Goal: Information Seeking & Learning: Learn about a topic

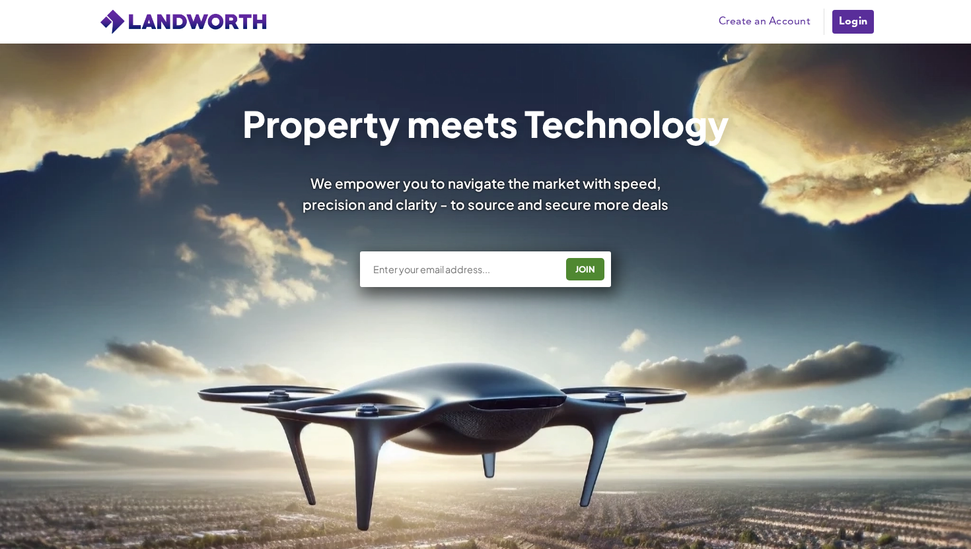
click at [855, 26] on link "Login" at bounding box center [853, 22] width 44 height 26
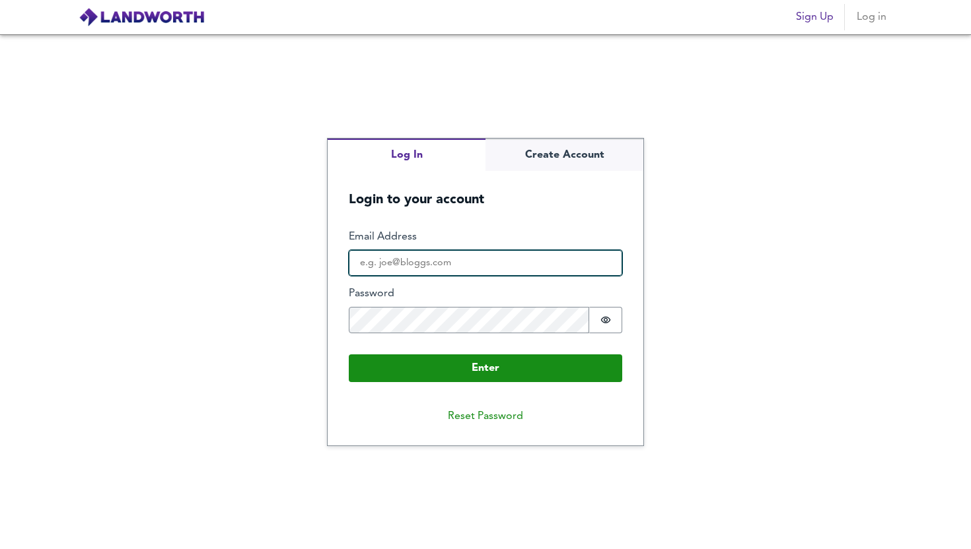
click at [438, 263] on input "Email Address" at bounding box center [485, 263] width 273 height 26
type input "[EMAIL_ADDRESS][DOMAIN_NAME]"
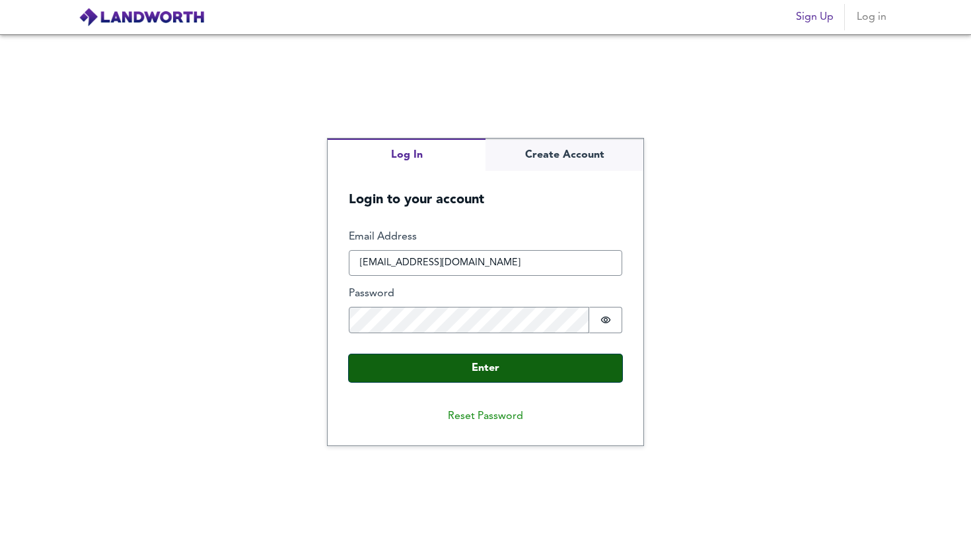
click at [485, 365] on button "Enter" at bounding box center [485, 369] width 273 height 28
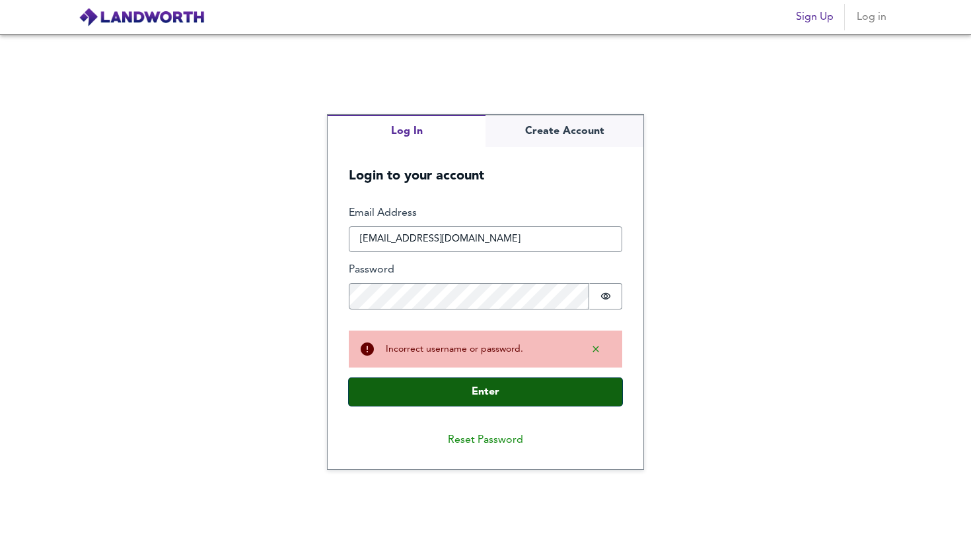
click at [483, 383] on button "Enter" at bounding box center [485, 392] width 273 height 28
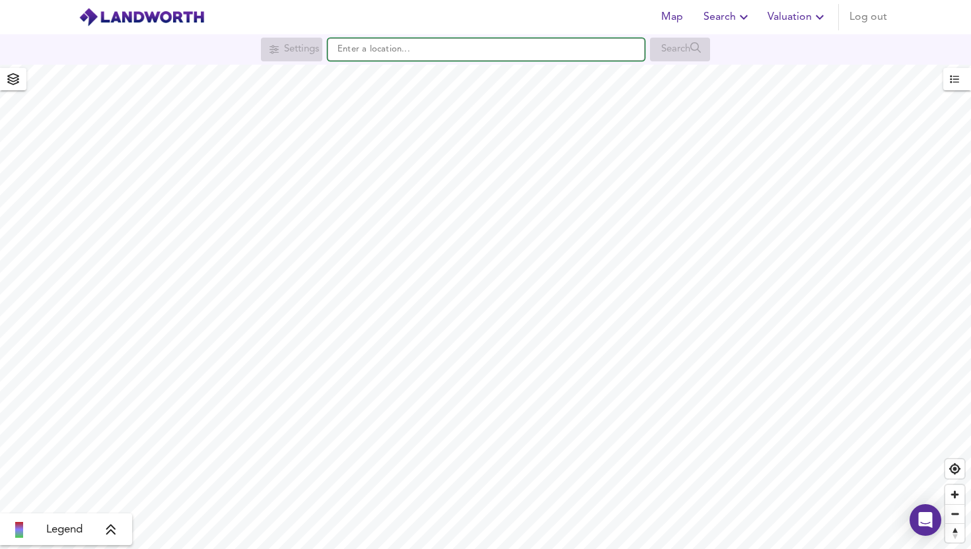
click at [420, 50] on input "text" at bounding box center [485, 49] width 317 height 22
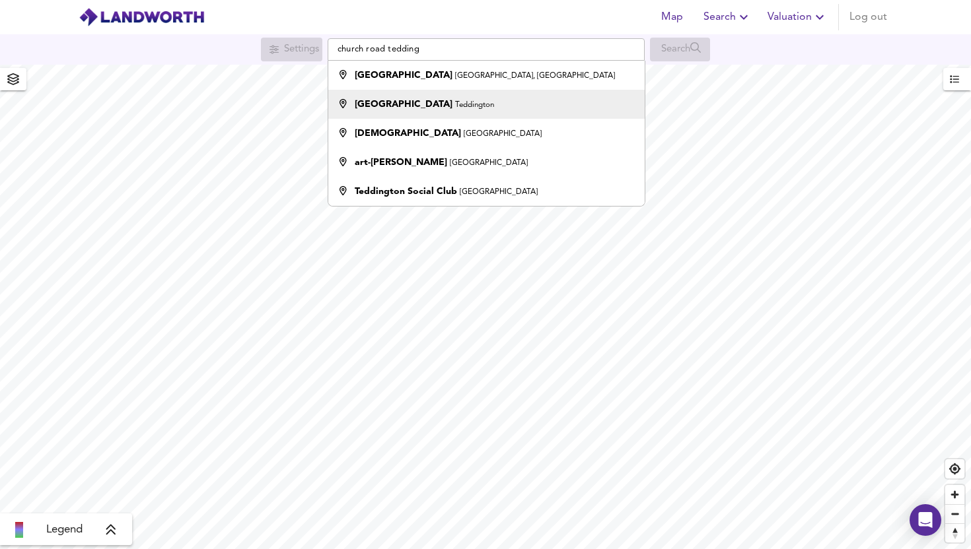
click at [455, 102] on small "Teddington" at bounding box center [474, 105] width 39 height 8
type input "Church Road, Teddington"
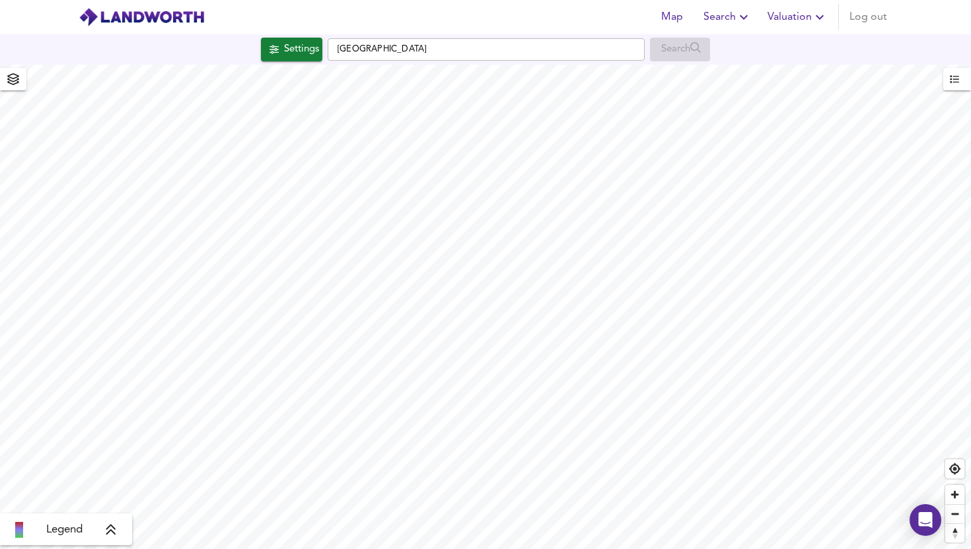
checkbox input "false"
checkbox input "true"
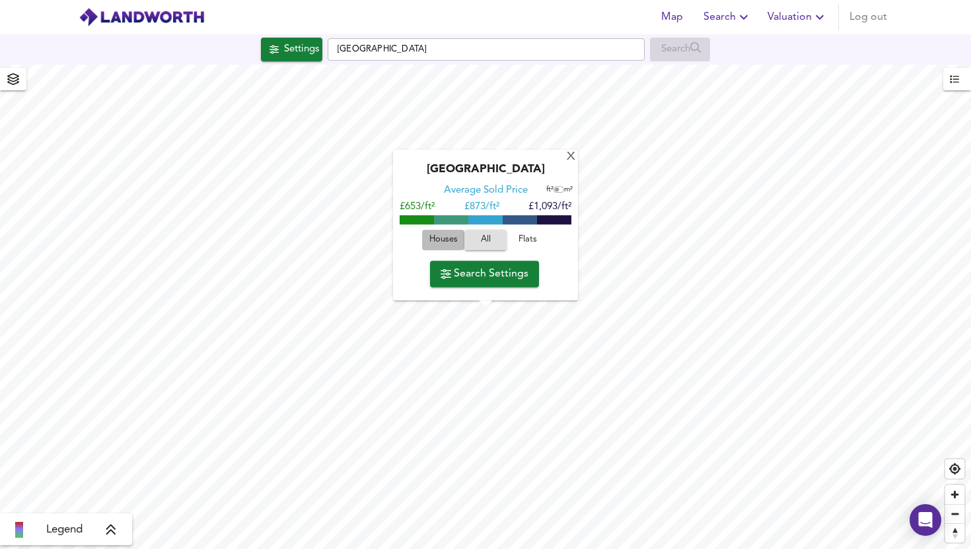
click at [452, 240] on span "Houses" at bounding box center [443, 240] width 36 height 15
click at [483, 275] on span "Search Settings" at bounding box center [484, 274] width 88 height 18
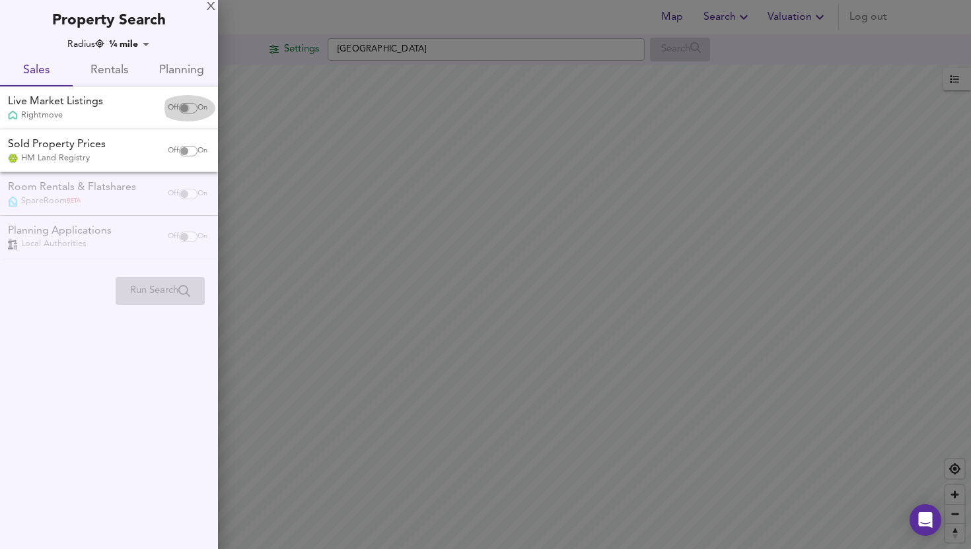
click at [186, 108] on input "checkbox" at bounding box center [184, 108] width 32 height 11
checkbox input "true"
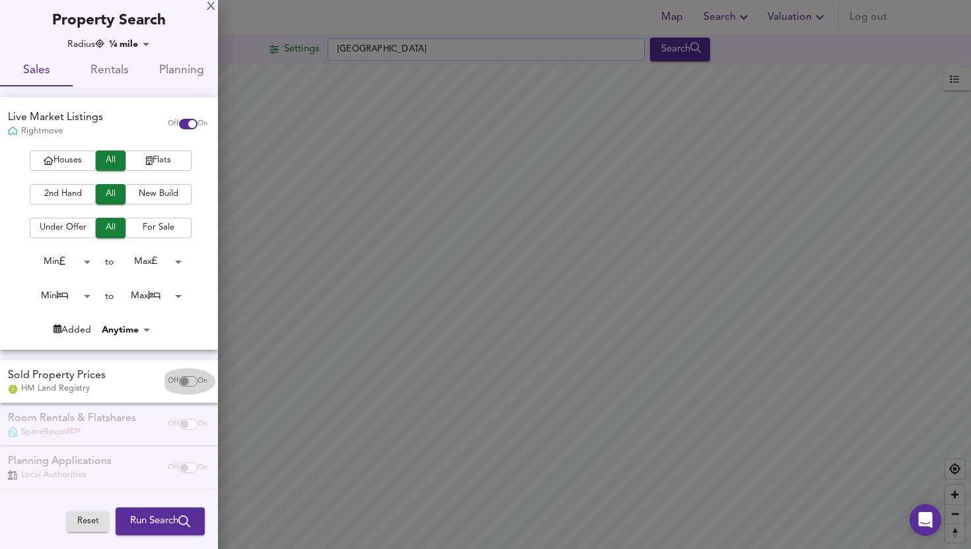
click at [185, 385] on input "checkbox" at bounding box center [184, 381] width 32 height 11
checkbox input "true"
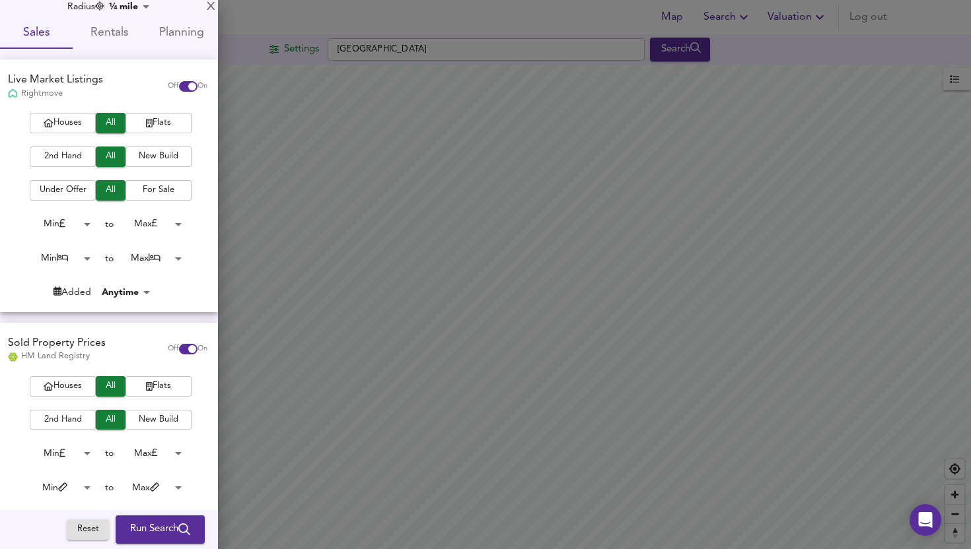
scroll to position [38, 0]
click at [64, 120] on span "Houses" at bounding box center [62, 122] width 53 height 15
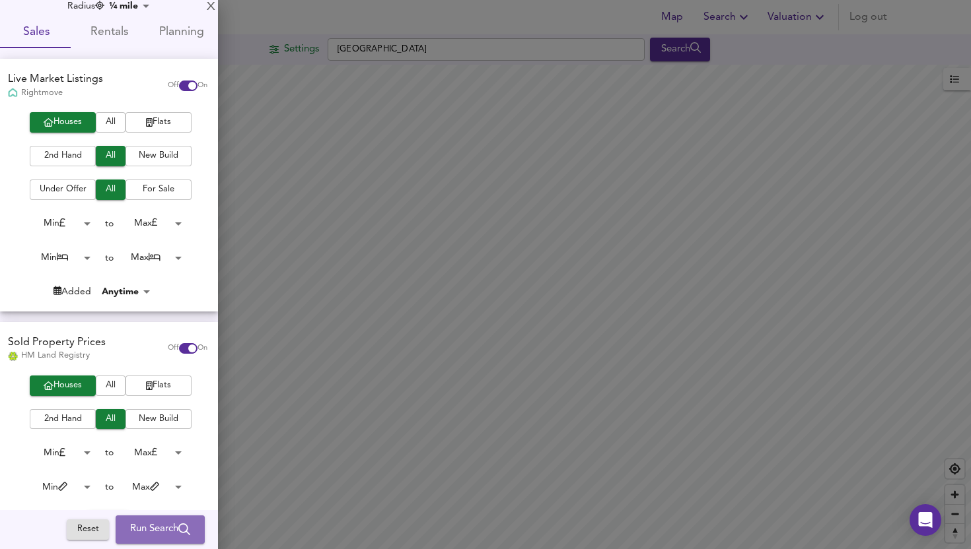
click at [146, 530] on span "Run Search" at bounding box center [160, 530] width 60 height 17
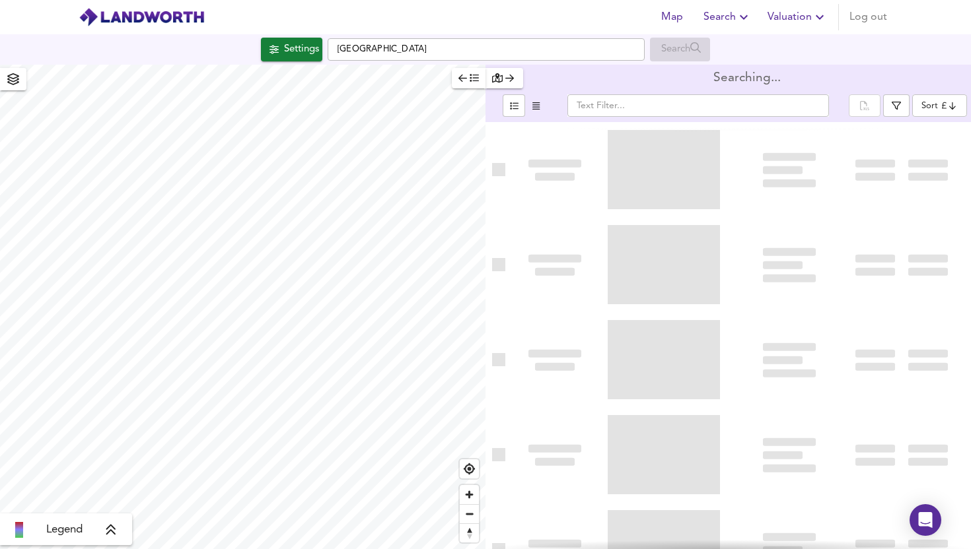
type input "bestdeal"
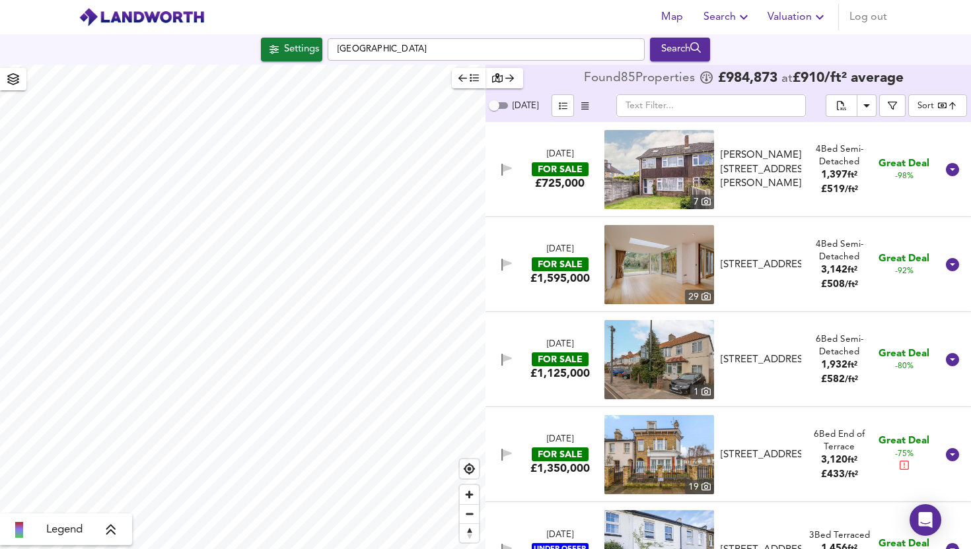
click at [637, 188] on img at bounding box center [659, 169] width 110 height 79
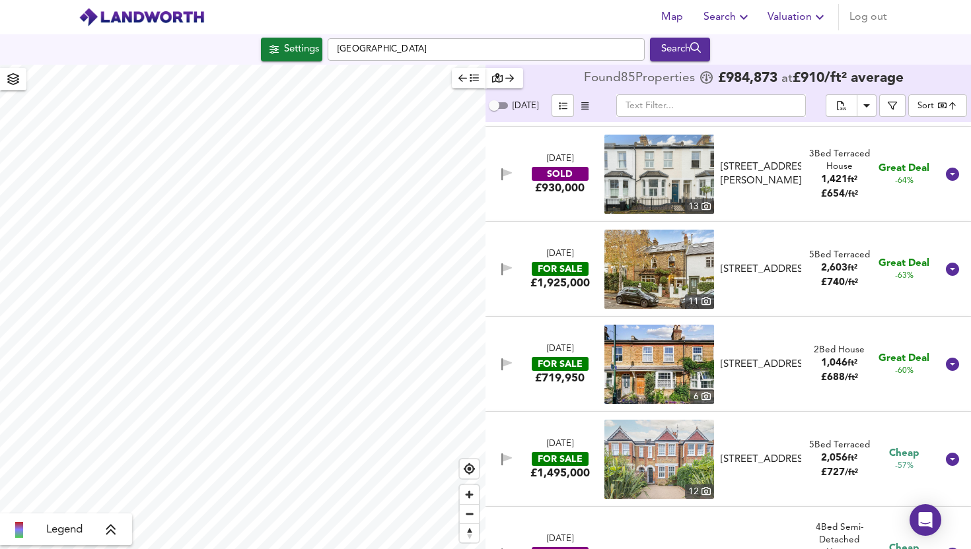
scroll to position [976, 0]
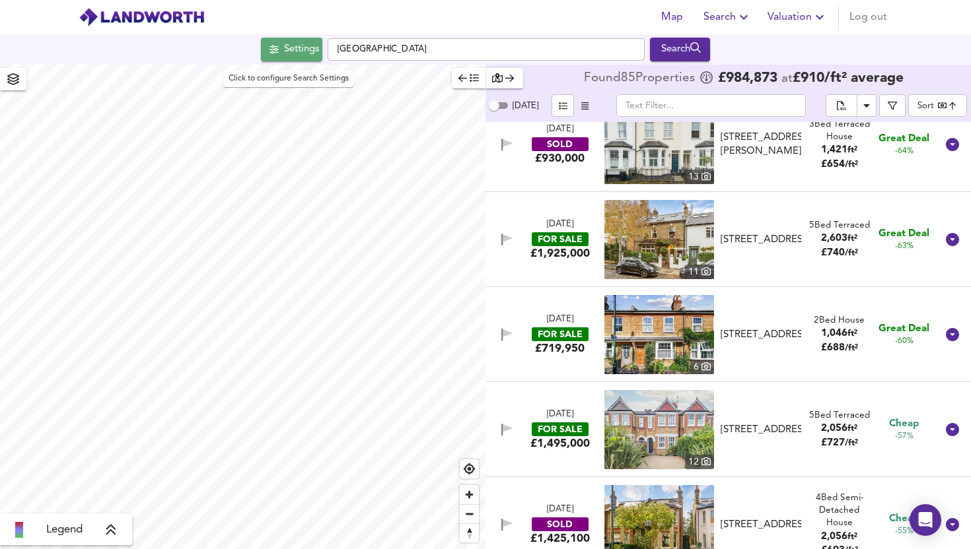
click at [293, 50] on div "Settings" at bounding box center [301, 49] width 35 height 17
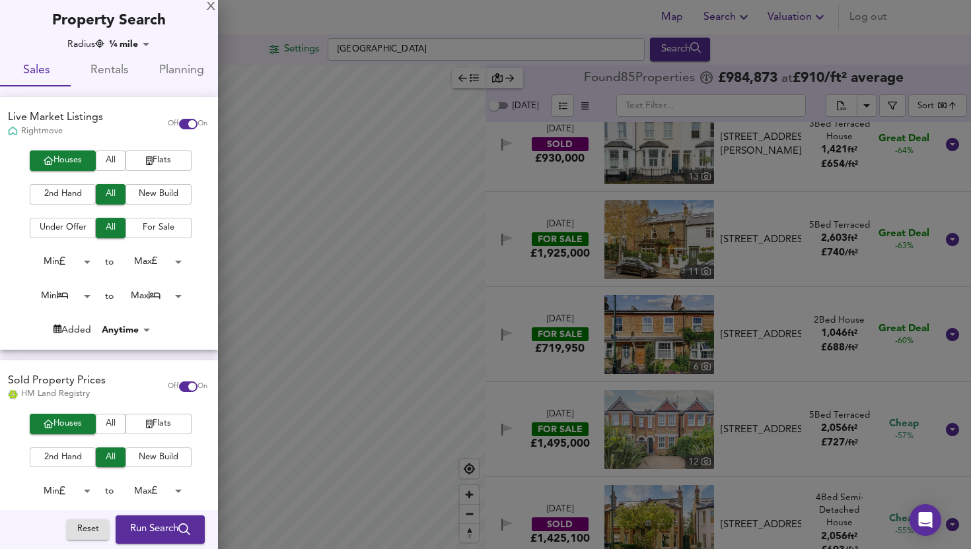
click at [136, 44] on body "Map Search Valuation Log out Settings Church Road, Teddington Search Legend Fou…" at bounding box center [485, 274] width 971 height 549
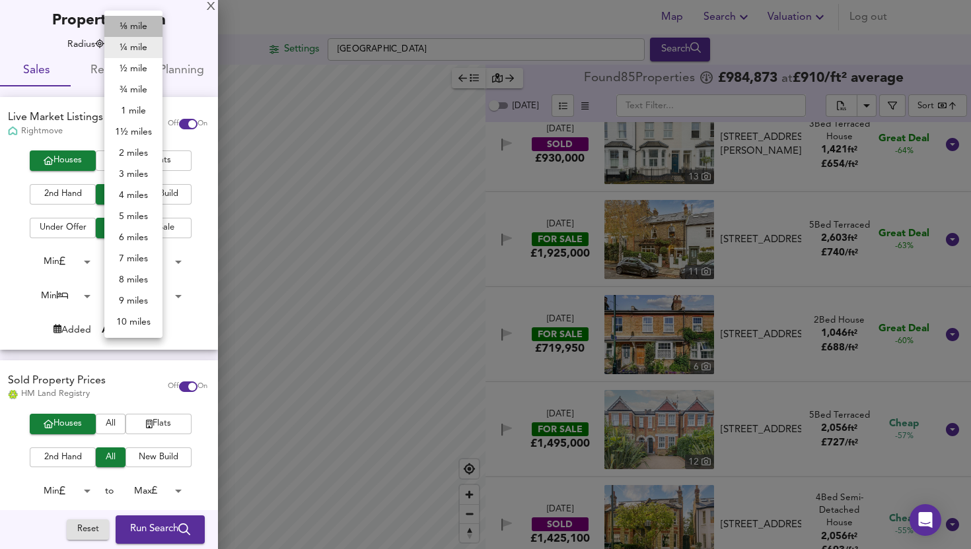
click at [136, 26] on li "⅛ mile" at bounding box center [133, 26] width 58 height 21
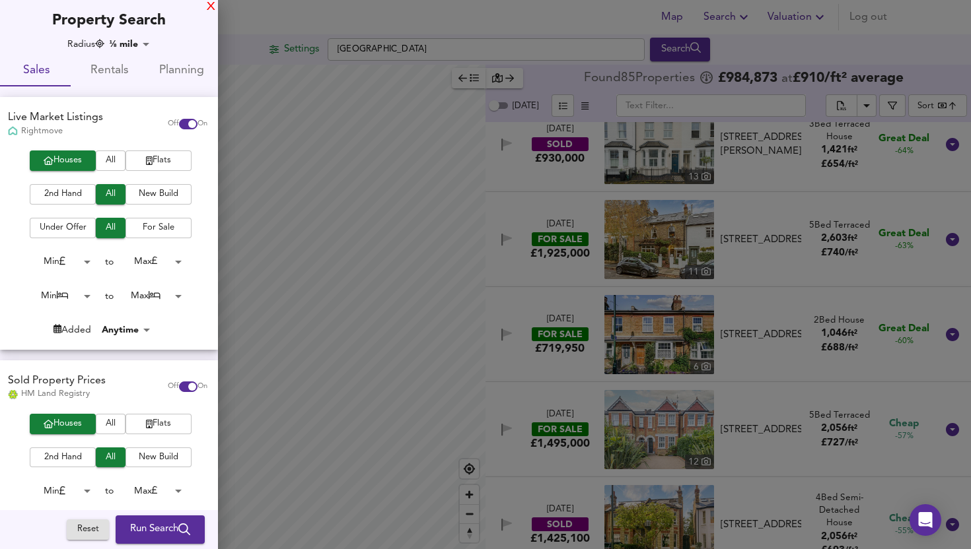
click at [210, 7] on div "X" at bounding box center [211, 7] width 9 height 9
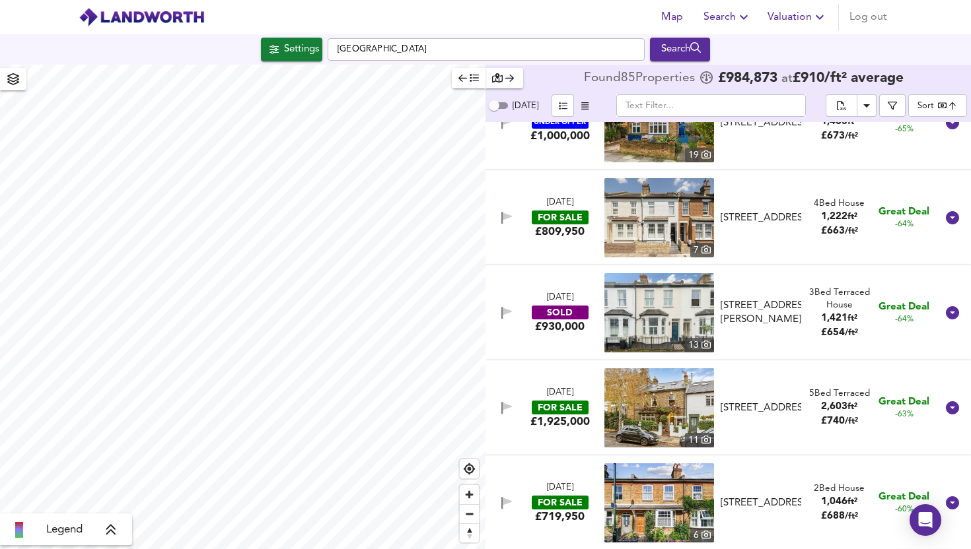
scroll to position [806, 0]
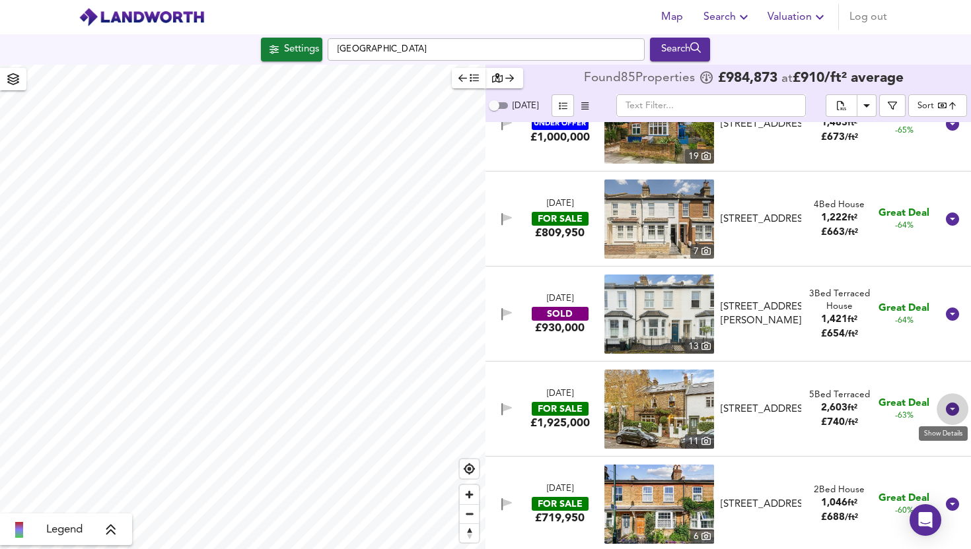
click at [946, 406] on icon at bounding box center [952, 409] width 13 height 13
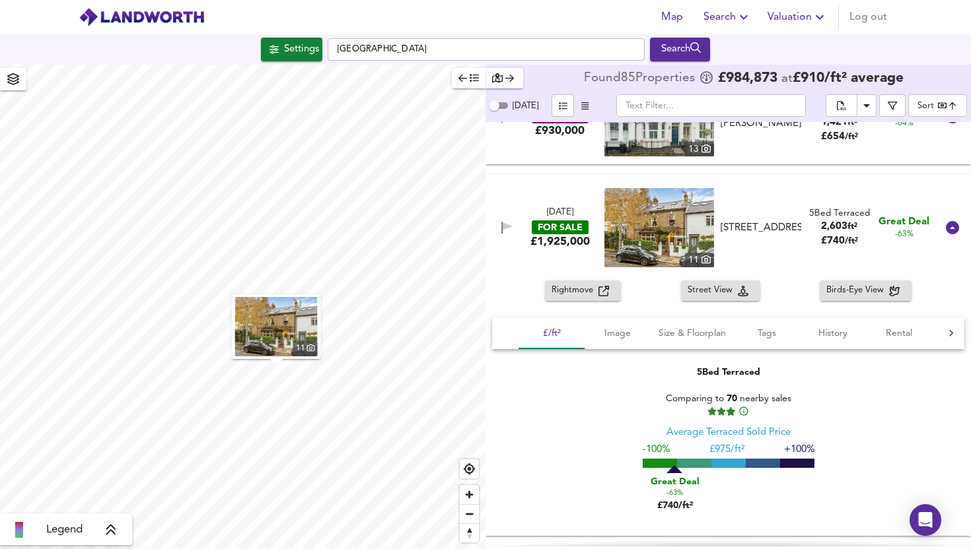
scroll to position [1004, 0]
click at [652, 219] on img at bounding box center [659, 227] width 110 height 79
click at [682, 338] on span "Size & Floorplan" at bounding box center [691, 333] width 67 height 17
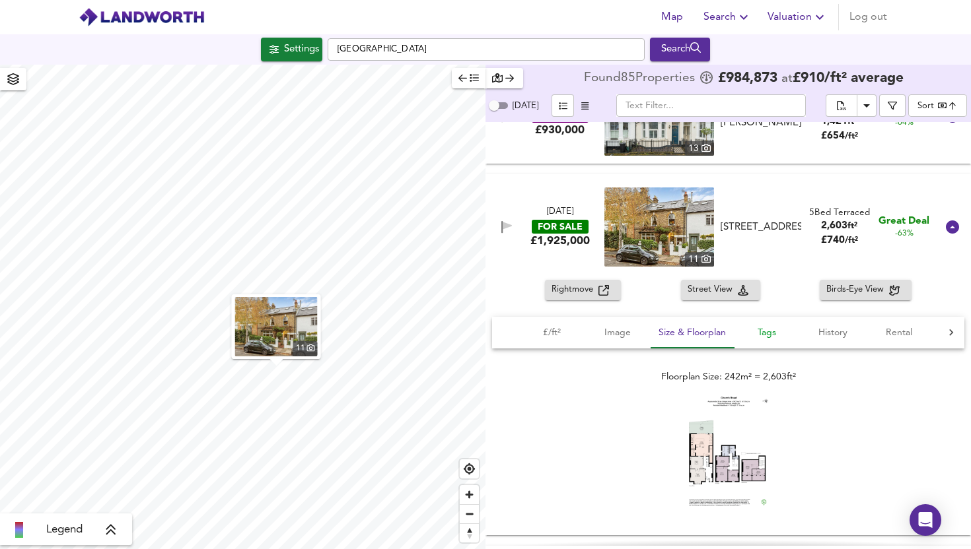
click at [774, 327] on span "Tags" at bounding box center [766, 333] width 50 height 17
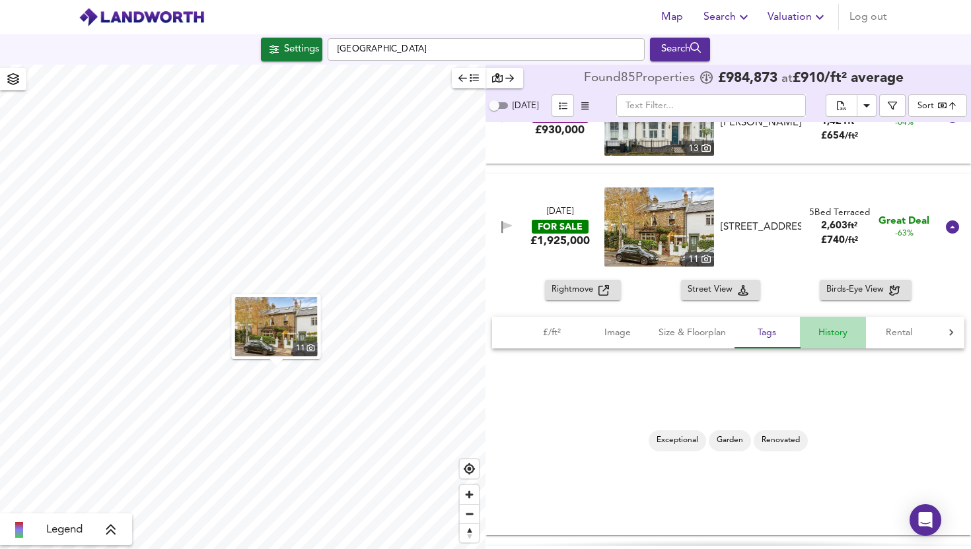
click at [813, 332] on span "History" at bounding box center [833, 333] width 50 height 17
click at [603, 335] on span "Image" at bounding box center [617, 333] width 50 height 17
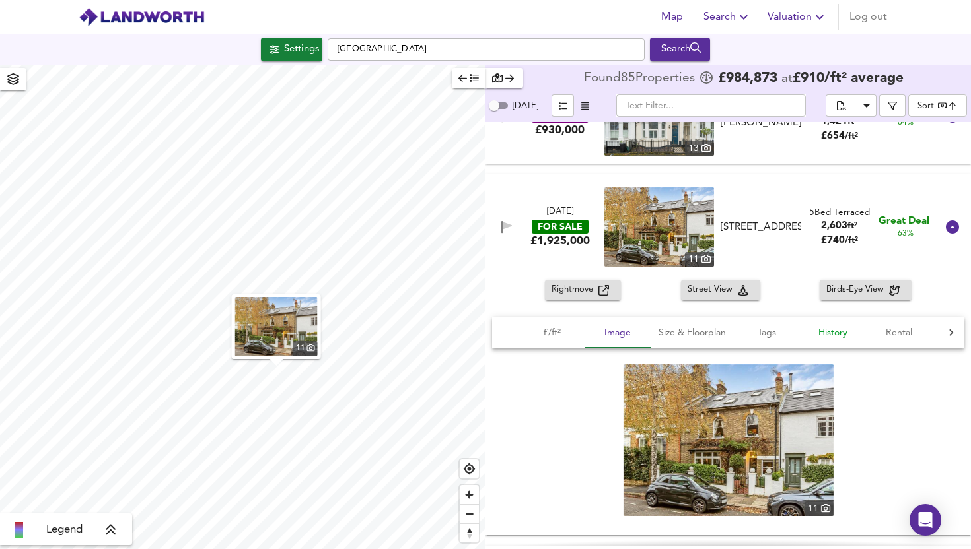
click at [828, 328] on span "History" at bounding box center [833, 333] width 50 height 17
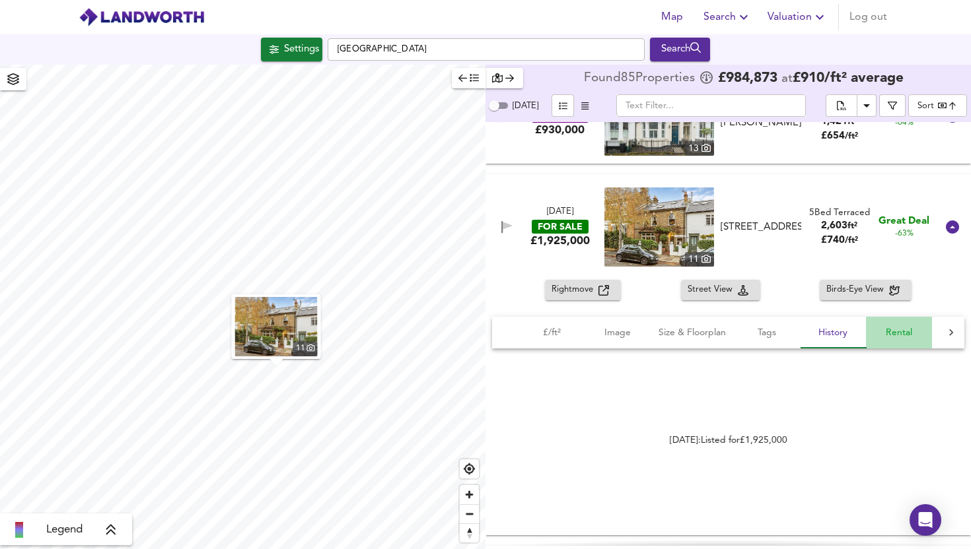
click at [888, 325] on span "Rental" at bounding box center [899, 333] width 50 height 17
click at [945, 329] on icon at bounding box center [950, 332] width 13 height 13
click at [907, 335] on span "Agent" at bounding box center [904, 333] width 50 height 17
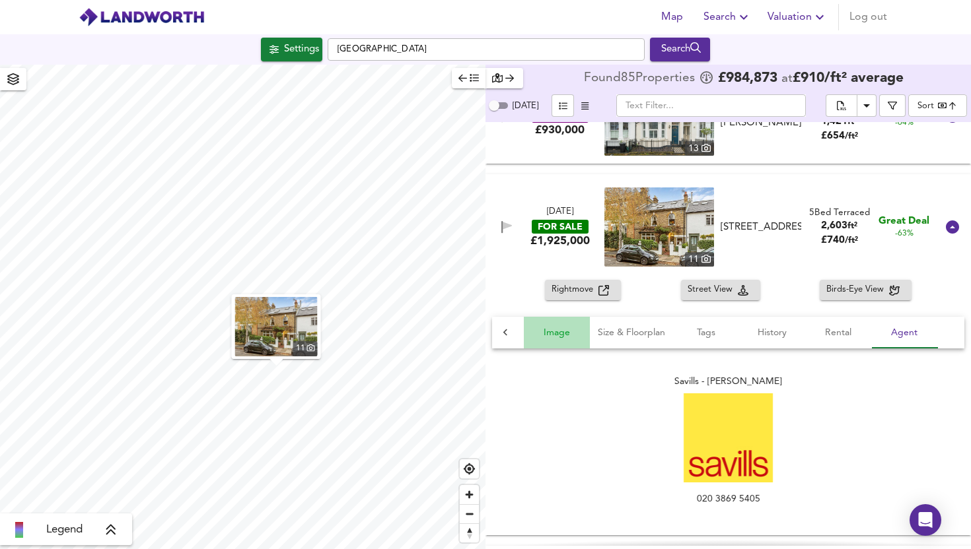
click at [555, 337] on span "Image" at bounding box center [557, 333] width 50 height 17
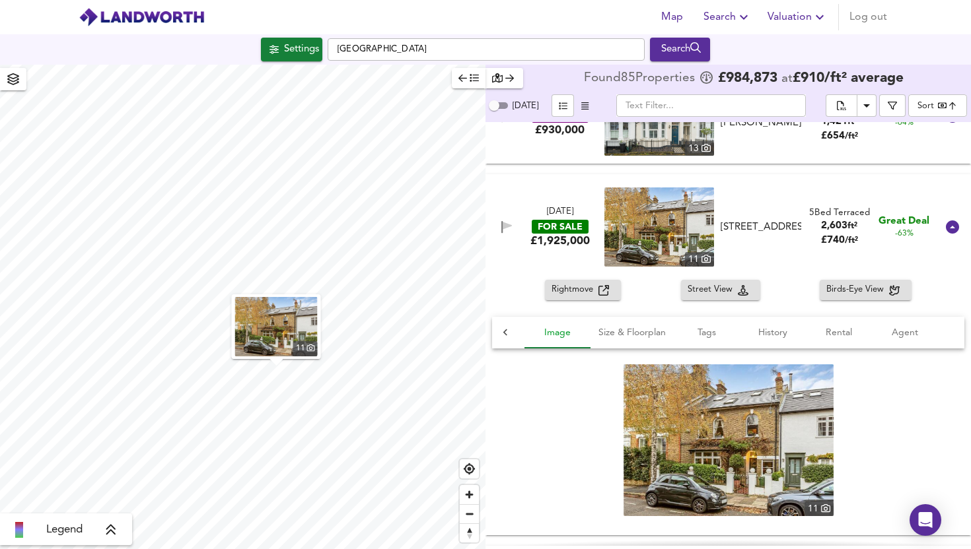
scroll to position [0, 66]
click at [505, 334] on icon at bounding box center [505, 332] width 4 height 7
click at [548, 341] on button "£/ft²" at bounding box center [551, 333] width 66 height 32
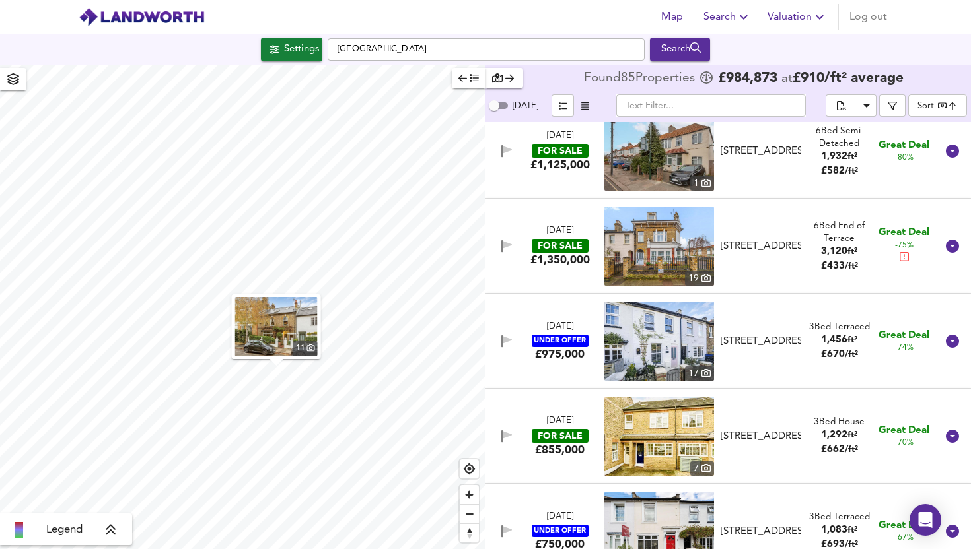
scroll to position [211, 0]
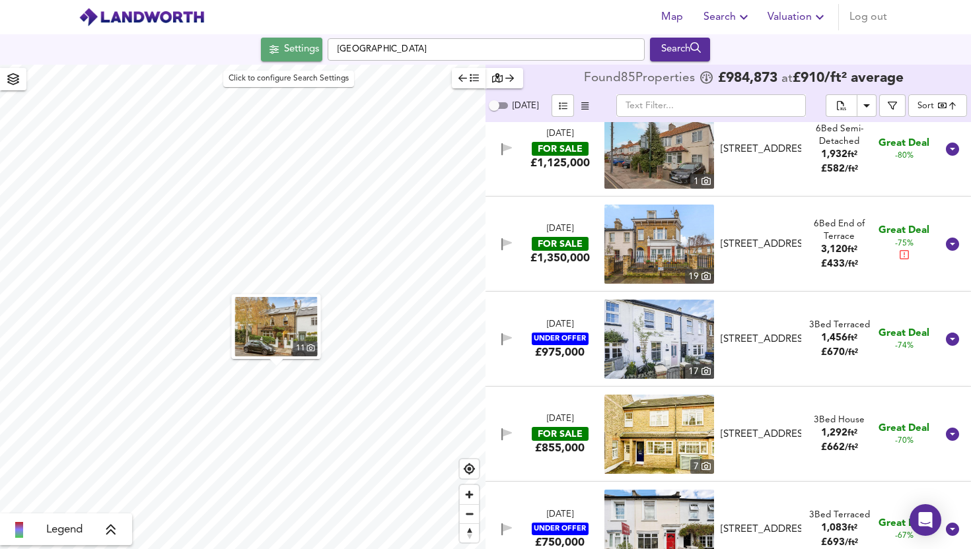
click at [300, 61] on button "Settings" at bounding box center [291, 50] width 61 height 24
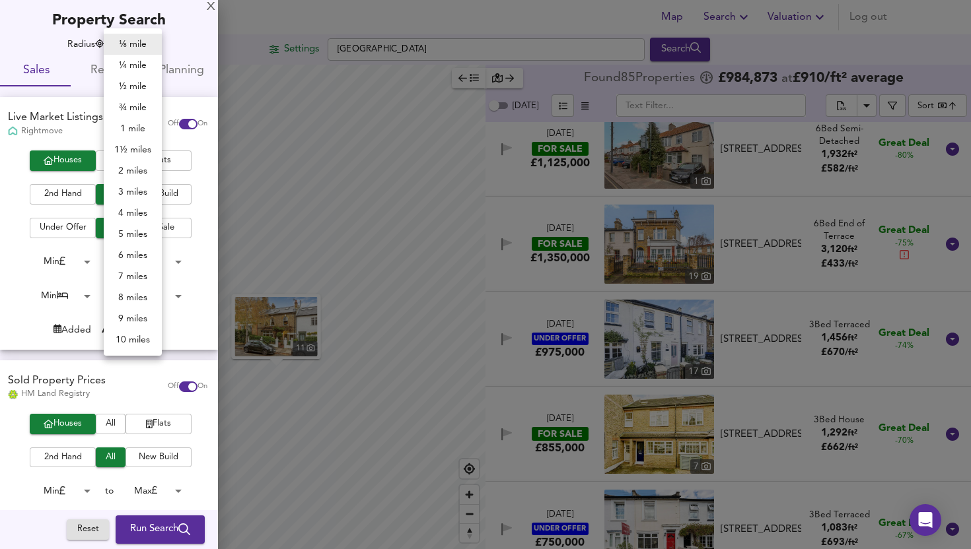
click at [130, 40] on body "Map Search Valuation Log out Settings Church Road, Teddington Search 11 Legend …" at bounding box center [485, 274] width 971 height 549
click at [137, 69] on li "¼ mile" at bounding box center [133, 65] width 58 height 21
type input "402"
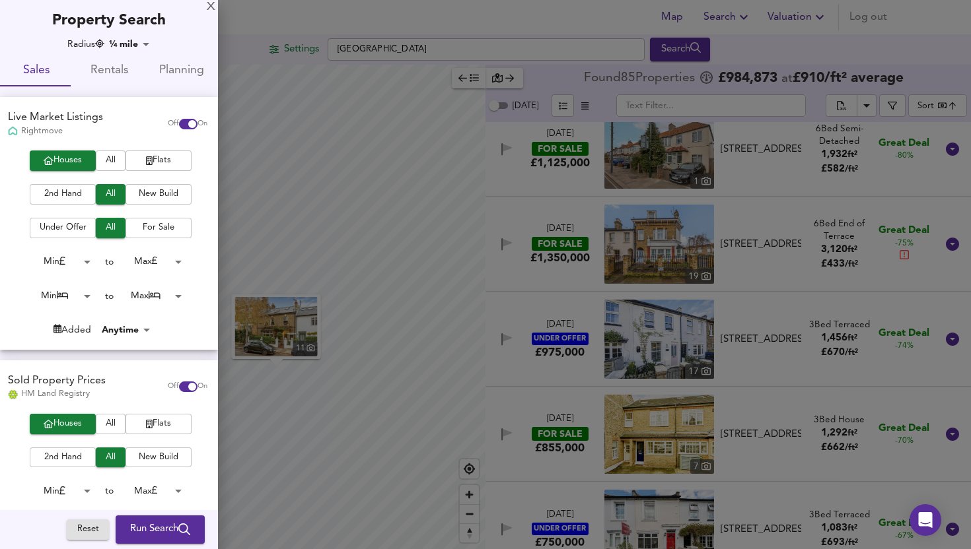
click at [160, 527] on span "Run Search" at bounding box center [160, 530] width 60 height 17
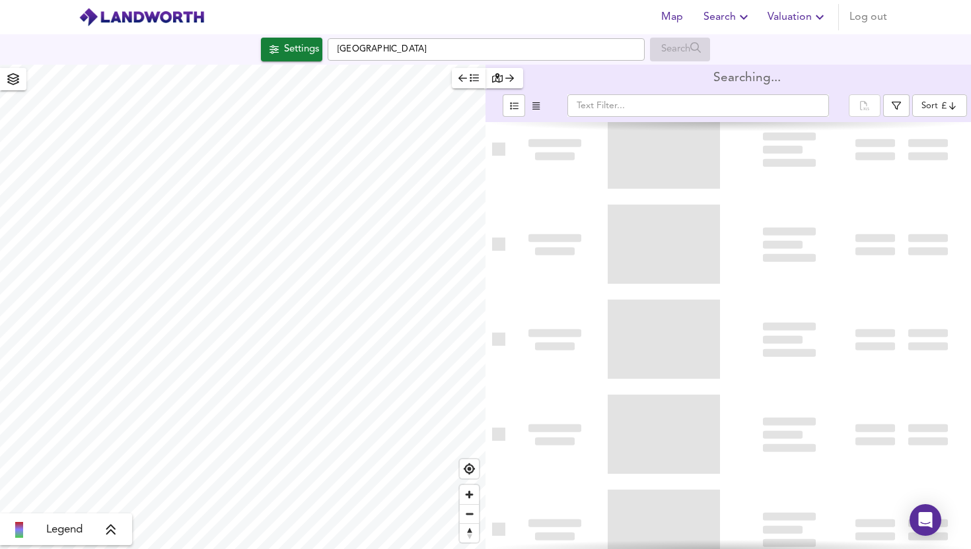
type input "bestdeal"
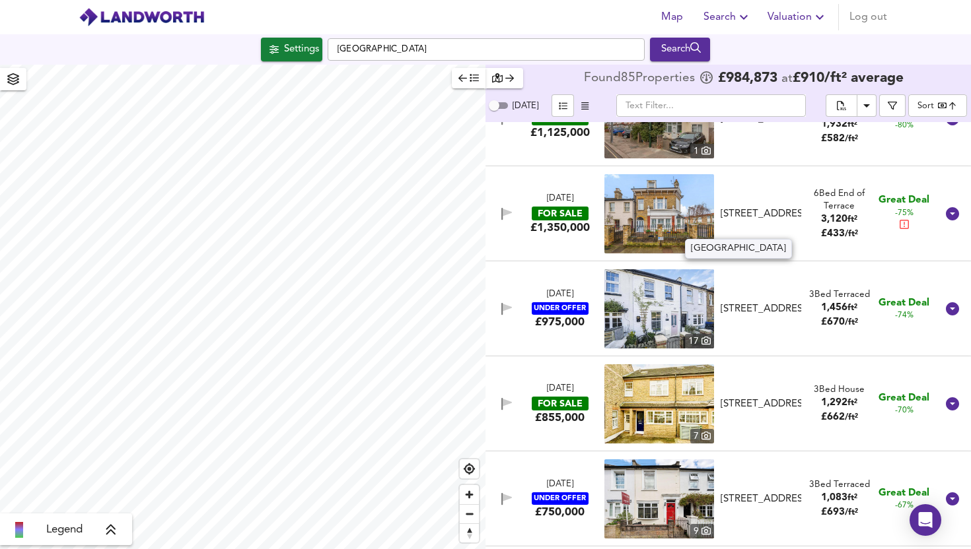
scroll to position [246, 0]
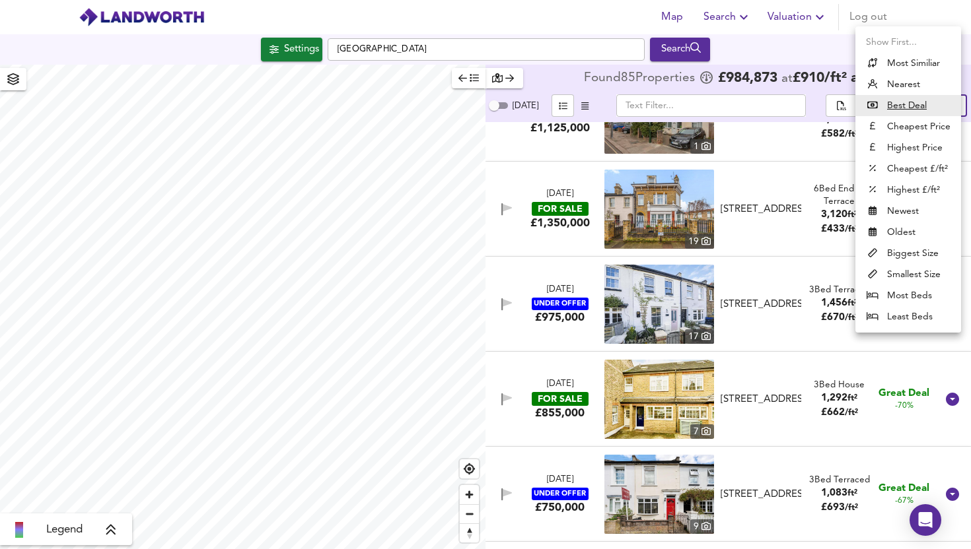
click at [952, 100] on body "Map Search Valuation Log out Settings Church Road, Teddington Search Legend Fou…" at bounding box center [485, 274] width 971 height 549
click at [755, 49] on div at bounding box center [485, 274] width 971 height 549
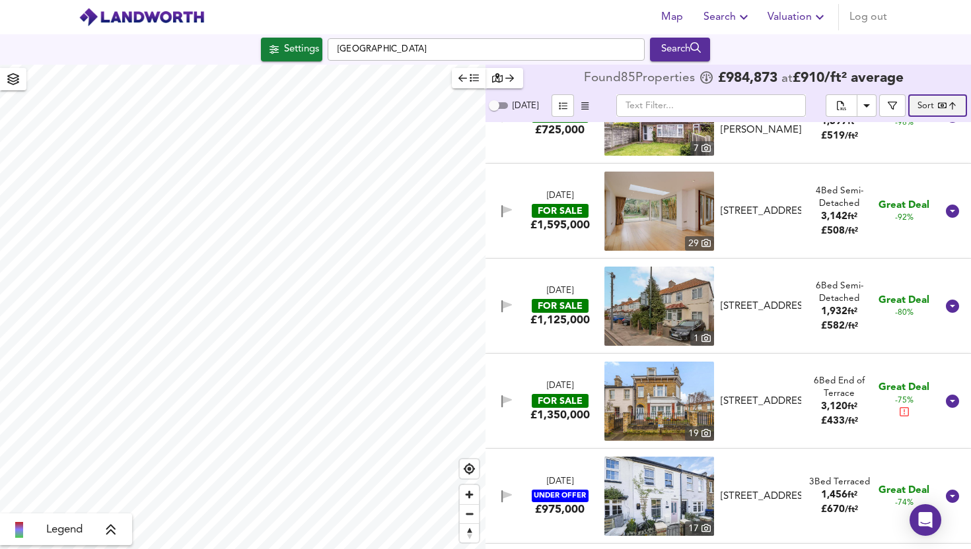
scroll to position [22, 0]
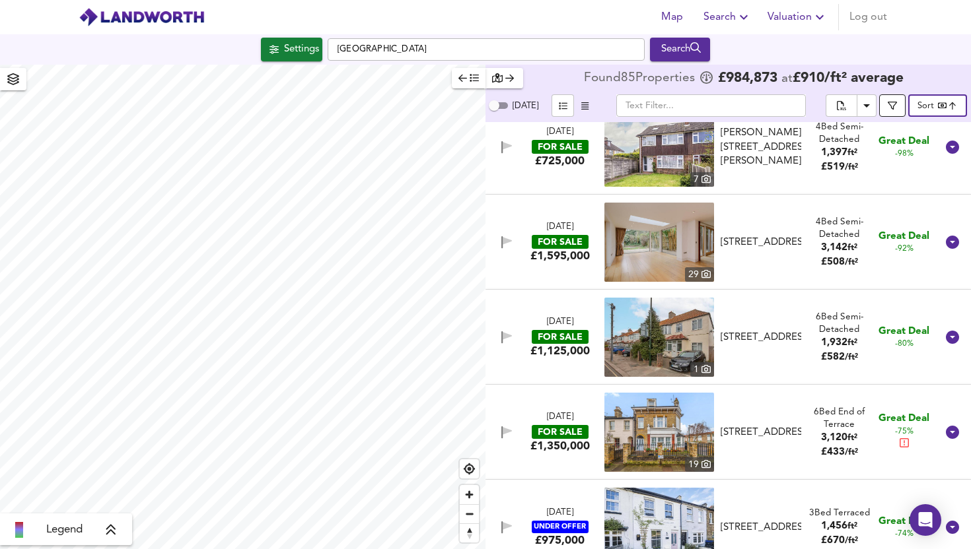
click at [887, 102] on span "button" at bounding box center [891, 105] width 13 height 9
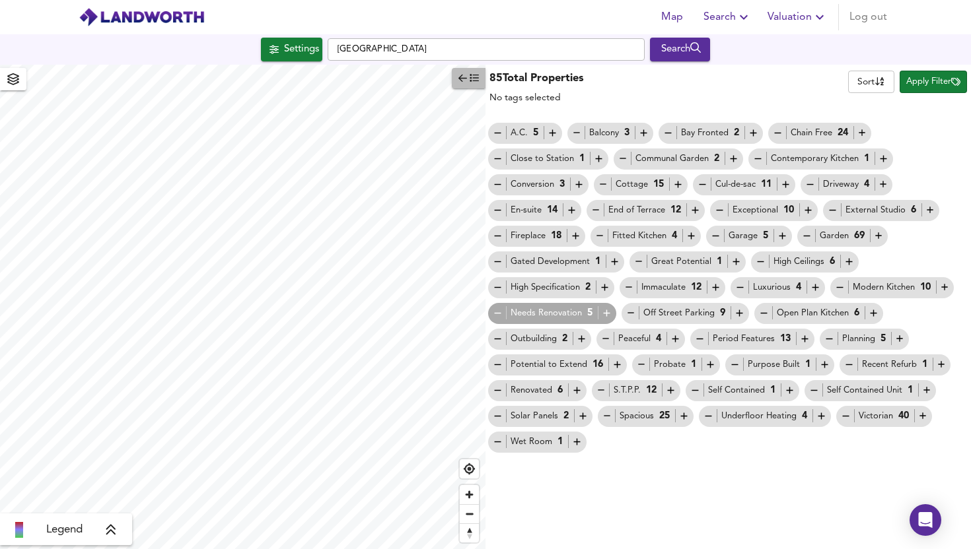
click at [464, 75] on icon "button" at bounding box center [462, 77] width 9 height 9
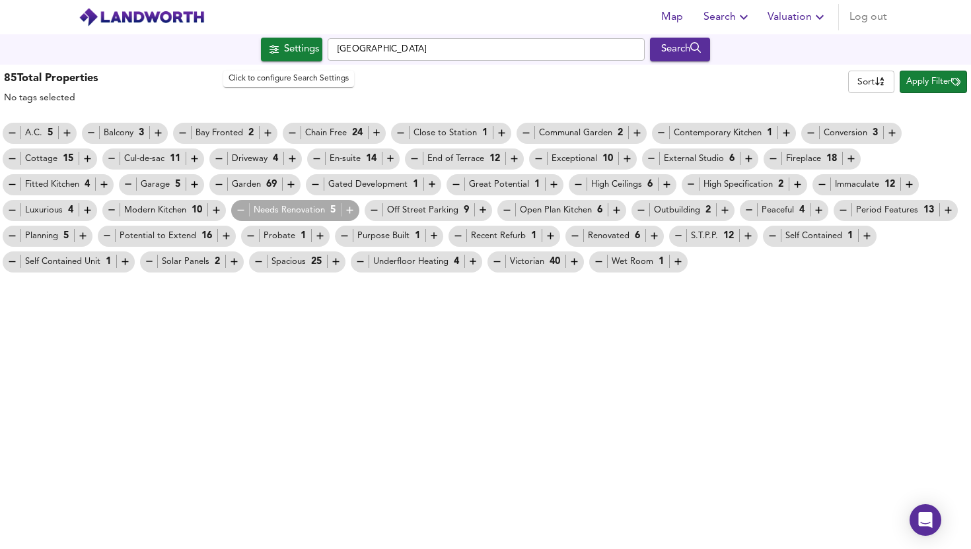
click at [294, 46] on div "Settings" at bounding box center [301, 49] width 35 height 17
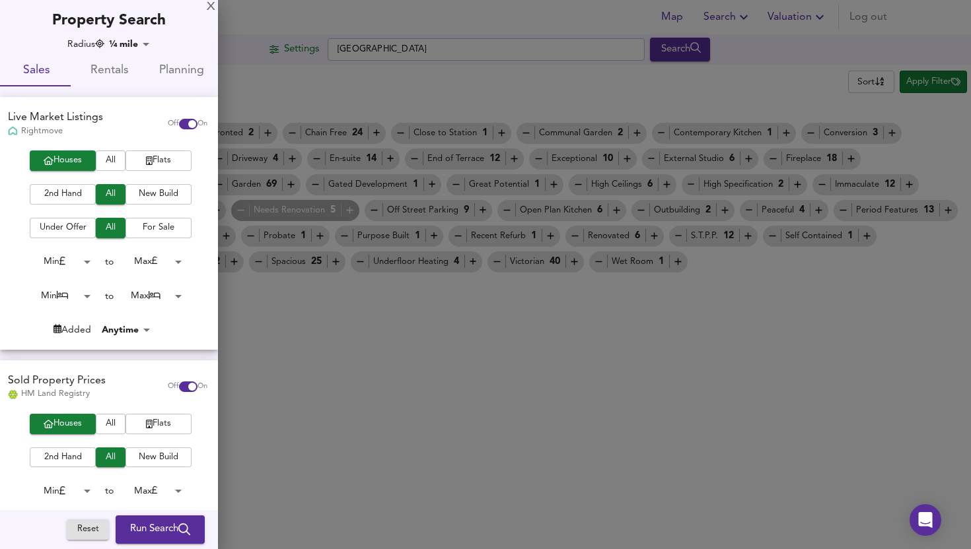
click at [294, 46] on div at bounding box center [485, 274] width 971 height 549
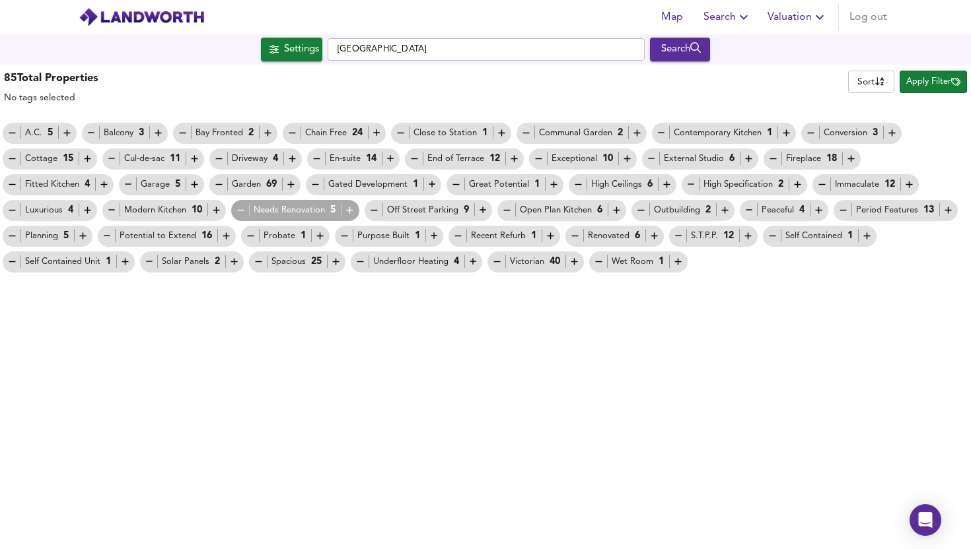
click at [941, 80] on span "Apply Filter" at bounding box center [933, 82] width 54 height 15
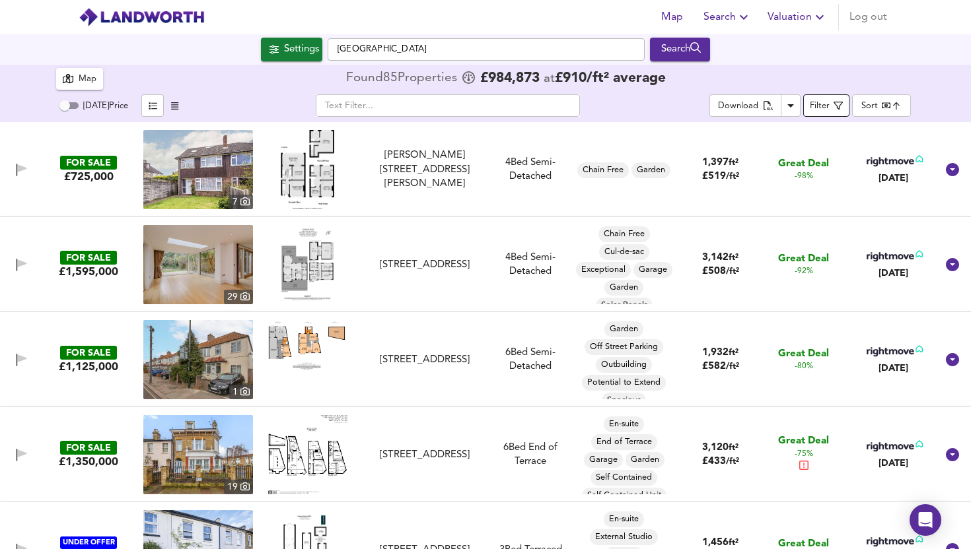
click at [820, 103] on div "Filter" at bounding box center [819, 106] width 20 height 15
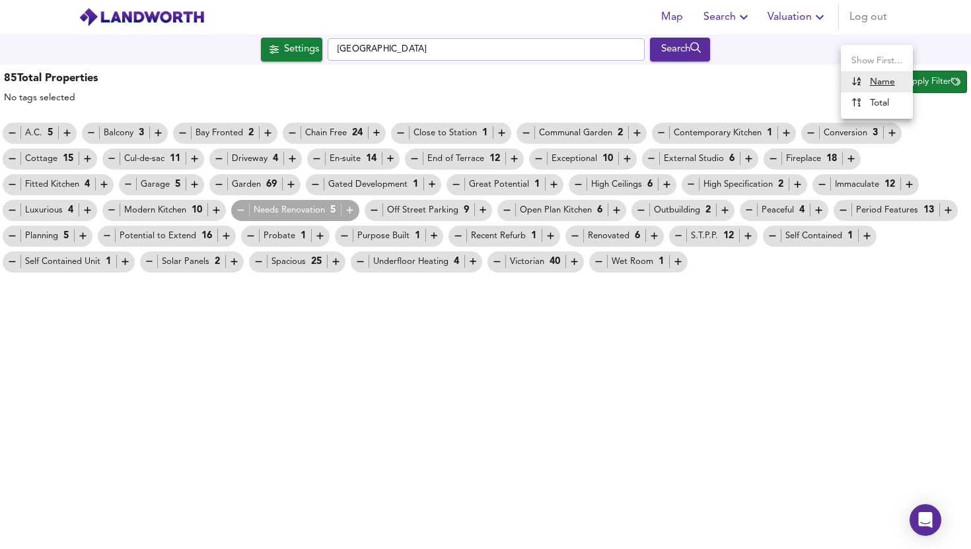
click at [868, 81] on body "Map Search Valuation Log out Settings Church Road, Teddington Search 85 Results…" at bounding box center [485, 274] width 971 height 549
click at [793, 77] on div at bounding box center [485, 274] width 971 height 549
click at [913, 80] on span "Apply Filter" at bounding box center [933, 82] width 54 height 15
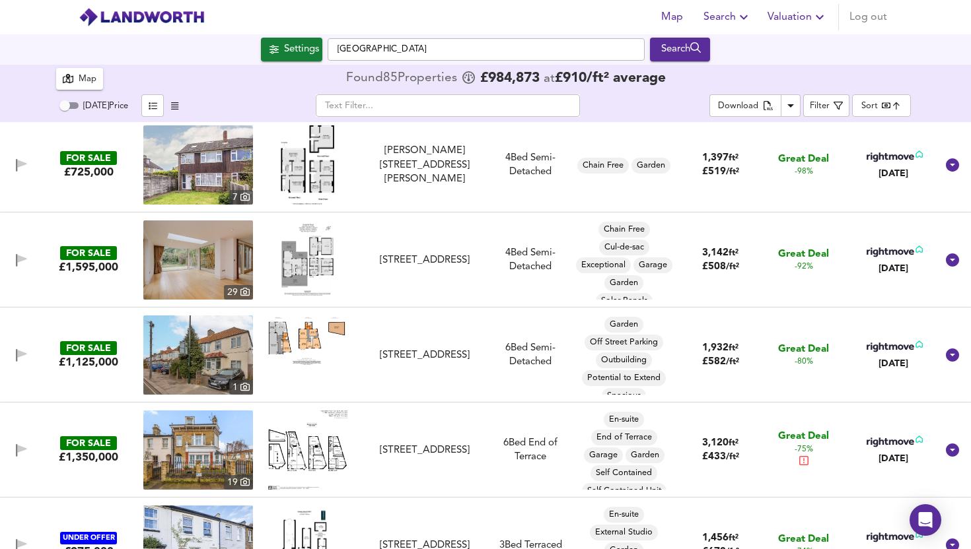
scroll to position [0, 0]
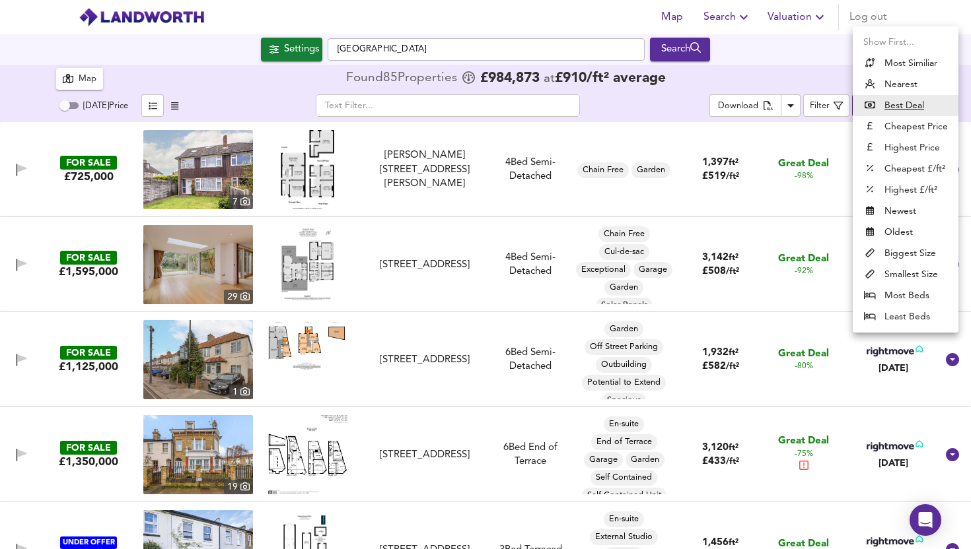
click at [870, 106] on body "Map Search Valuation Log out Settings Church Road, Teddington Search 85 Results…" at bounding box center [485, 274] width 971 height 549
click at [828, 81] on div at bounding box center [485, 274] width 971 height 549
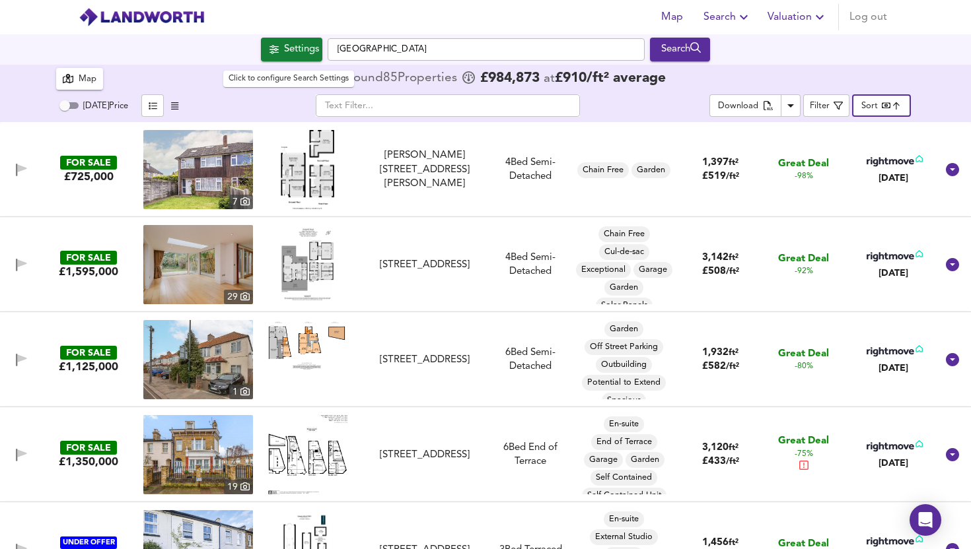
click at [284, 47] on div "Settings" at bounding box center [301, 49] width 35 height 17
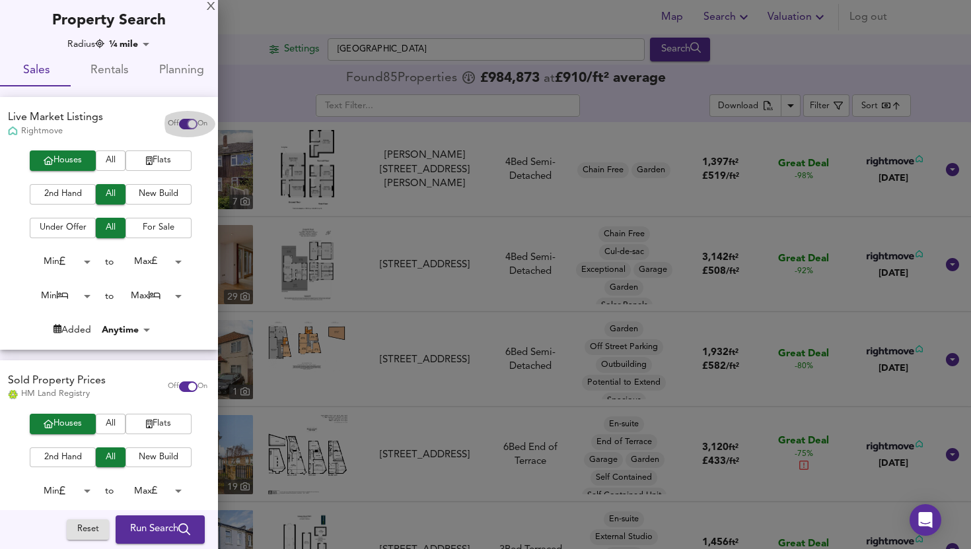
click at [180, 123] on input "checkbox" at bounding box center [192, 124] width 32 height 11
checkbox input "false"
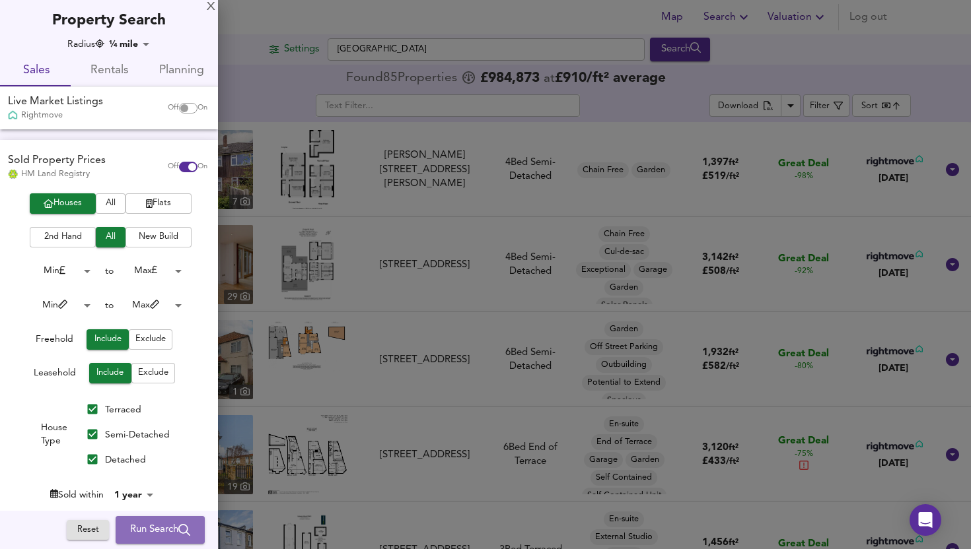
click at [156, 531] on span "Run Search" at bounding box center [160, 530] width 60 height 17
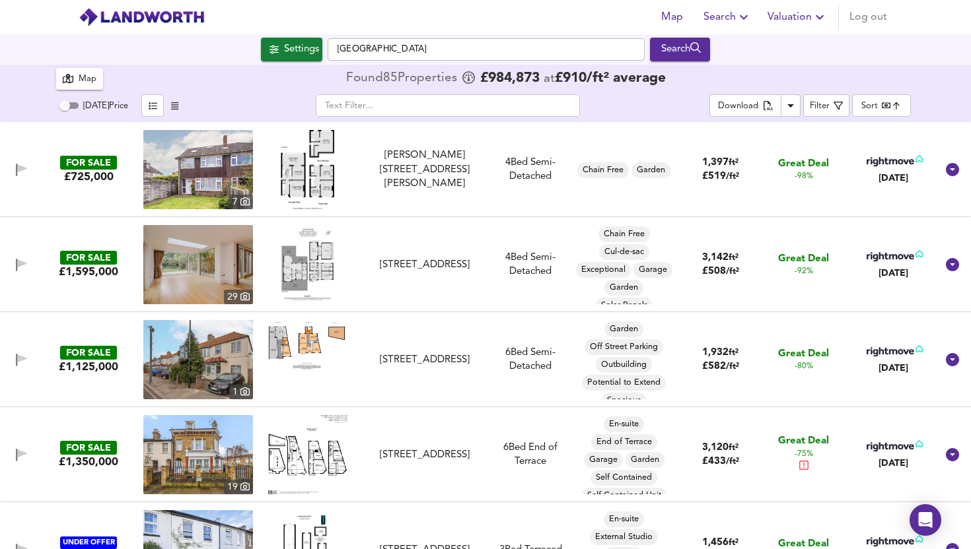
type input "cheapest"
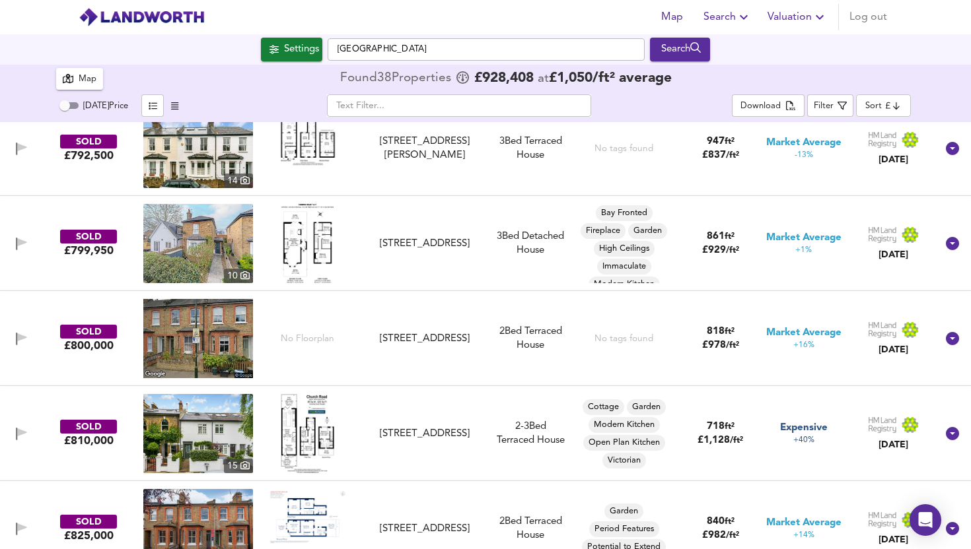
scroll to position [1068, 0]
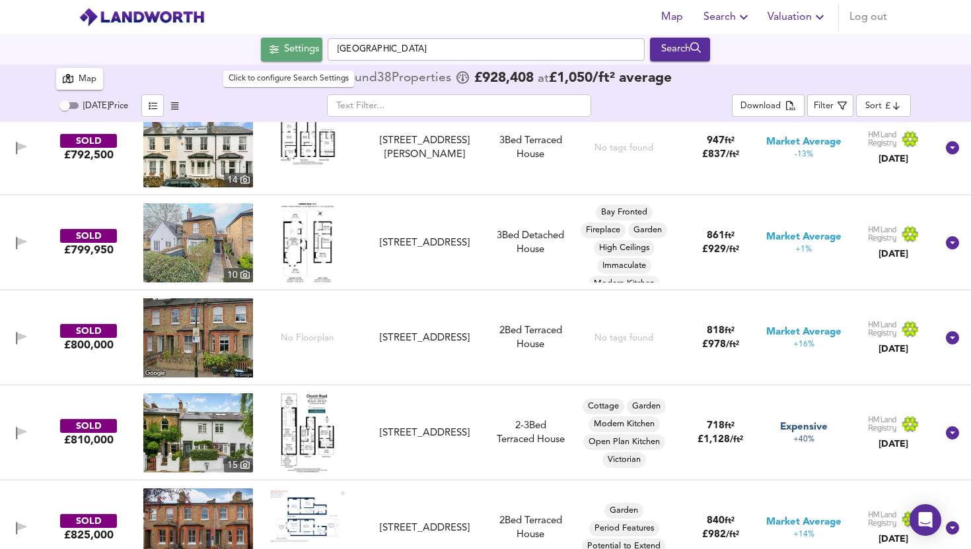
click at [300, 55] on div "Settings" at bounding box center [301, 49] width 35 height 17
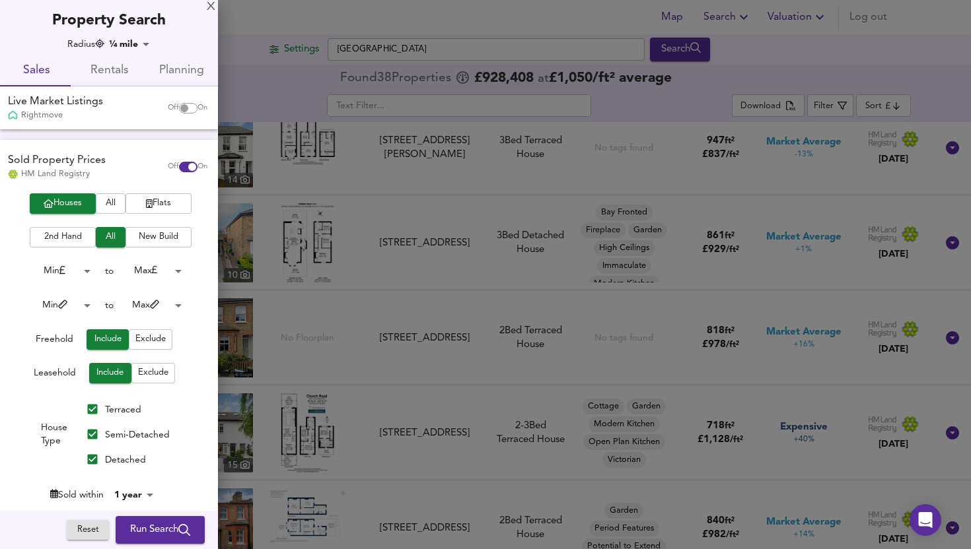
click at [83, 307] on body "Map Search Valuation Log out Settings Church Road, Teddington Search 38 Results…" at bounding box center [485, 274] width 971 height 549
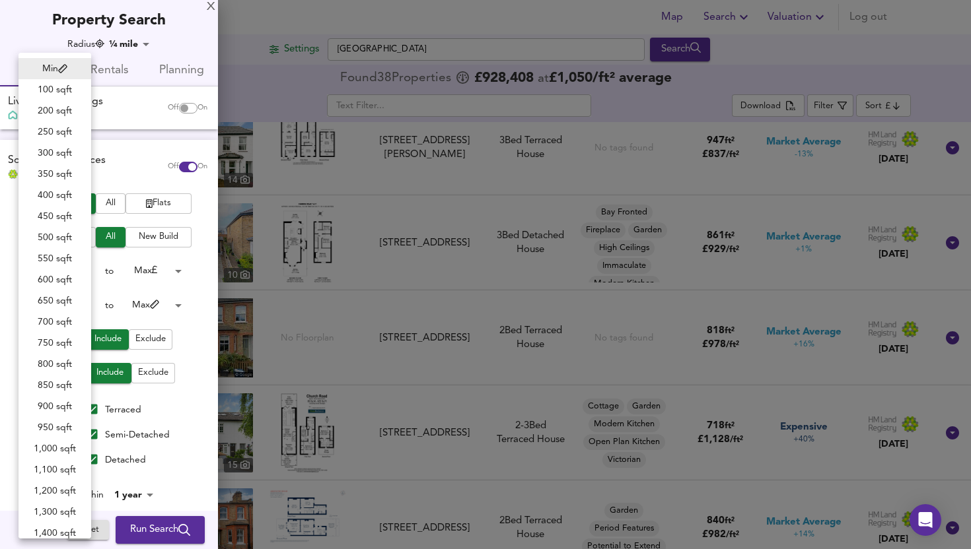
click at [192, 288] on div at bounding box center [485, 274] width 971 height 549
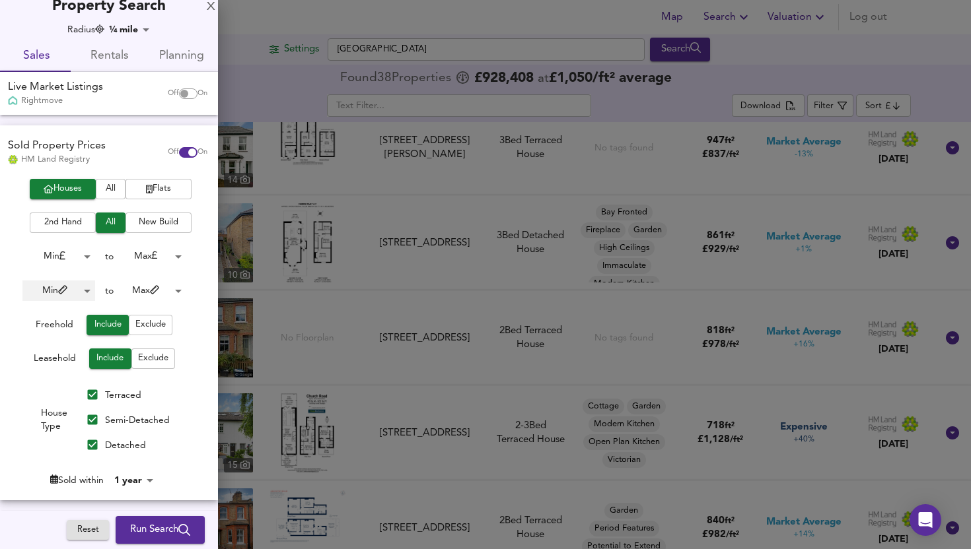
scroll to position [15, 0]
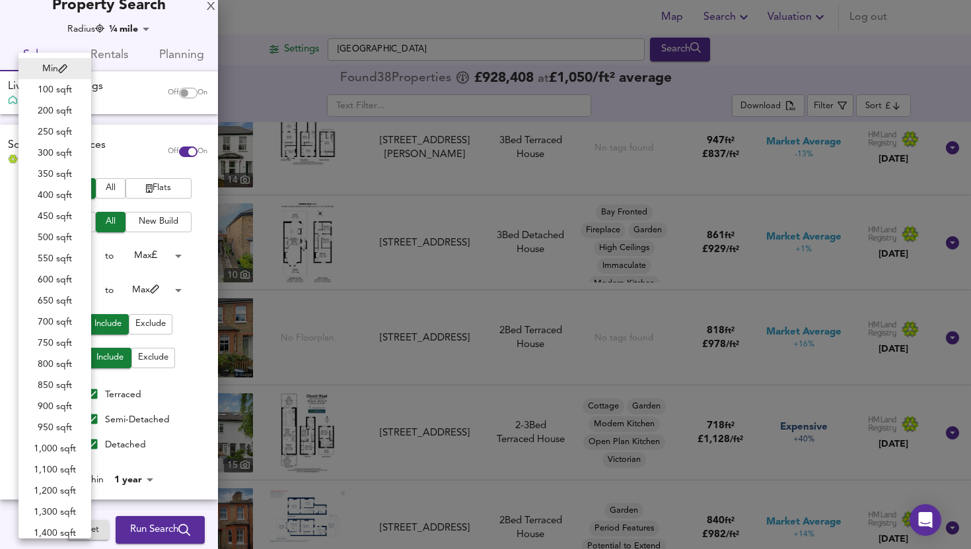
click at [82, 287] on body "Map Search Valuation Log out Settings Church Road, Teddington Search 38 Results…" at bounding box center [485, 274] width 971 height 549
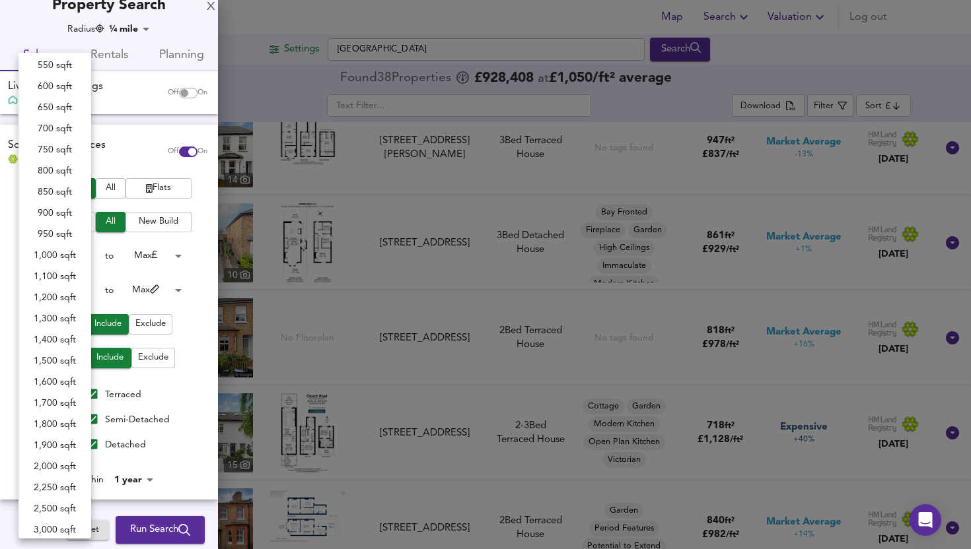
scroll to position [189, 0]
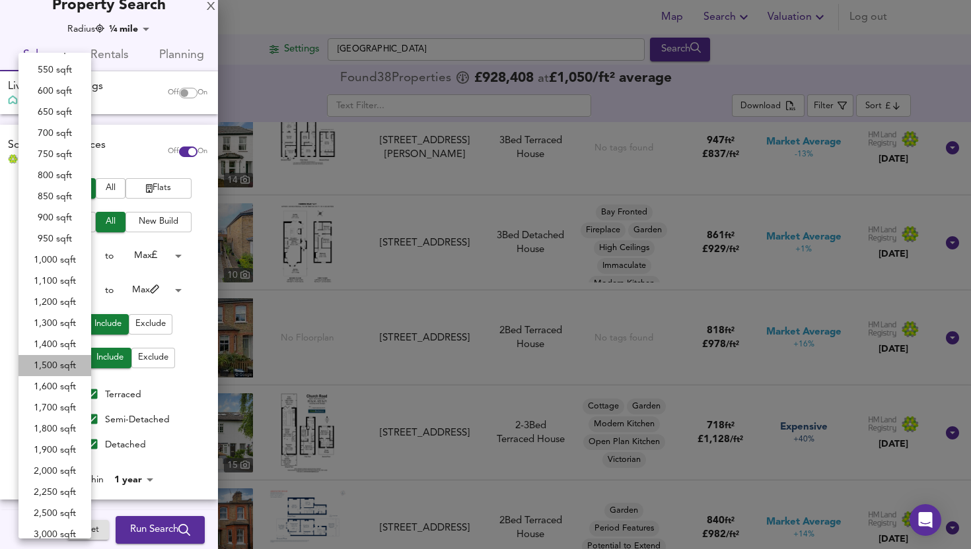
click at [52, 361] on li "1,500 sqft" at bounding box center [54, 365] width 73 height 21
type input "1500"
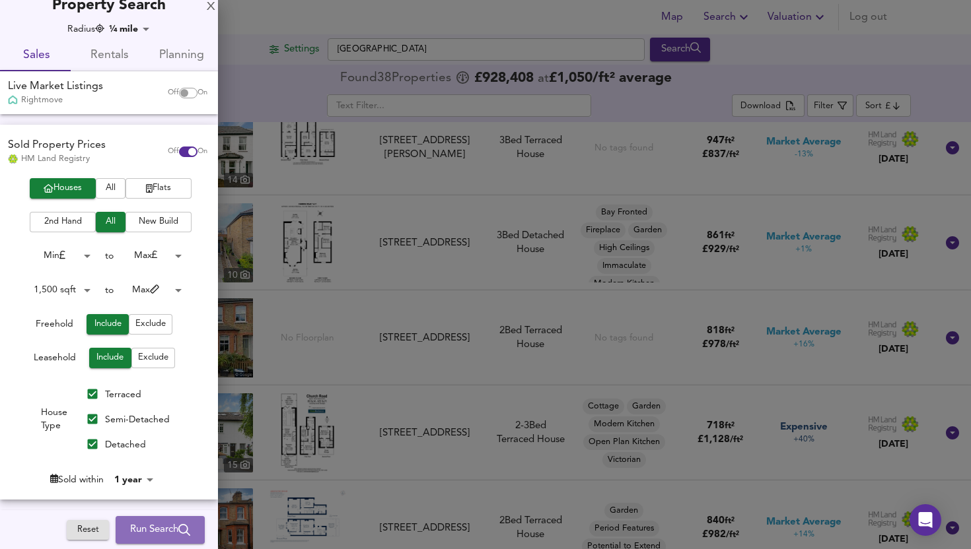
click at [149, 534] on span "Run Search" at bounding box center [160, 530] width 60 height 17
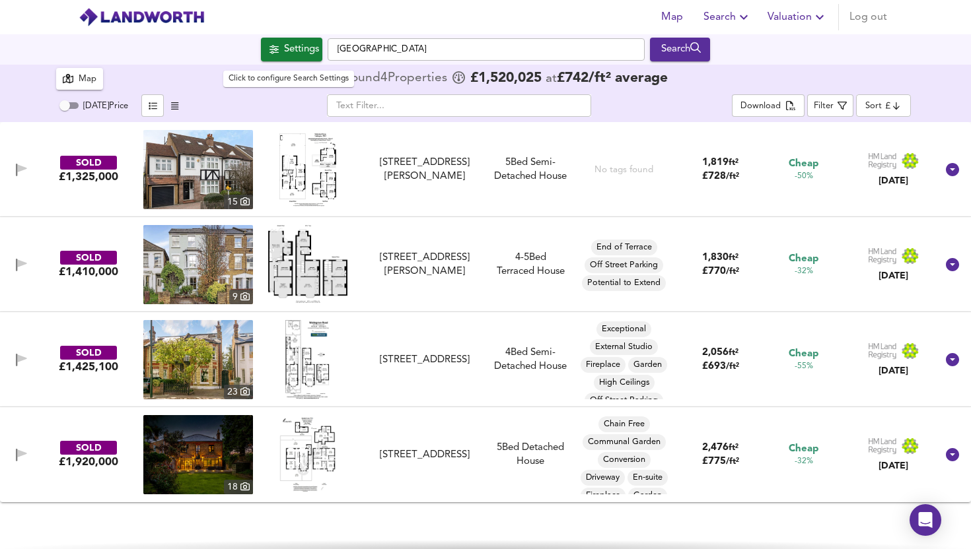
click at [284, 52] on div "Settings" at bounding box center [301, 49] width 35 height 17
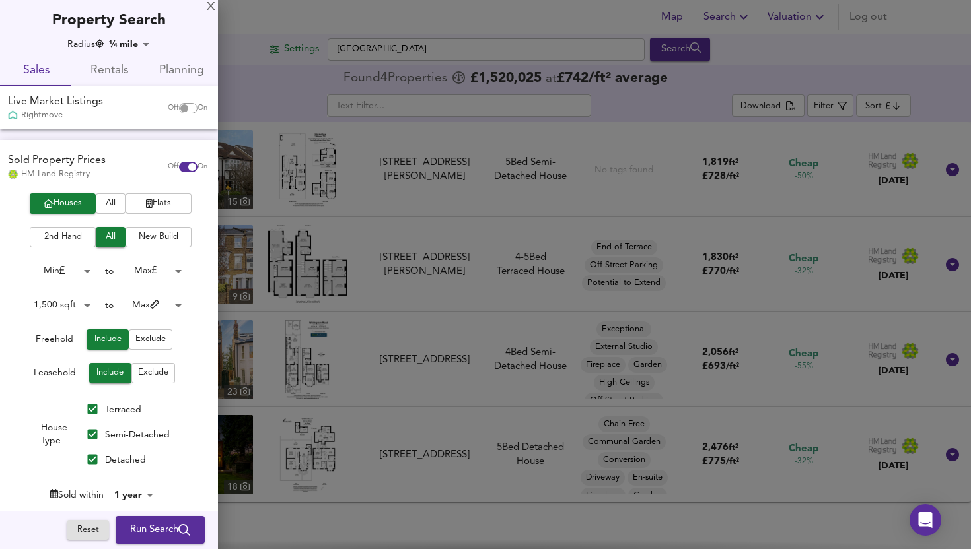
click at [176, 108] on input "checkbox" at bounding box center [184, 108] width 32 height 11
checkbox input "true"
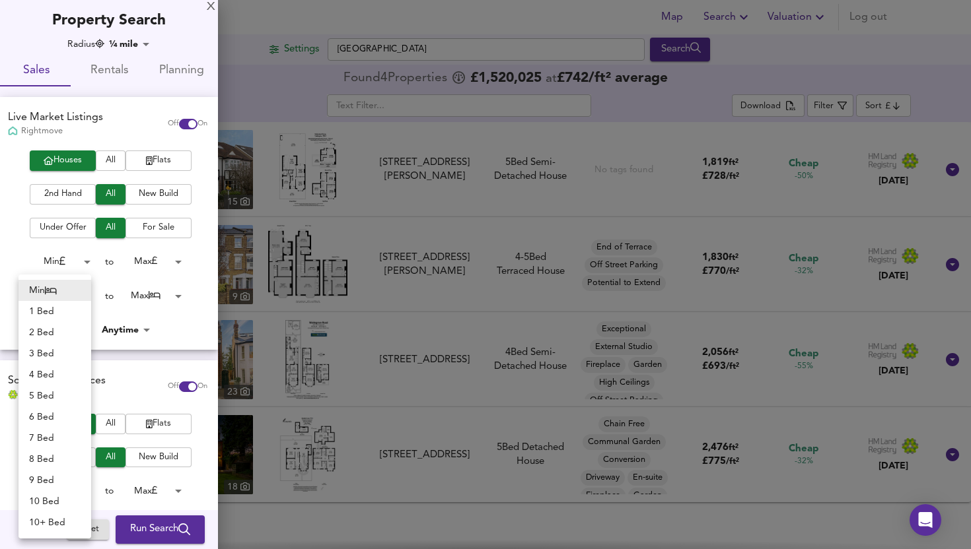
click at [81, 297] on body "Map Search Valuation Log out Settings Church Road, Teddington Search 4 Results …" at bounding box center [485, 274] width 971 height 549
click at [65, 351] on li "3 Bed" at bounding box center [54, 353] width 73 height 21
type input "3"
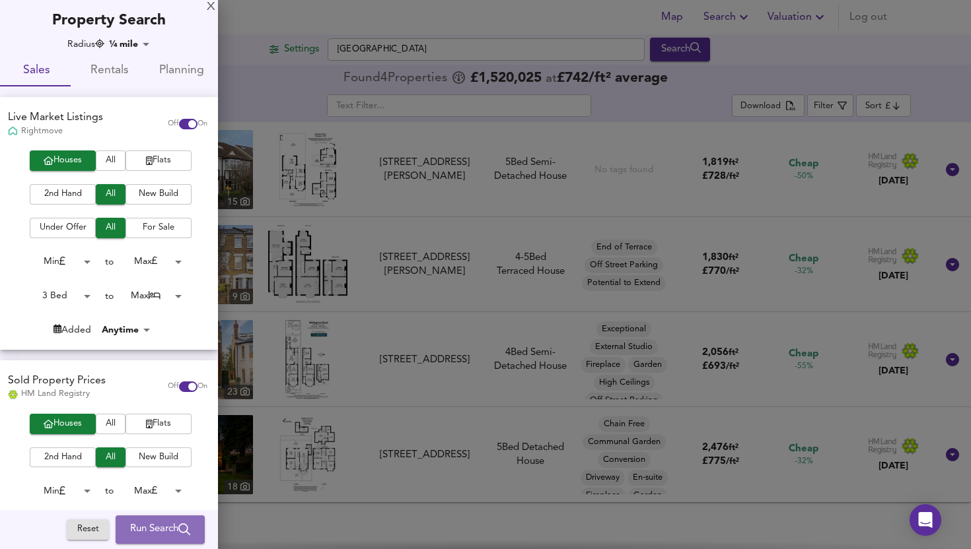
click at [149, 526] on span "Run Search" at bounding box center [160, 530] width 60 height 17
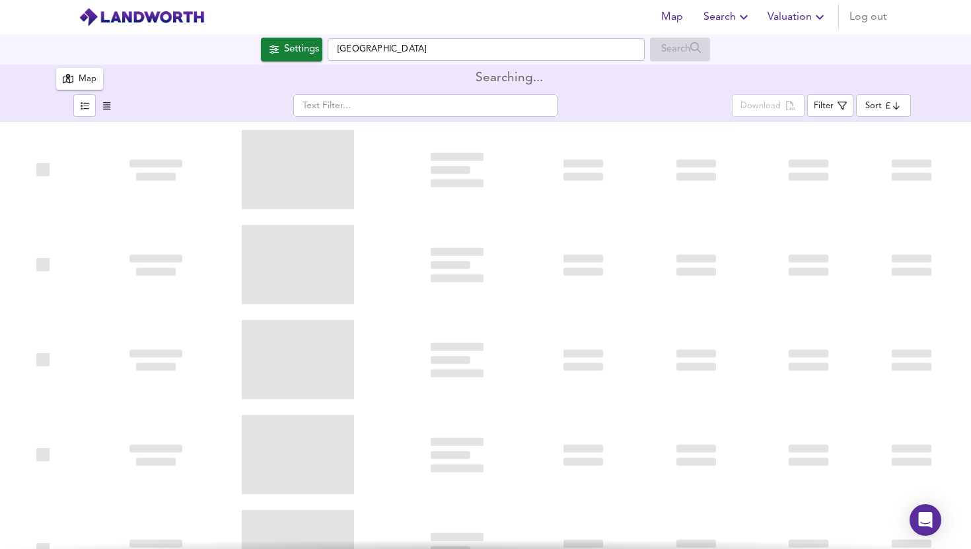
type input "bestdeal"
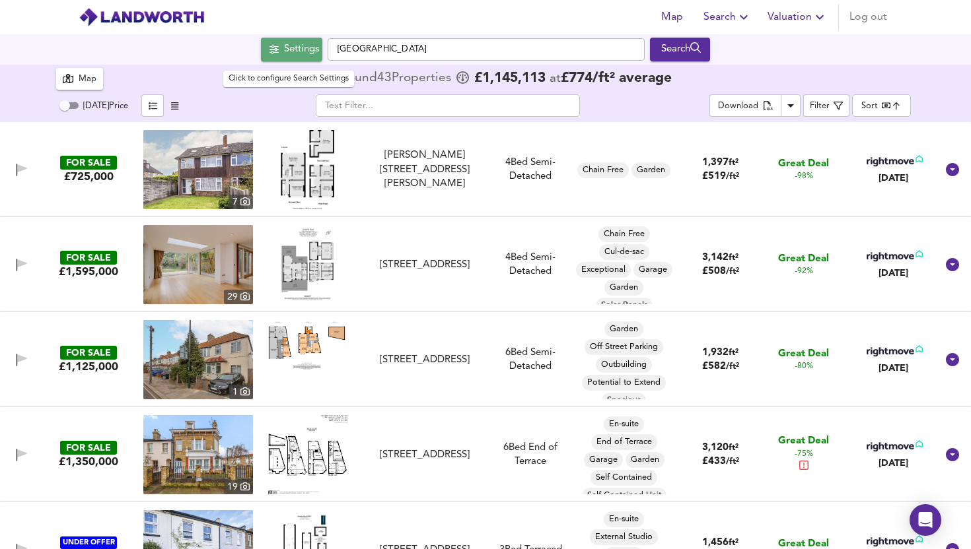
click at [288, 44] on div "Settings" at bounding box center [301, 49] width 35 height 17
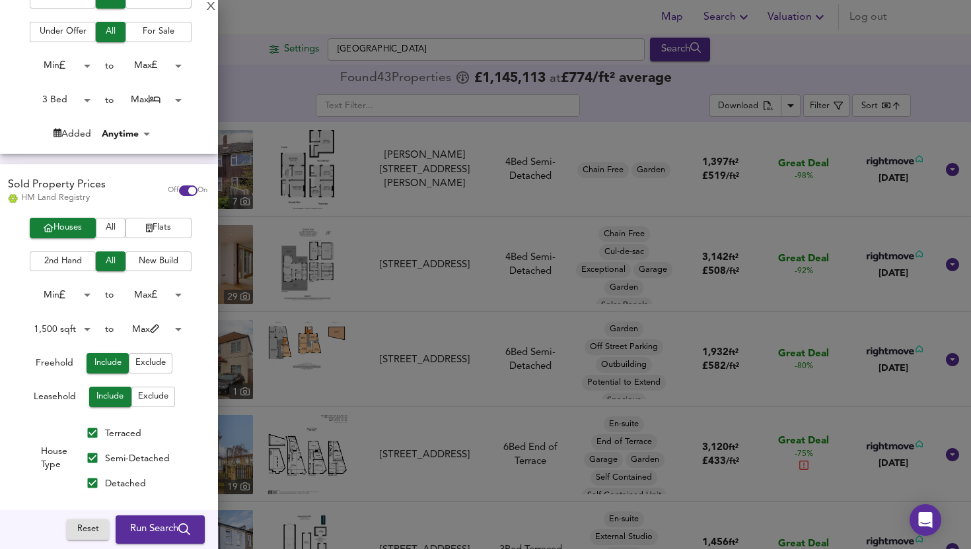
scroll to position [198, 0]
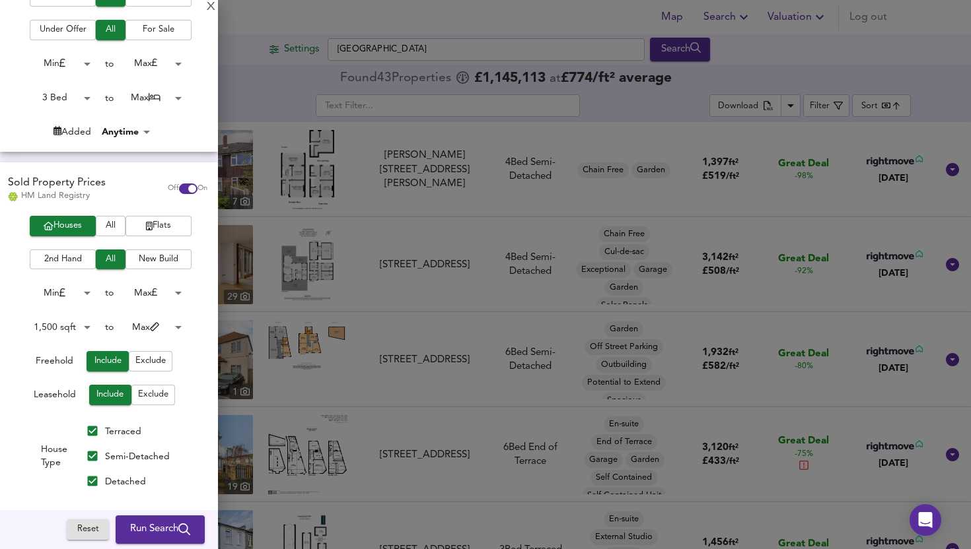
click at [83, 326] on body "Map Search Valuation Log out Settings Church Road, Teddington Search 43 Results…" at bounding box center [485, 274] width 971 height 549
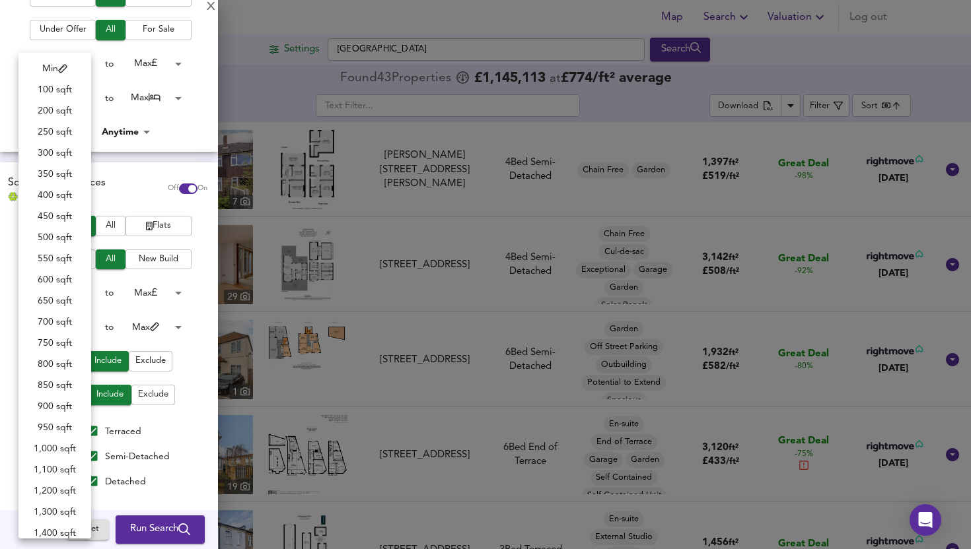
scroll to position [259, 0]
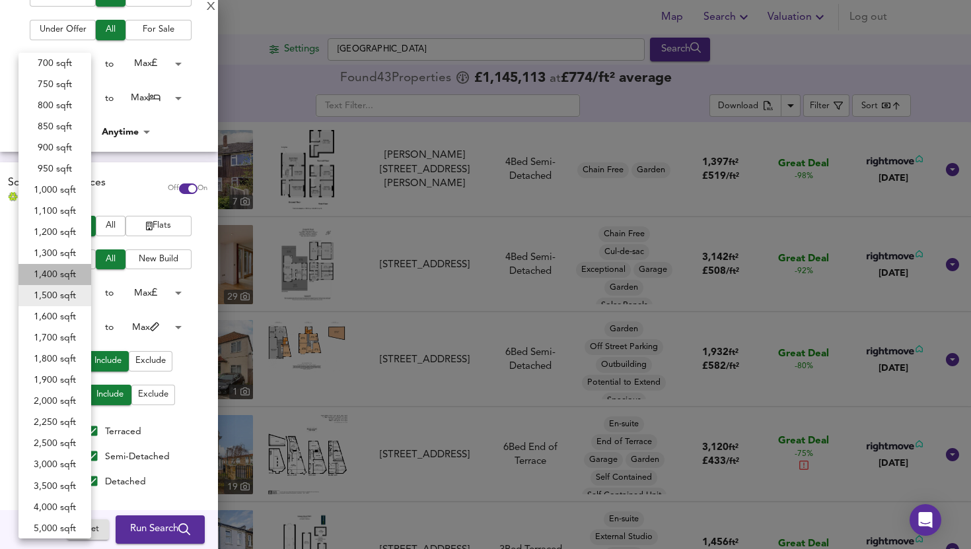
click at [67, 271] on li "1,400 sqft" at bounding box center [54, 274] width 73 height 21
type input "1400"
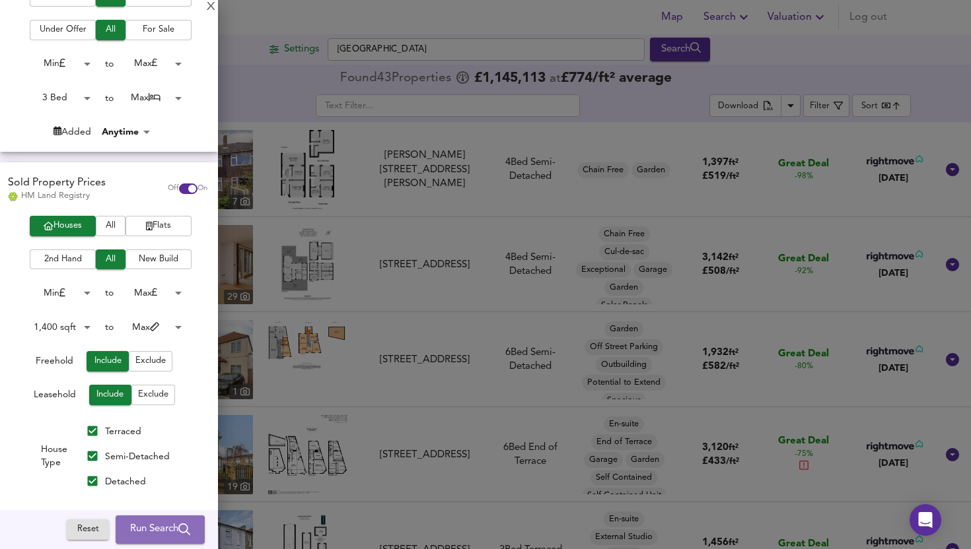
click at [135, 525] on span "Run Search" at bounding box center [160, 530] width 60 height 17
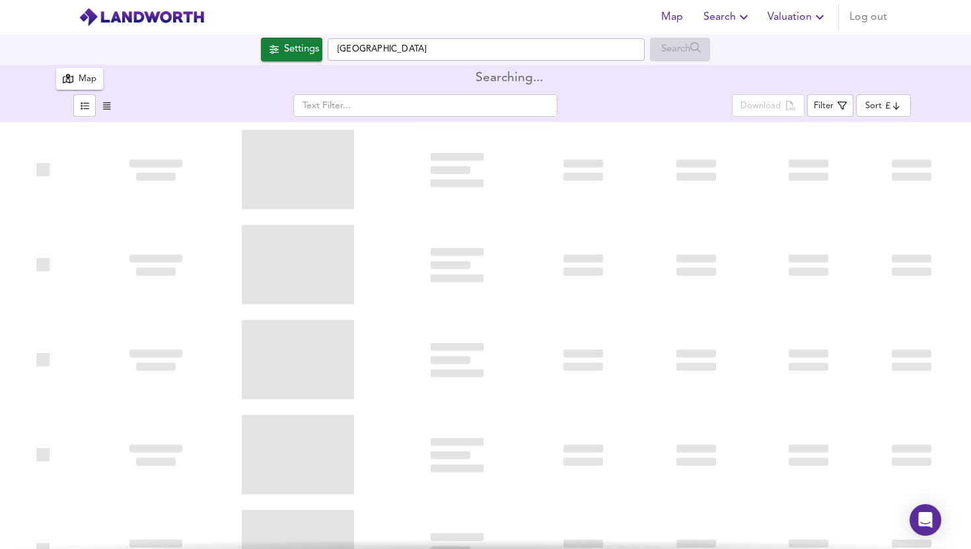
type input "bestdeal"
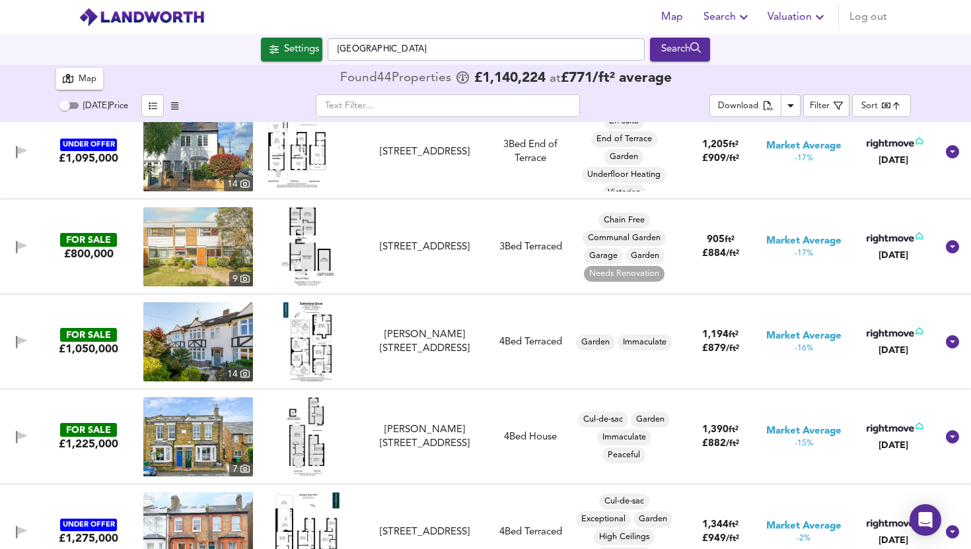
scroll to position [3347, 0]
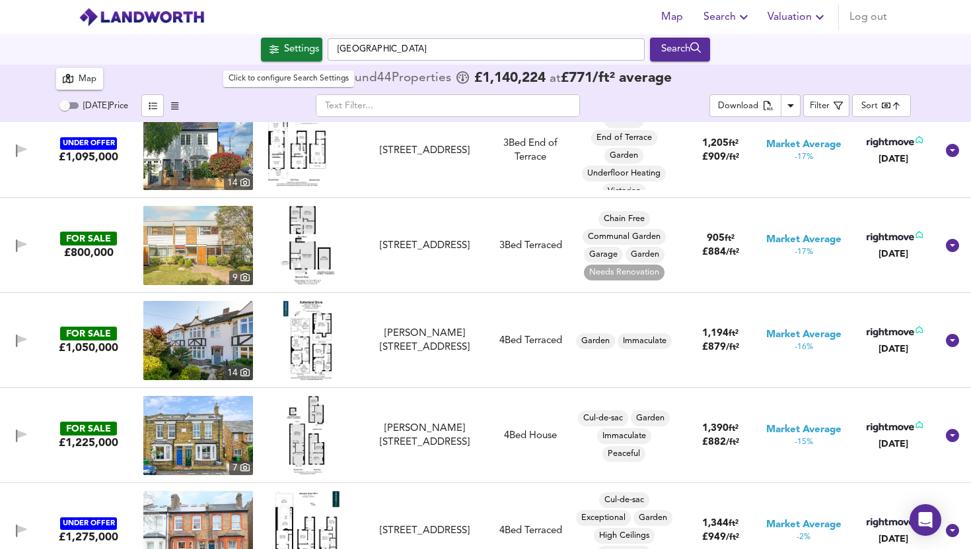
click at [284, 50] on div "Settings" at bounding box center [301, 49] width 35 height 17
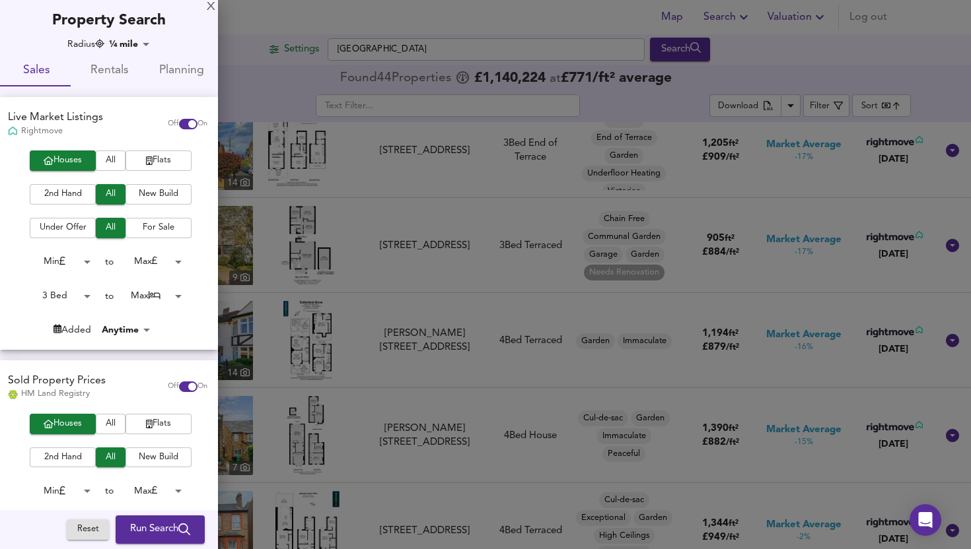
click at [176, 125] on input "checkbox" at bounding box center [192, 124] width 32 height 11
checkbox input "false"
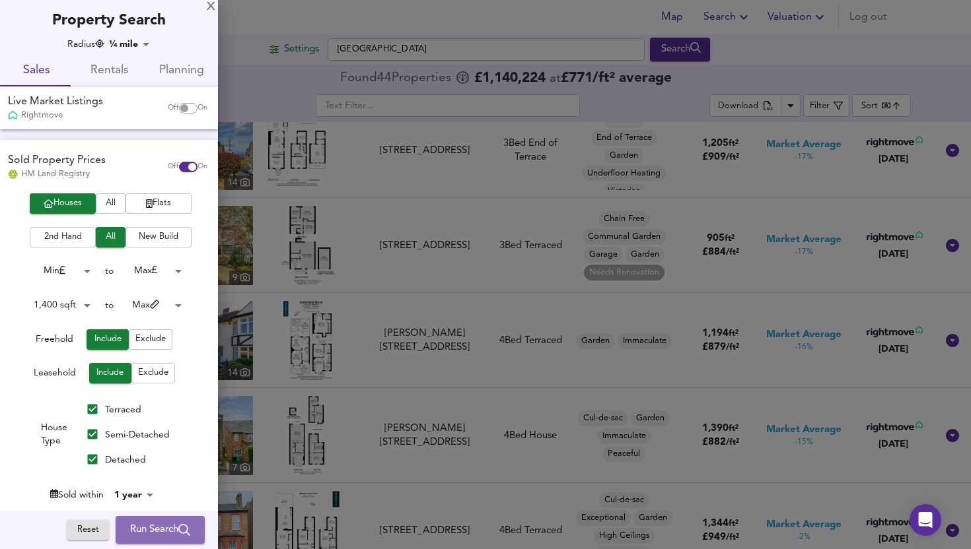
click at [140, 534] on span "Run Search" at bounding box center [160, 530] width 60 height 17
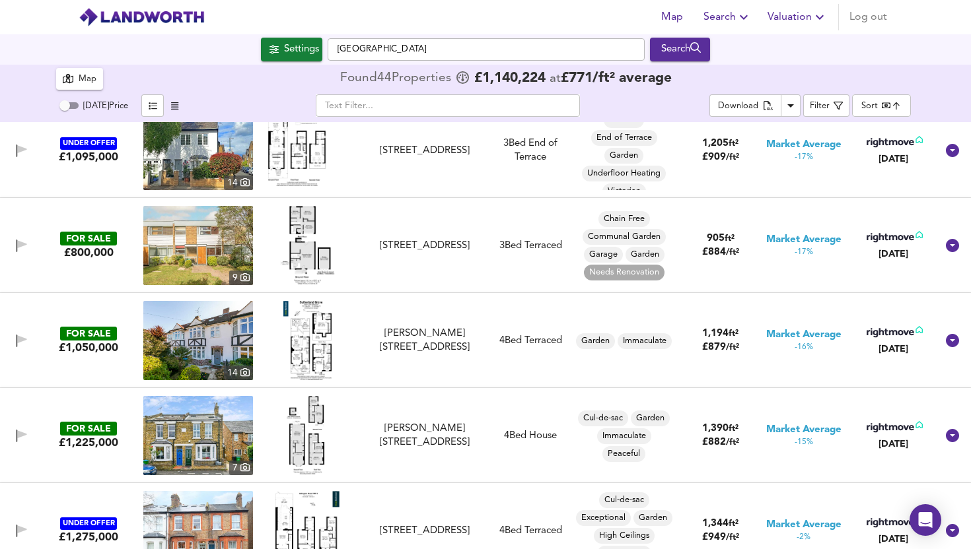
type input "cheapest"
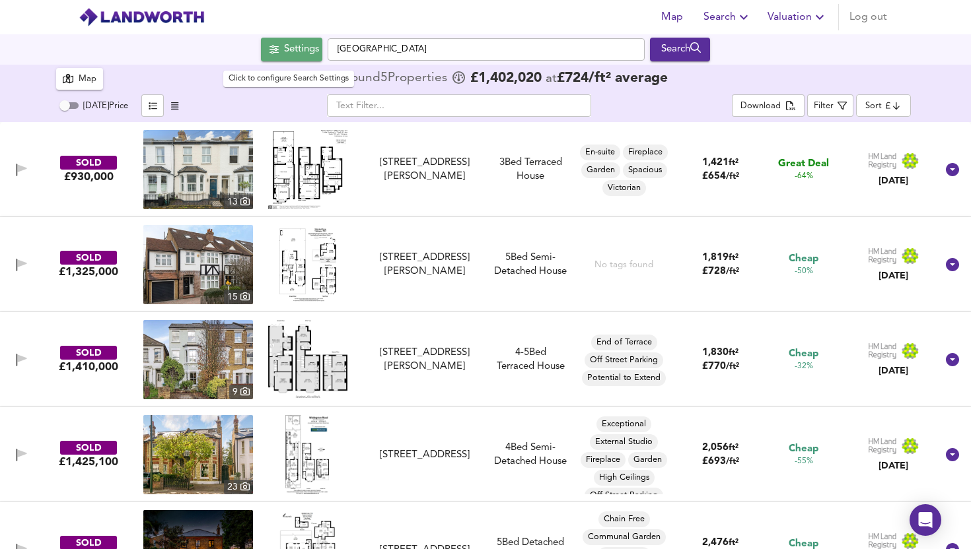
click at [285, 52] on div "Settings" at bounding box center [301, 49] width 35 height 17
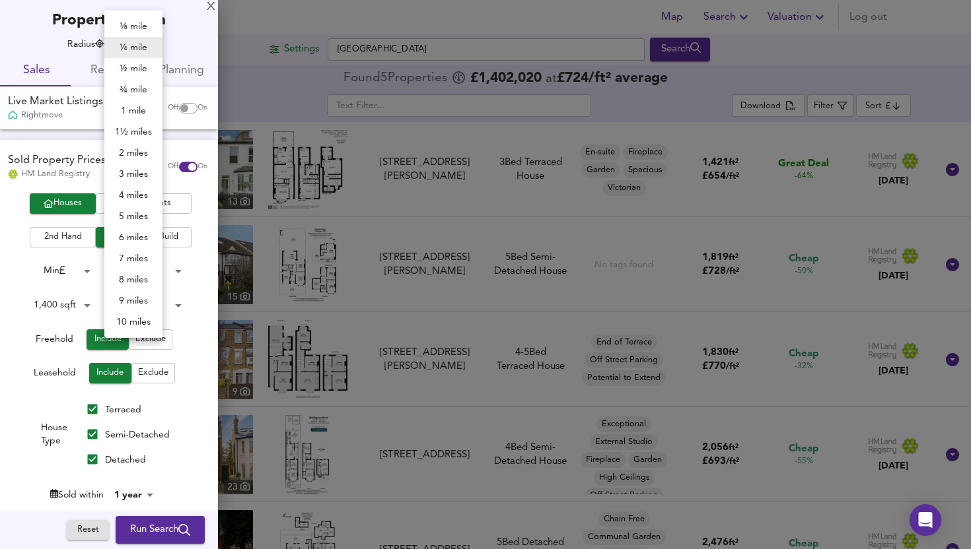
click at [142, 46] on body "Map Search Valuation Log out Settings Church Road, Teddington Search 5 Results …" at bounding box center [485, 274] width 971 height 549
click at [135, 72] on li "½ mile" at bounding box center [133, 68] width 58 height 21
type input "805"
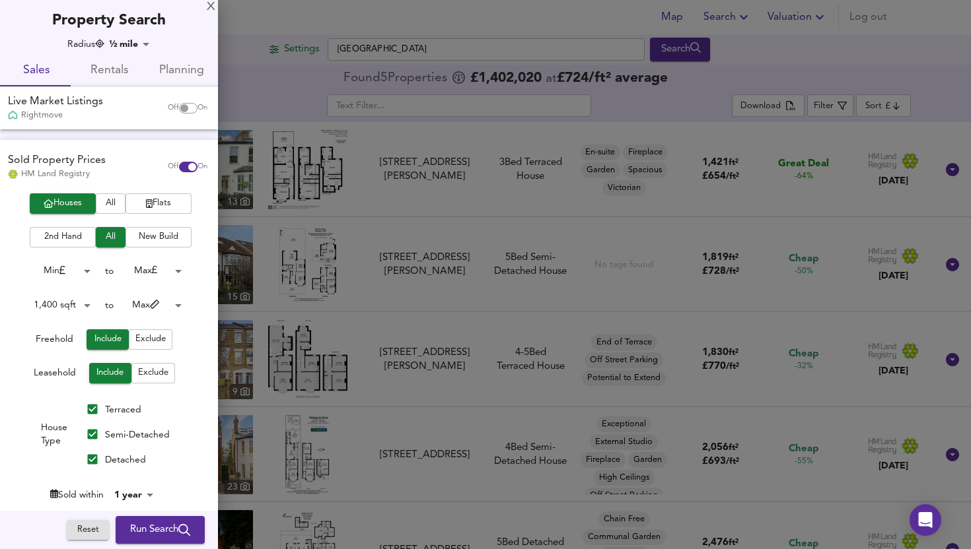
drag, startPoint x: 153, startPoint y: 528, endPoint x: 8, endPoint y: 256, distance: 308.1
click at [8, 256] on div "Radius ½ mile 805 Sales Rentals Planning Live Market Listings Rightmove Off On …" at bounding box center [109, 350] width 218 height 625
click at [71, 304] on body "Map Search Valuation Log out Settings Church Road, Teddington Search 5 Results …" at bounding box center [485, 274] width 971 height 549
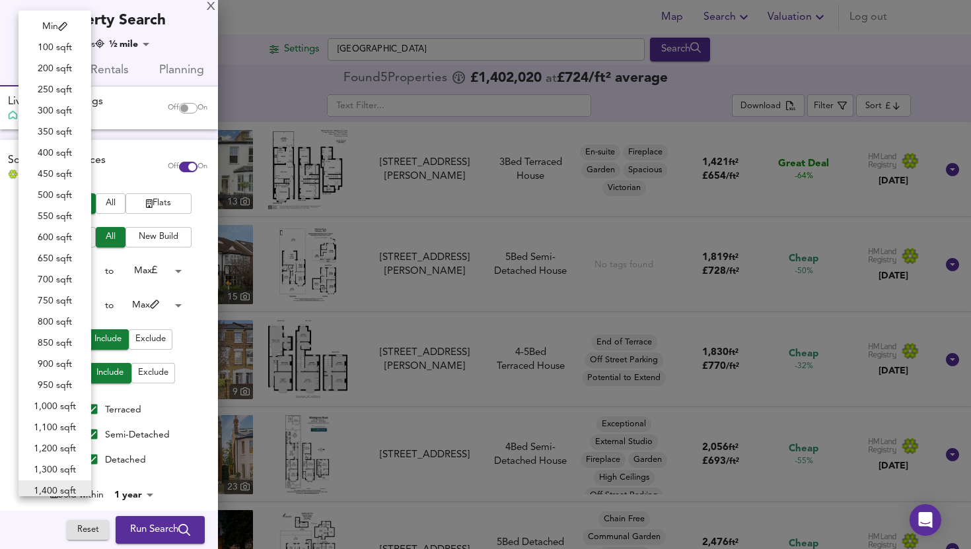
scroll to position [5, 0]
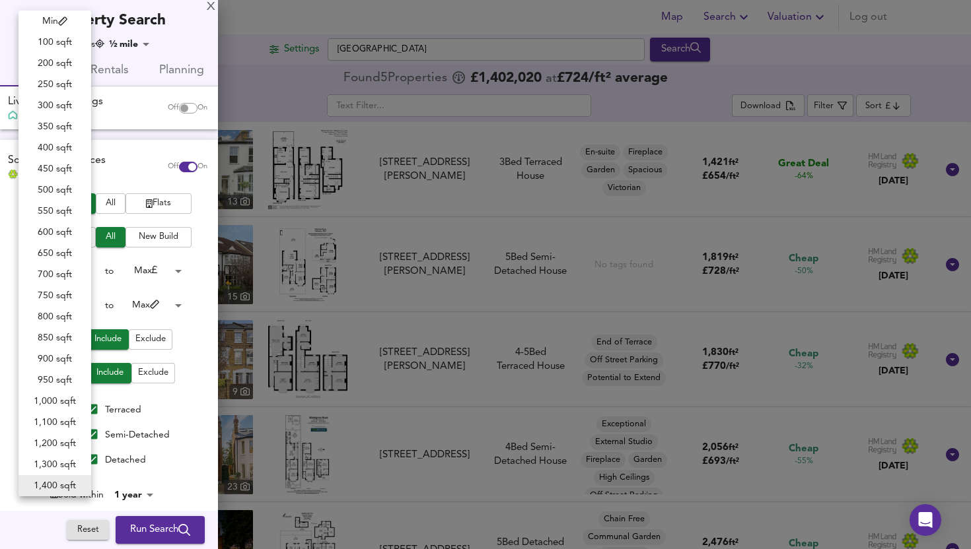
click at [184, 25] on div at bounding box center [485, 274] width 971 height 549
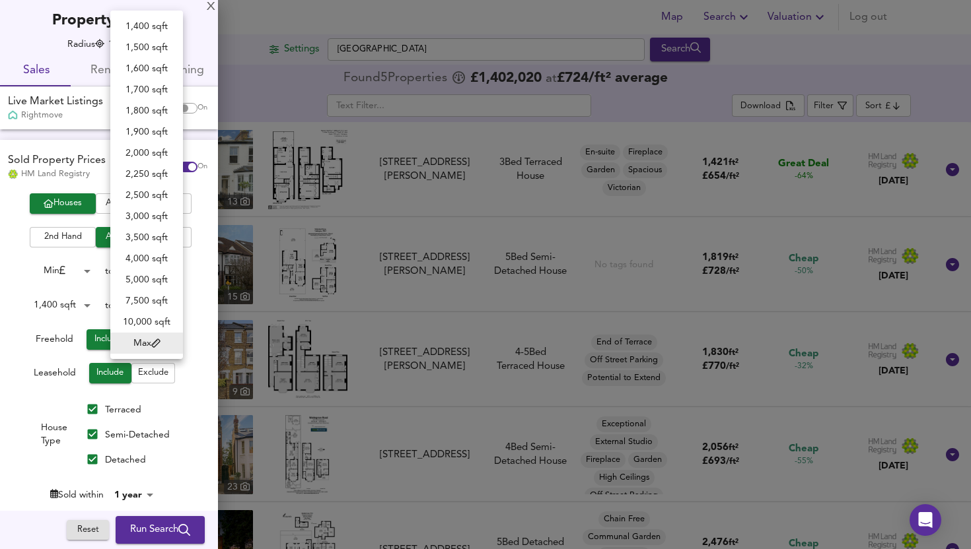
click at [155, 308] on body "Map Search Valuation Log out Settings Church Road, Teddington Search 5 Results …" at bounding box center [485, 274] width 971 height 549
click at [153, 195] on li "2,500 sqft" at bounding box center [146, 195] width 73 height 21
type input "2500"
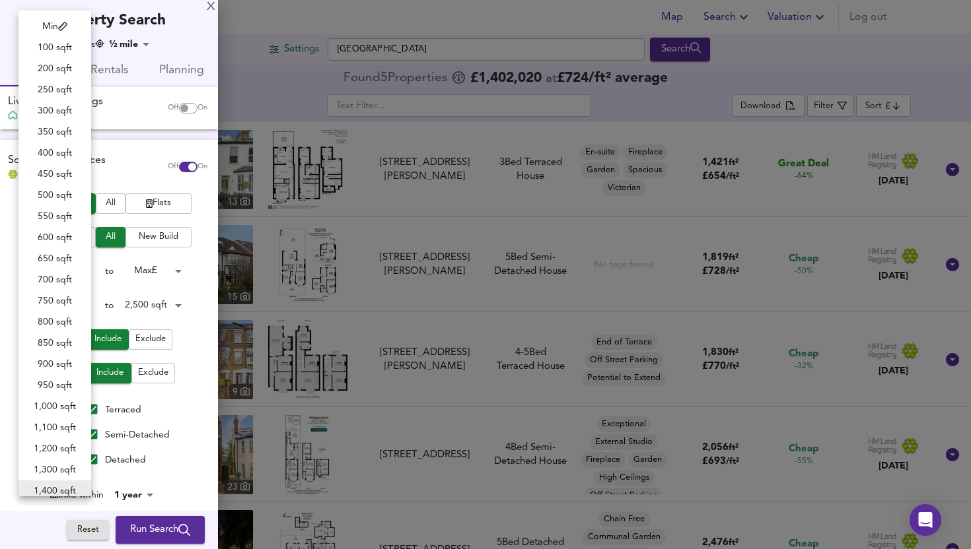
click at [73, 305] on body "Map Search Valuation Log out Settings Church Road, Teddington Search 5 Results …" at bounding box center [485, 274] width 971 height 549
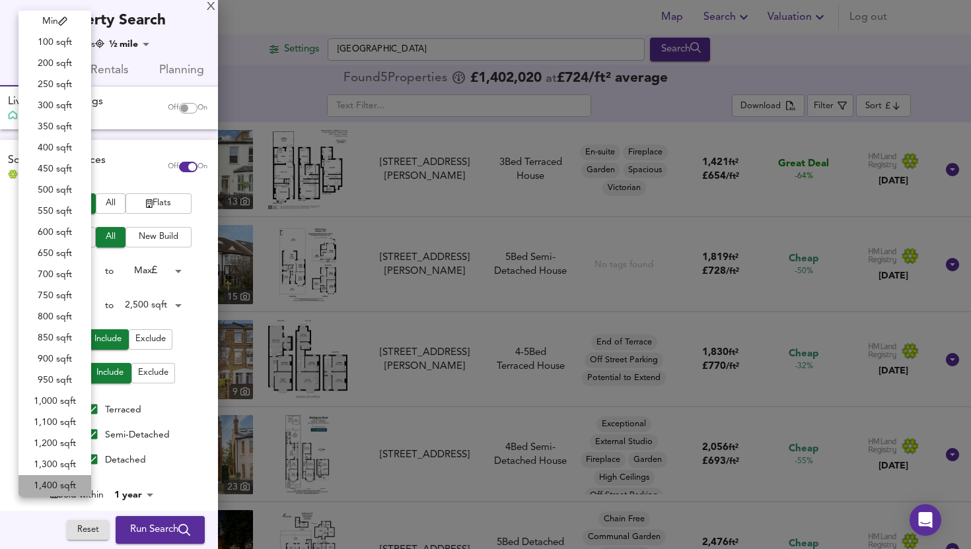
click at [57, 485] on li "1,400 sqft" at bounding box center [54, 485] width 73 height 21
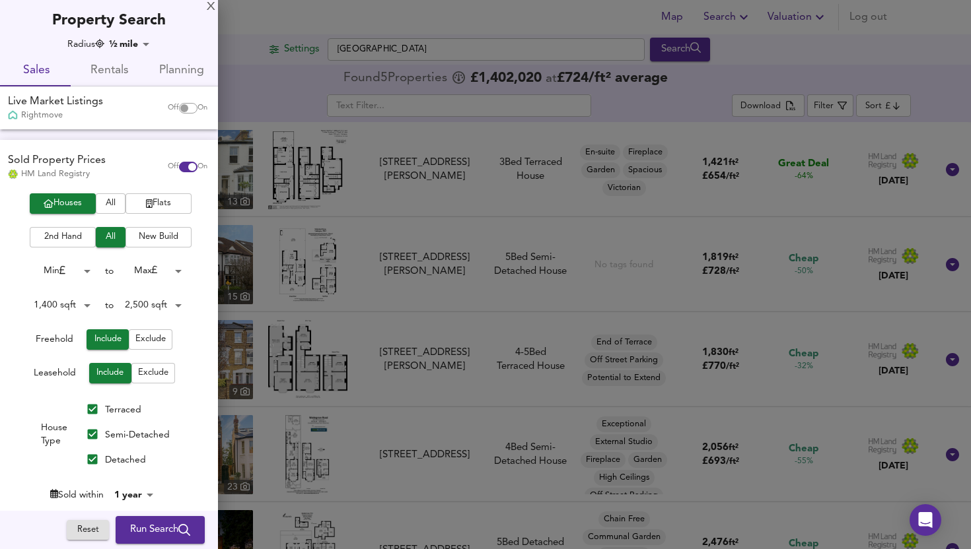
click at [143, 522] on span "Run Search" at bounding box center [160, 530] width 60 height 17
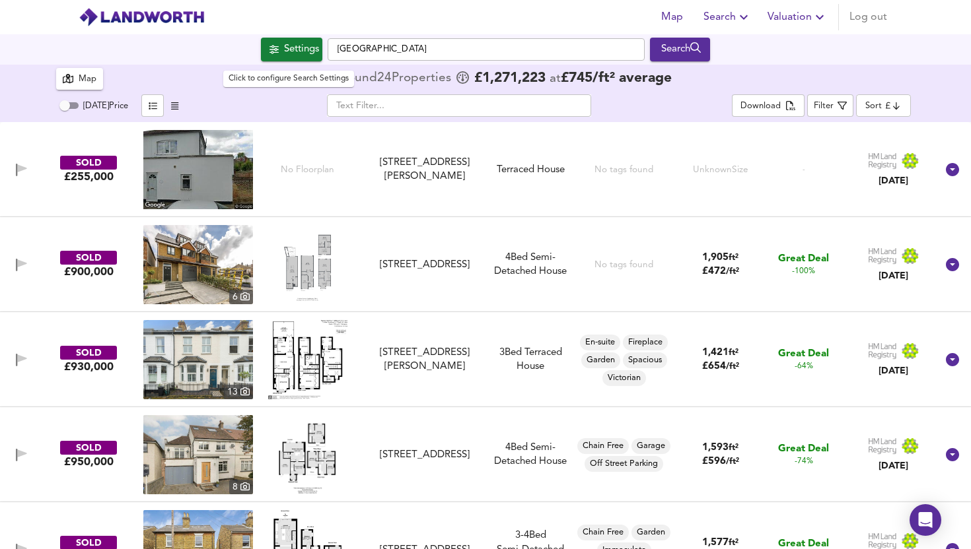
click at [284, 50] on div "Settings" at bounding box center [301, 49] width 35 height 17
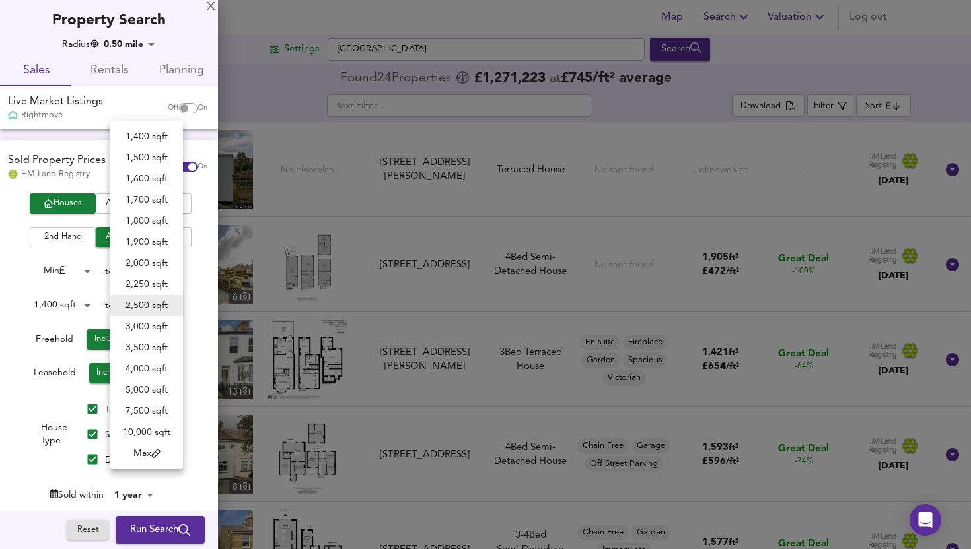
click at [155, 306] on body "Map Search Valuation Log out Settings Church Road, Teddington Search 24 Results…" at bounding box center [485, 274] width 971 height 549
click at [153, 329] on li "3,000 sqft" at bounding box center [146, 326] width 73 height 21
type input "3000"
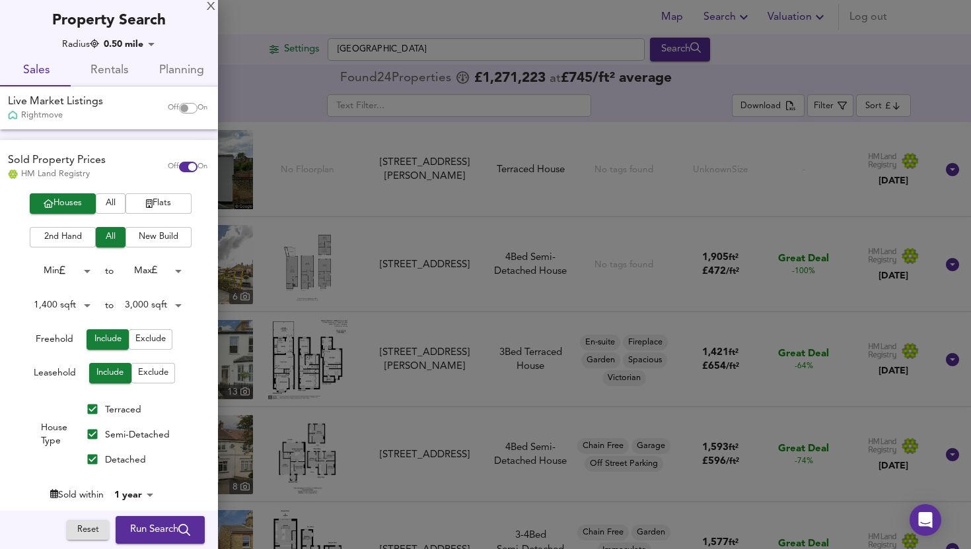
click at [143, 320] on div "Houses All Flats 2nd Hand All New Build Min 0 to Max 200000000 1,400 sqft 1400 …" at bounding box center [109, 353] width 218 height 321
click at [140, 525] on span "Run Search" at bounding box center [160, 530] width 60 height 17
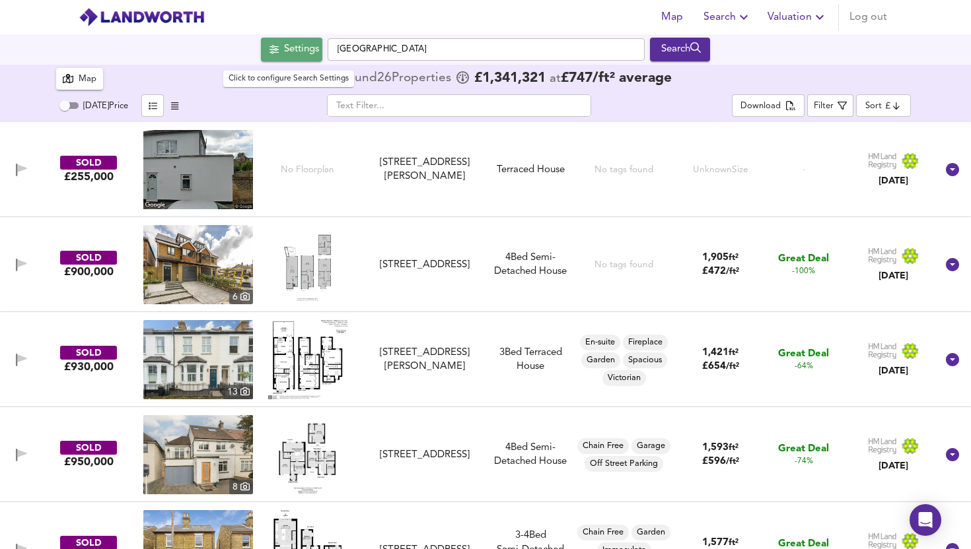
click at [284, 55] on div "Settings" at bounding box center [301, 49] width 35 height 17
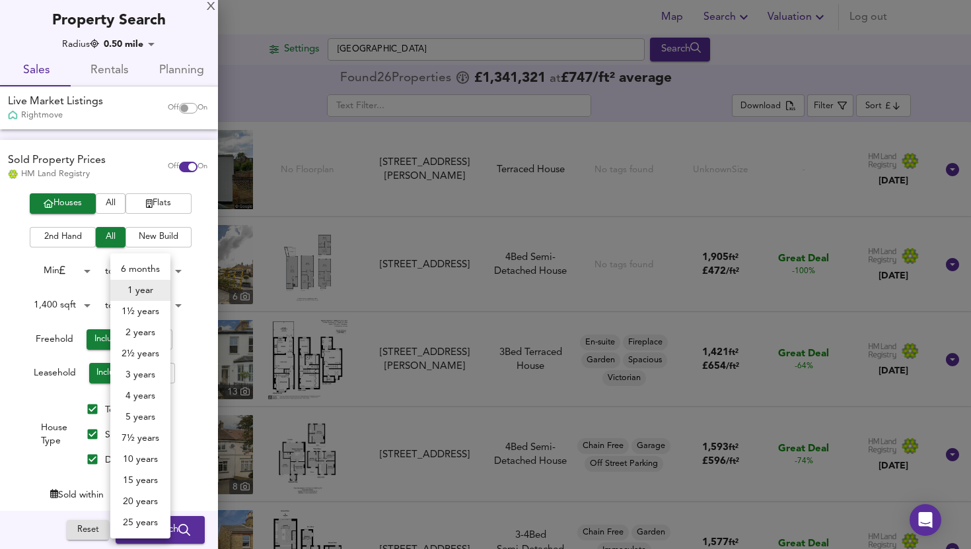
click at [139, 495] on body "Map Search Valuation Log out Settings Church Road, Teddington Search 26 Results…" at bounding box center [485, 274] width 971 height 549
click at [141, 267] on li "6 months" at bounding box center [140, 269] width 60 height 21
type input "6"
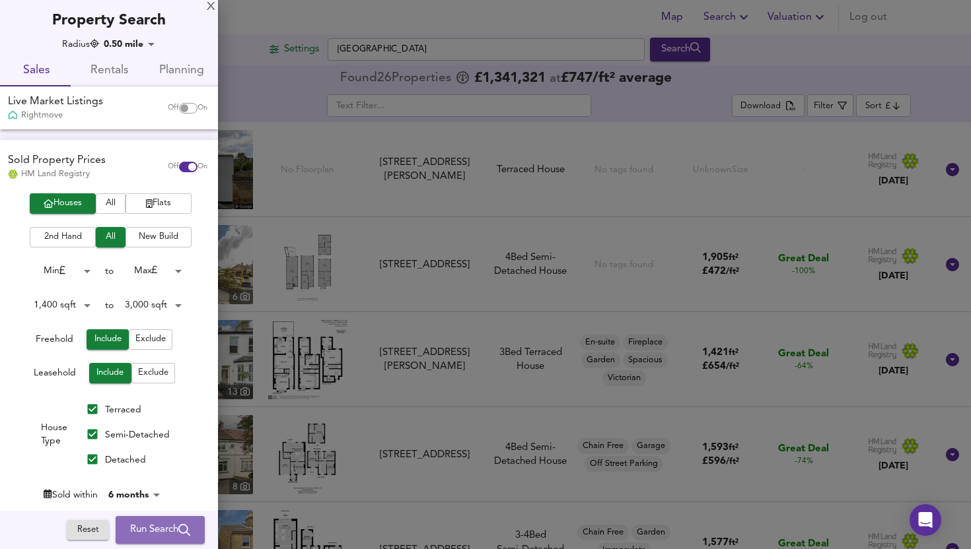
click at [132, 530] on span "Run Search" at bounding box center [160, 530] width 60 height 17
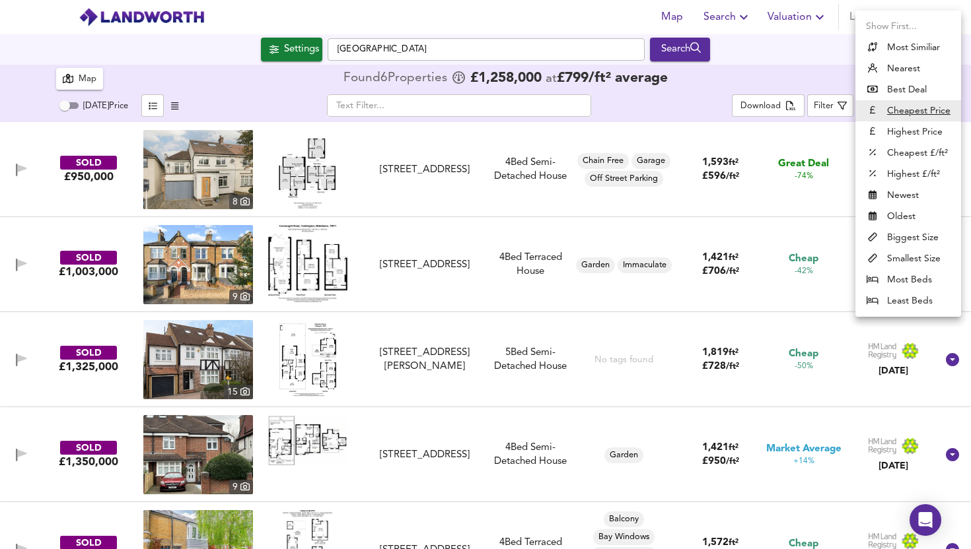
click at [887, 107] on body "Map Search Valuation Log out Settings Church Road, Teddington Search 6 Results …" at bounding box center [485, 274] width 971 height 549
click at [882, 193] on li "Newest" at bounding box center [908, 195] width 106 height 21
type input "newest"
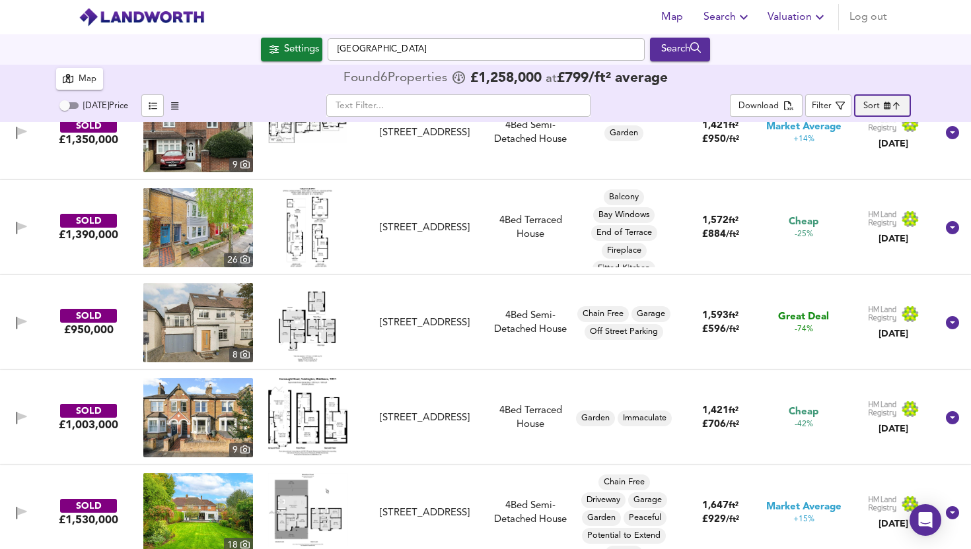
scroll to position [143, 0]
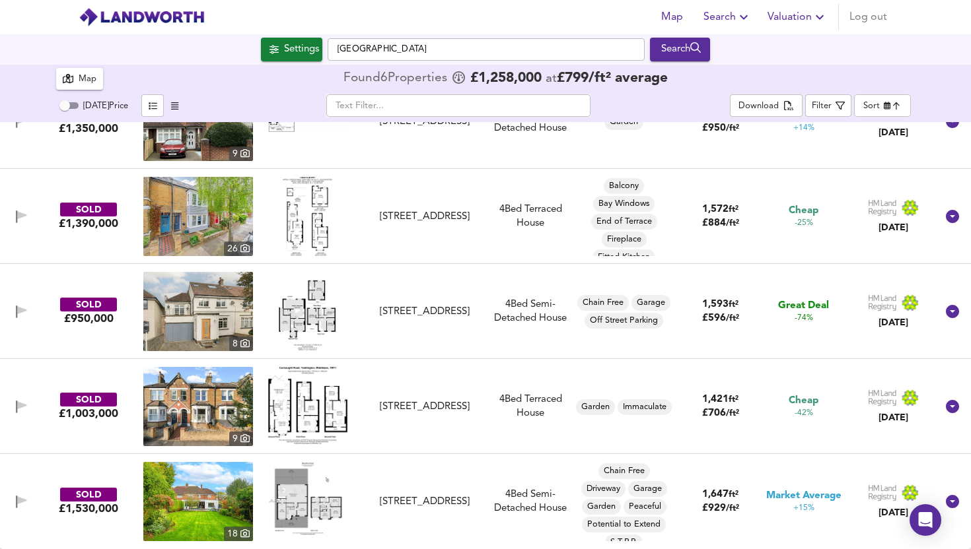
click at [202, 495] on img at bounding box center [198, 501] width 110 height 79
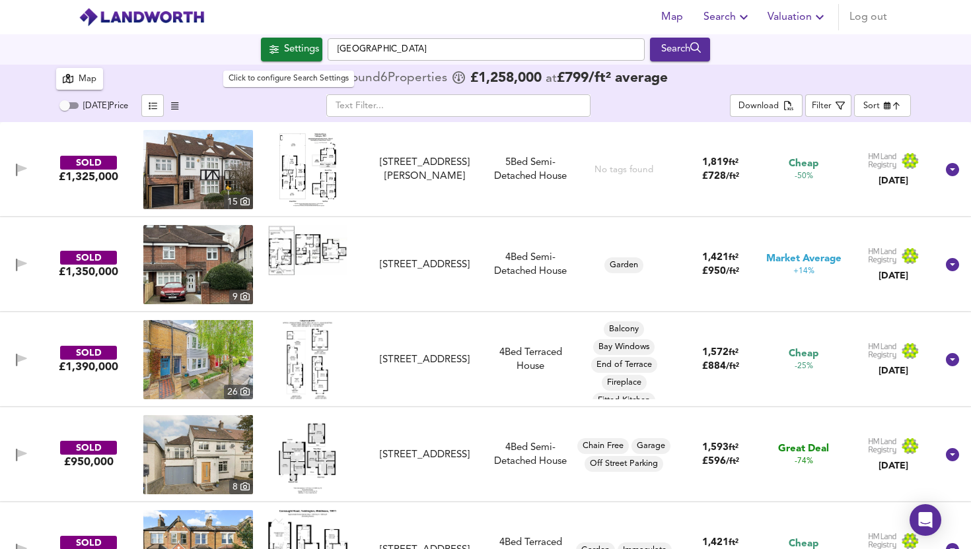
click at [284, 57] on div "Settings" at bounding box center [301, 49] width 35 height 17
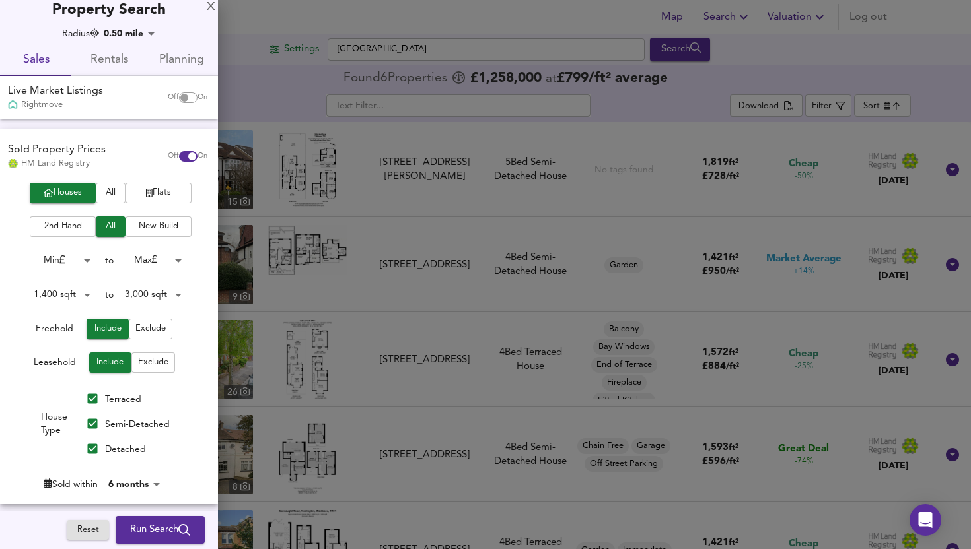
scroll to position [7, 0]
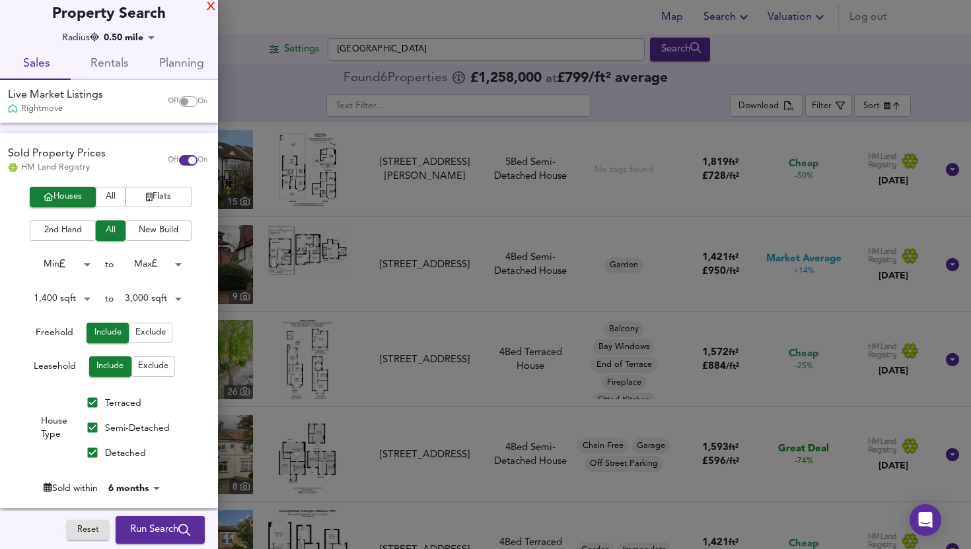
click at [208, 5] on div "X" at bounding box center [211, 7] width 9 height 9
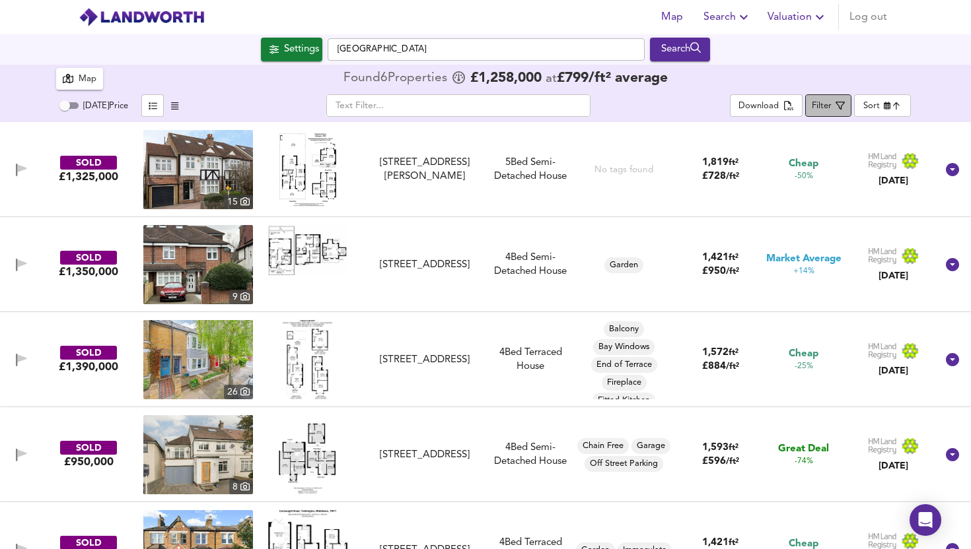
click at [837, 105] on icon "button" at bounding box center [839, 105] width 9 height 9
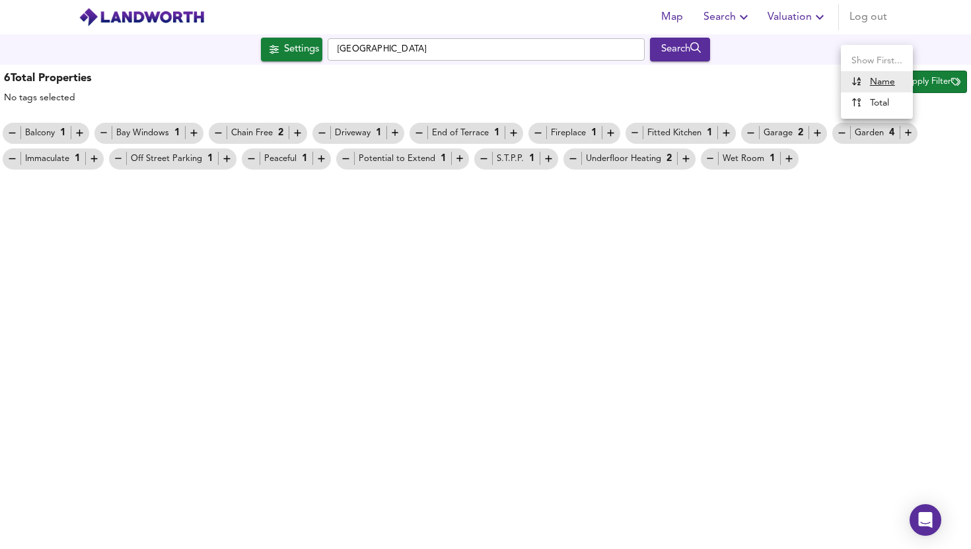
click at [870, 83] on body "Map Search Valuation Log out Settings Church Road, Teddington Search 6 Results …" at bounding box center [485, 274] width 971 height 549
click at [798, 86] on div at bounding box center [485, 274] width 971 height 549
click at [906, 85] on span "Apply Filter" at bounding box center [933, 82] width 54 height 15
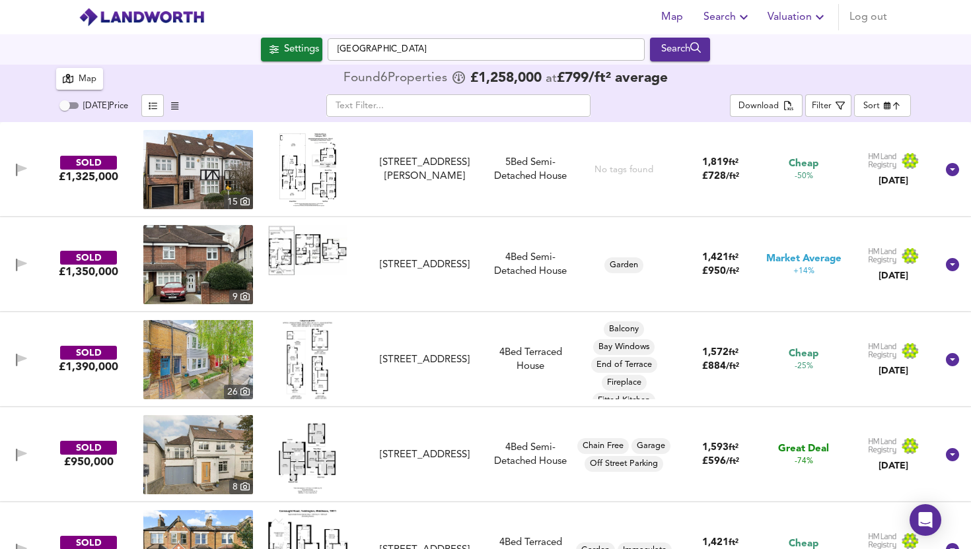
click at [71, 107] on input "Today Price" at bounding box center [65, 106] width 48 height 16
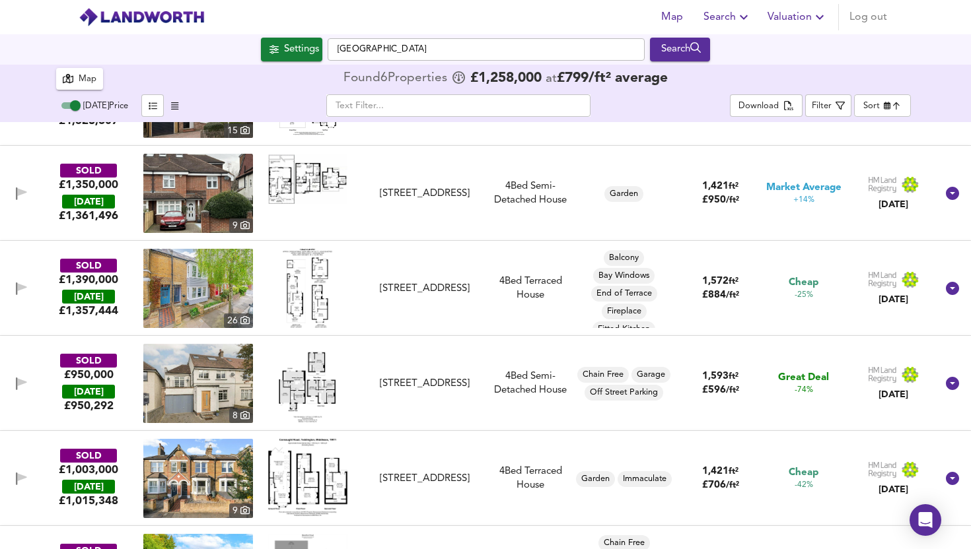
scroll to position [0, 0]
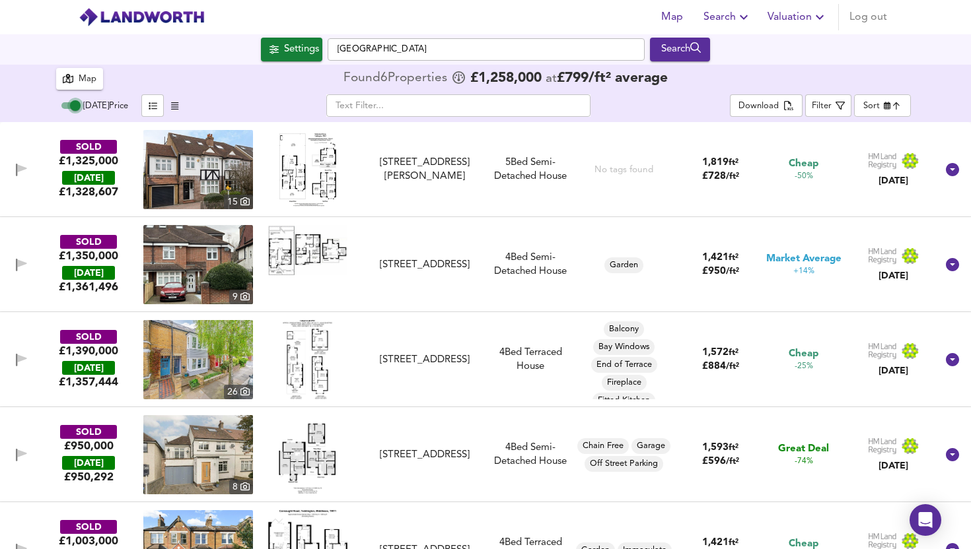
click at [77, 103] on input "Today Price" at bounding box center [76, 106] width 48 height 16
checkbox input "false"
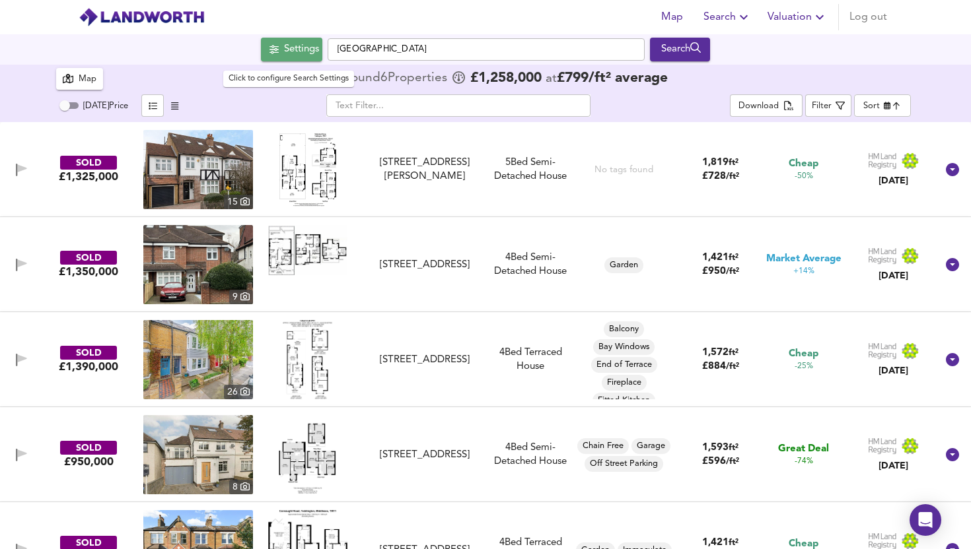
click at [284, 56] on div "Settings" at bounding box center [301, 49] width 35 height 17
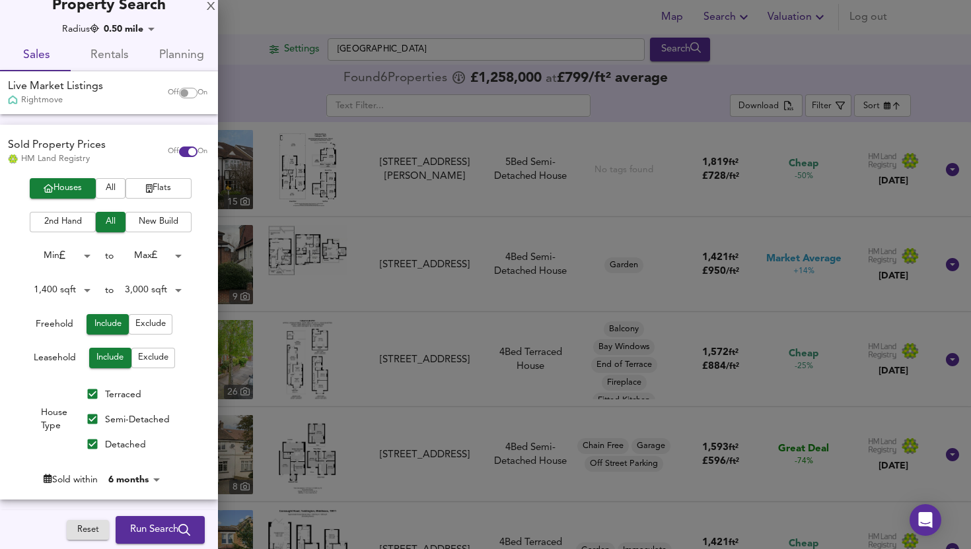
scroll to position [17, 0]
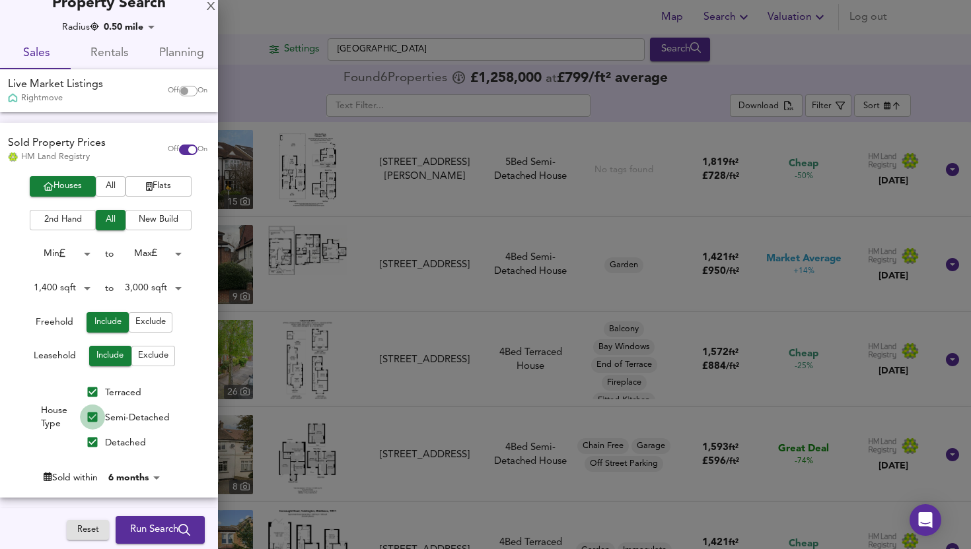
click at [92, 417] on input "Semi-Detached" at bounding box center [92, 417] width 25 height 25
checkbox input "false"
click at [92, 442] on input "Detached" at bounding box center [92, 442] width 25 height 25
checkbox input "false"
click at [145, 530] on span "Run Search" at bounding box center [160, 530] width 60 height 17
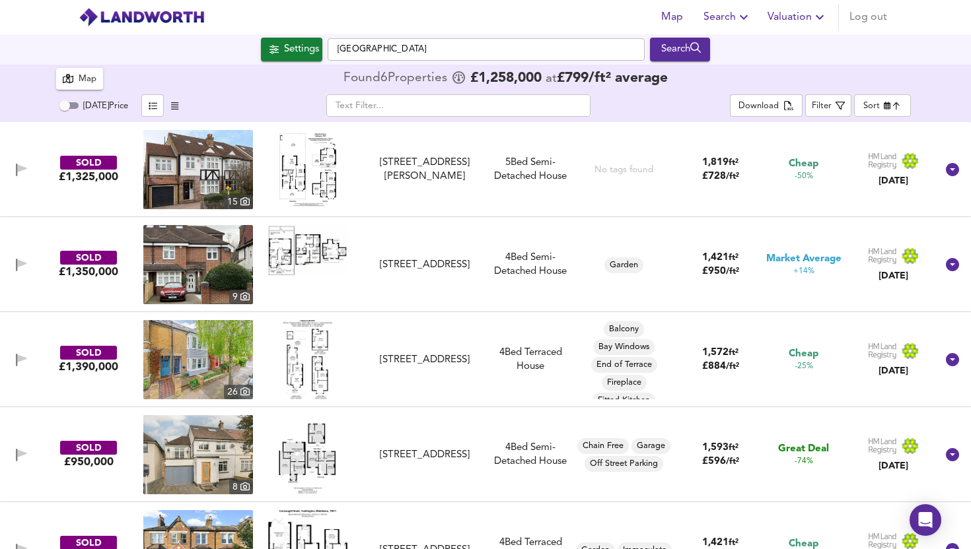
type input "cheapest"
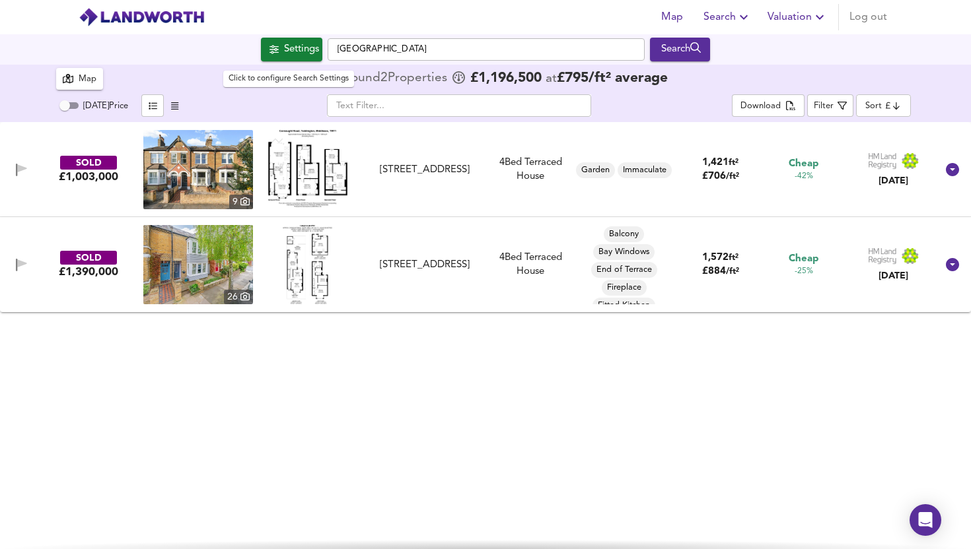
click at [284, 44] on div "Settings" at bounding box center [301, 49] width 35 height 17
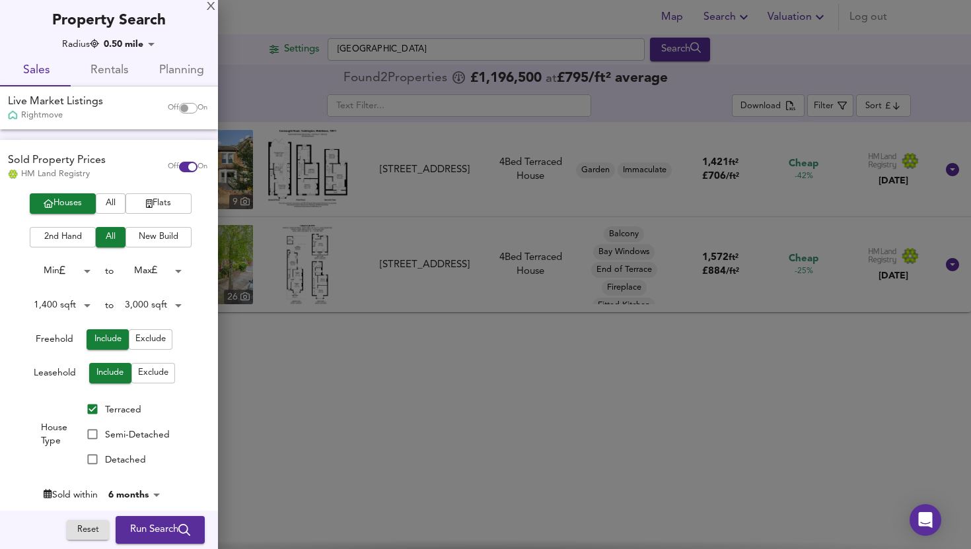
click at [135, 44] on body "Map Search Valuation Log out Settings Church Road, Teddington Search 2 Results …" at bounding box center [485, 274] width 971 height 549
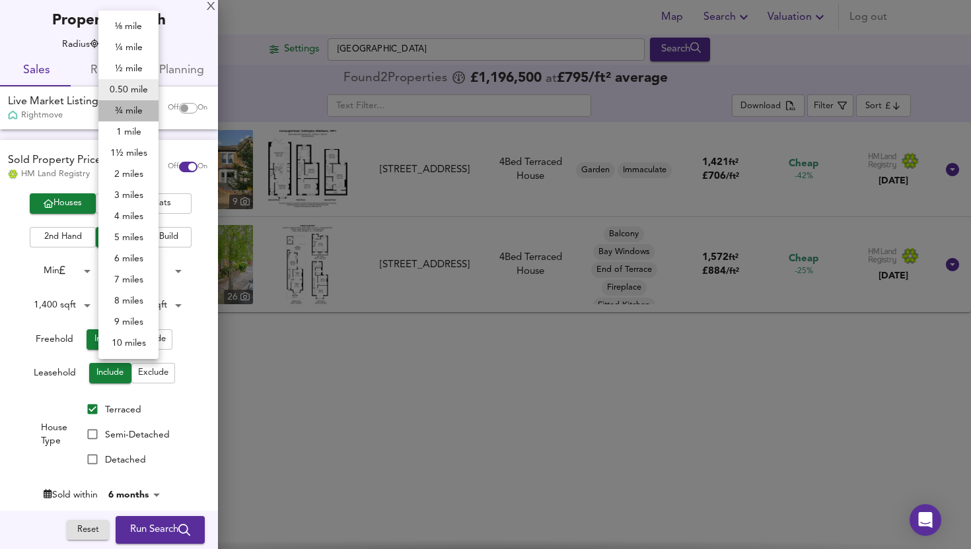
click at [133, 112] on li "¾ mile" at bounding box center [128, 110] width 60 height 21
type input "1207"
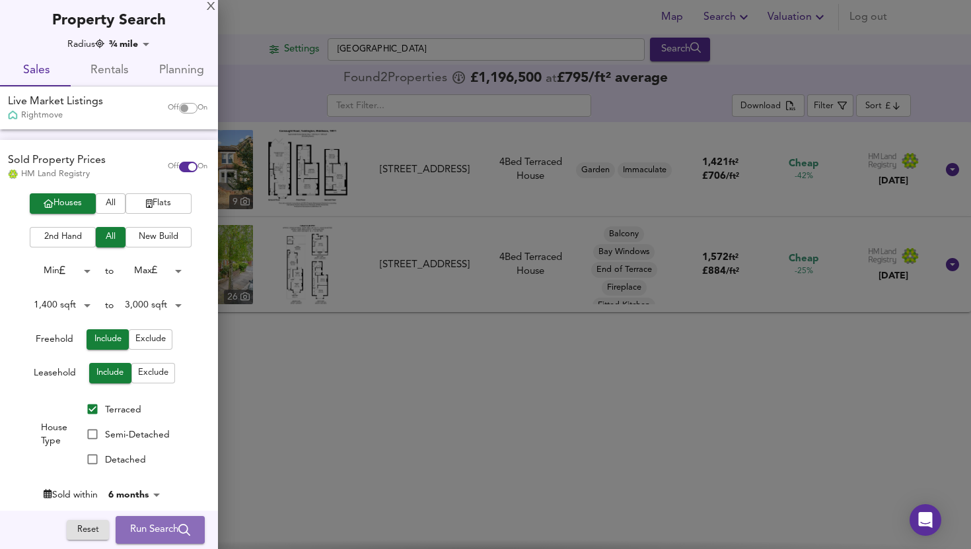
click at [162, 527] on span "Run Search" at bounding box center [160, 530] width 60 height 17
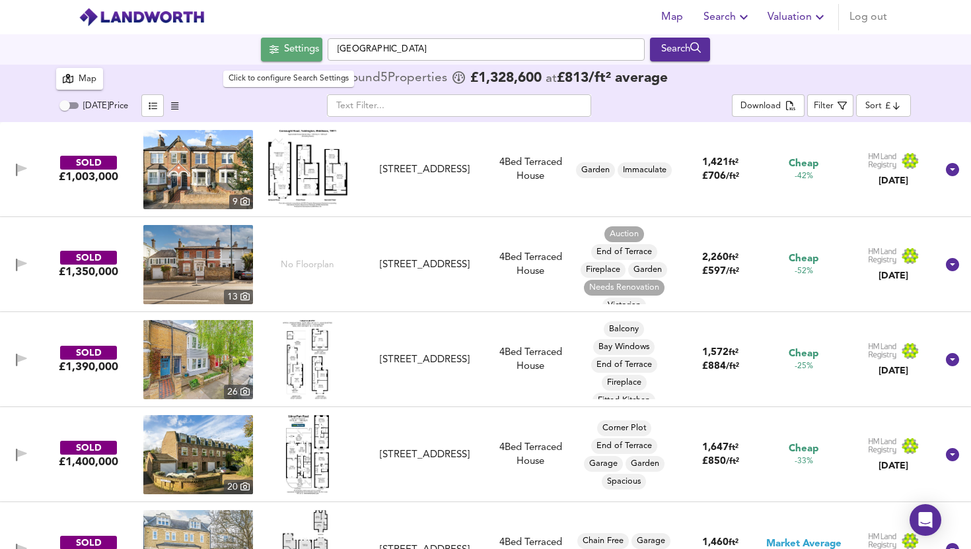
click at [284, 47] on div "Settings" at bounding box center [301, 49] width 35 height 17
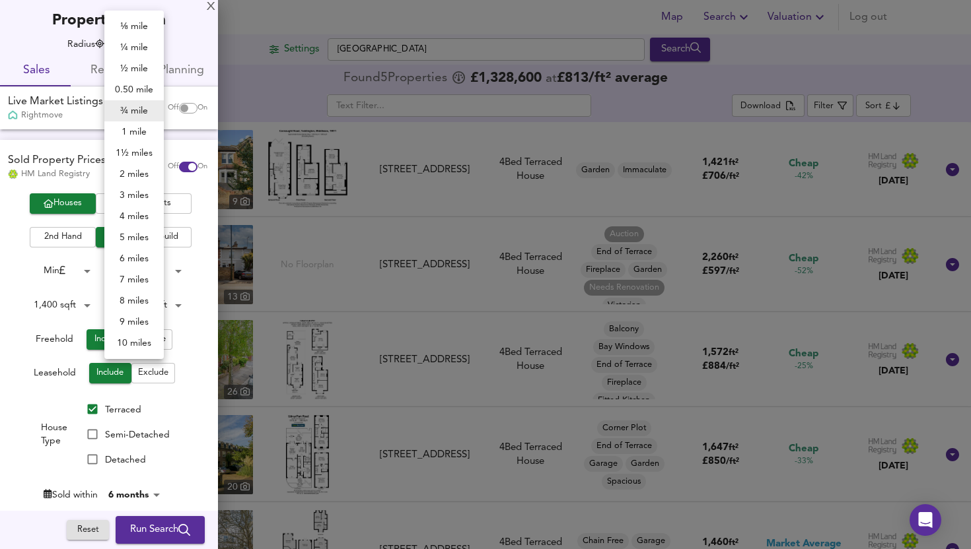
click at [120, 43] on body "Map Search Valuation Log out Settings Church Road, Teddington Search 5 Results …" at bounding box center [485, 274] width 971 height 549
click at [124, 133] on li "1 mile" at bounding box center [133, 131] width 59 height 21
type input "1609"
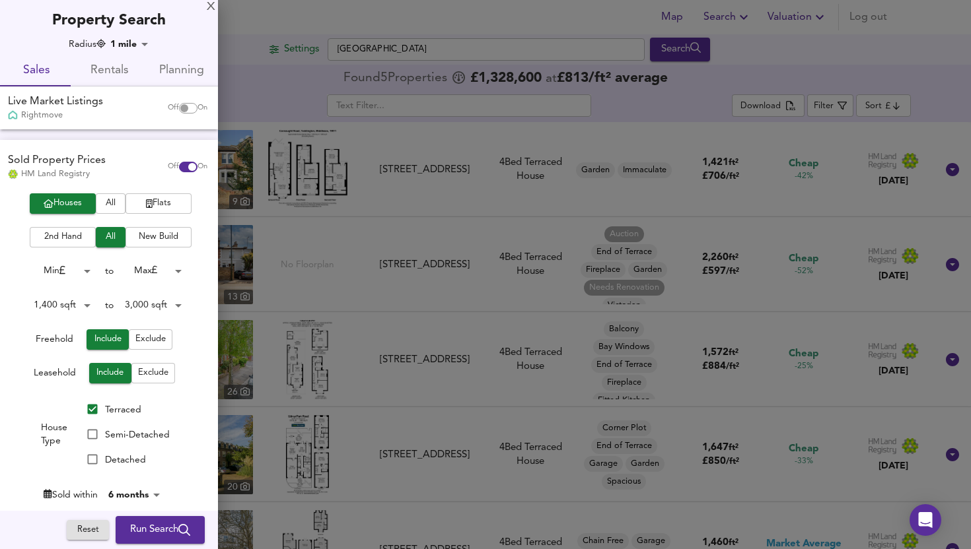
click at [71, 304] on body "Map Search Valuation Log out Settings Church Road, Teddington Search 5 Results …" at bounding box center [485, 274] width 971 height 549
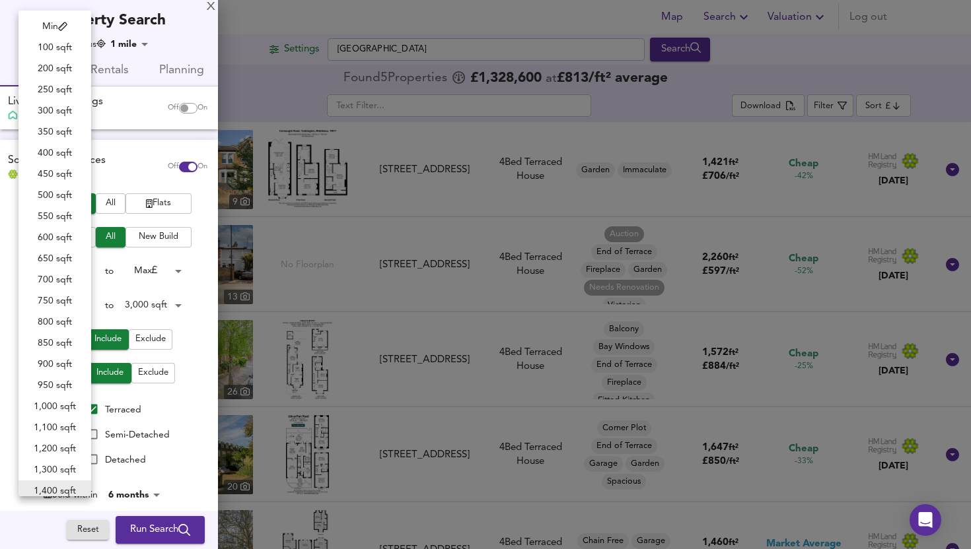
scroll to position [5, 0]
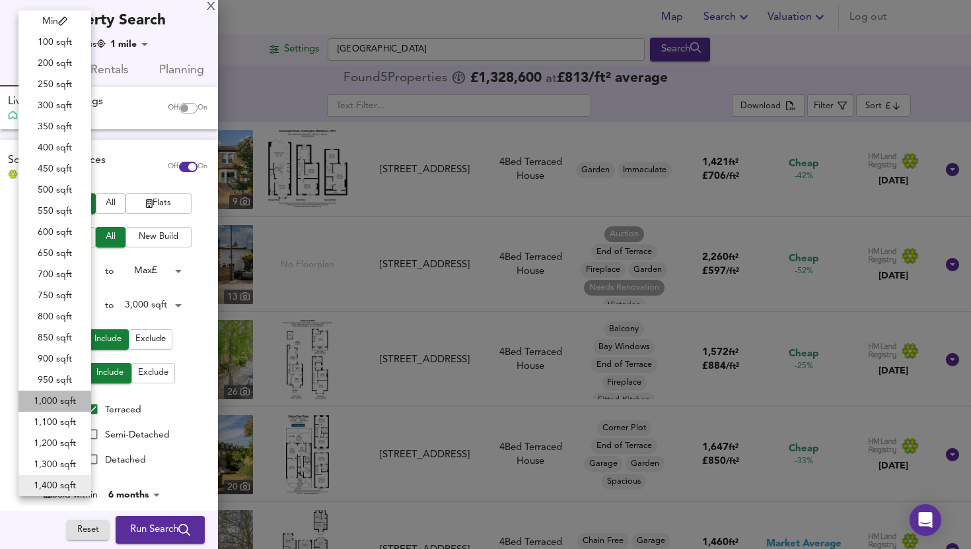
click at [63, 401] on li "1,000 sqft" at bounding box center [54, 401] width 73 height 21
type input "1000"
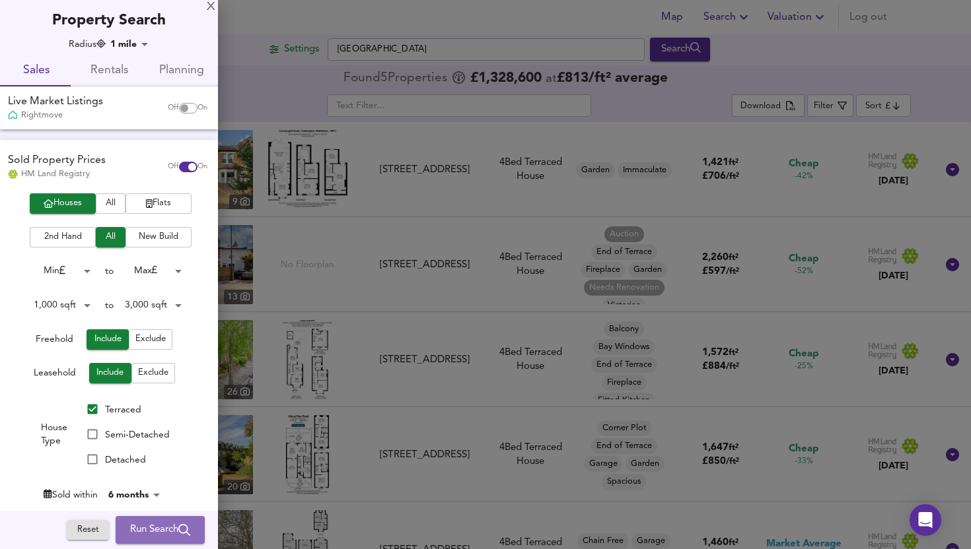
click at [137, 530] on span "Run Search" at bounding box center [160, 530] width 60 height 17
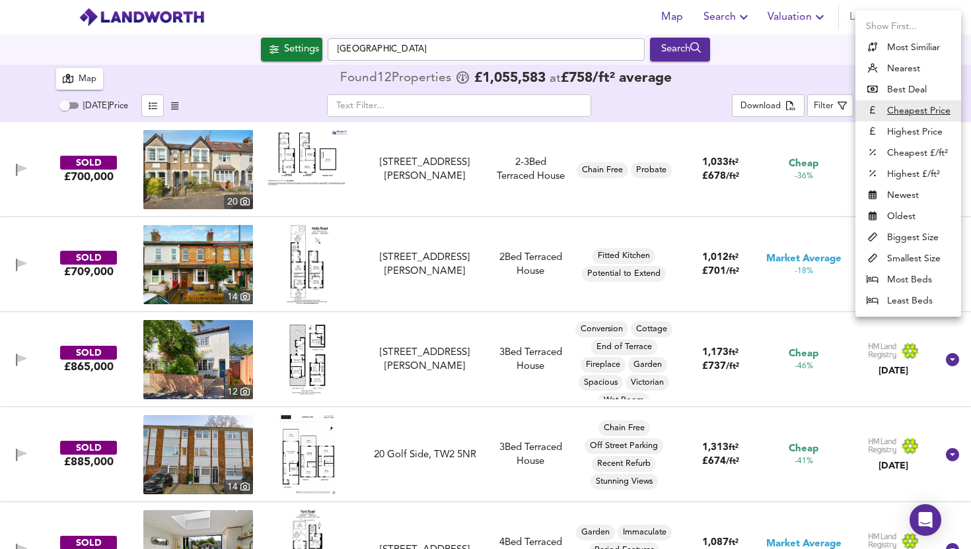
click at [885, 113] on body "Map Search Valuation Log out Settings Church Road, Teddington Search 12 Results…" at bounding box center [485, 274] width 971 height 549
click at [891, 152] on li "Cheapest £/ft²" at bounding box center [908, 153] width 106 height 21
type input "lowppsf"
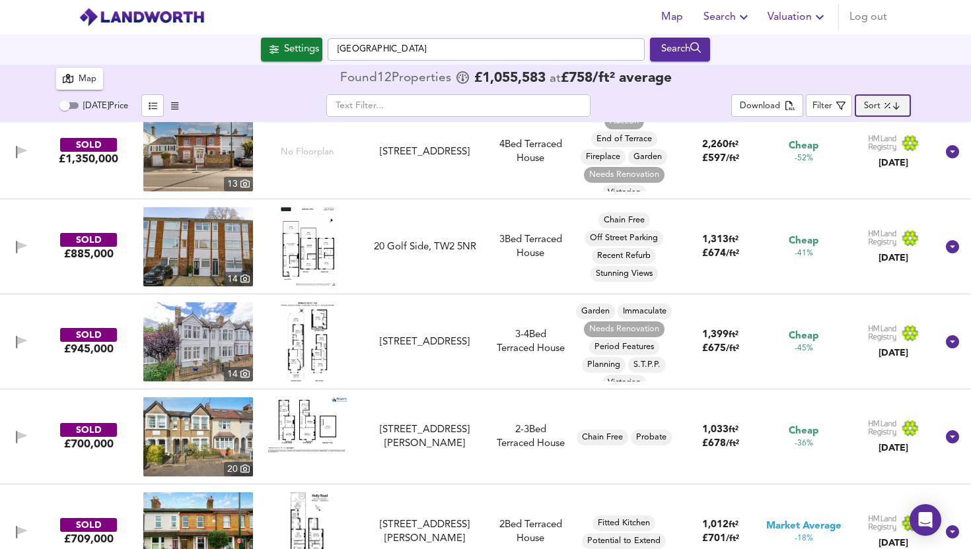
scroll to position [23, 0]
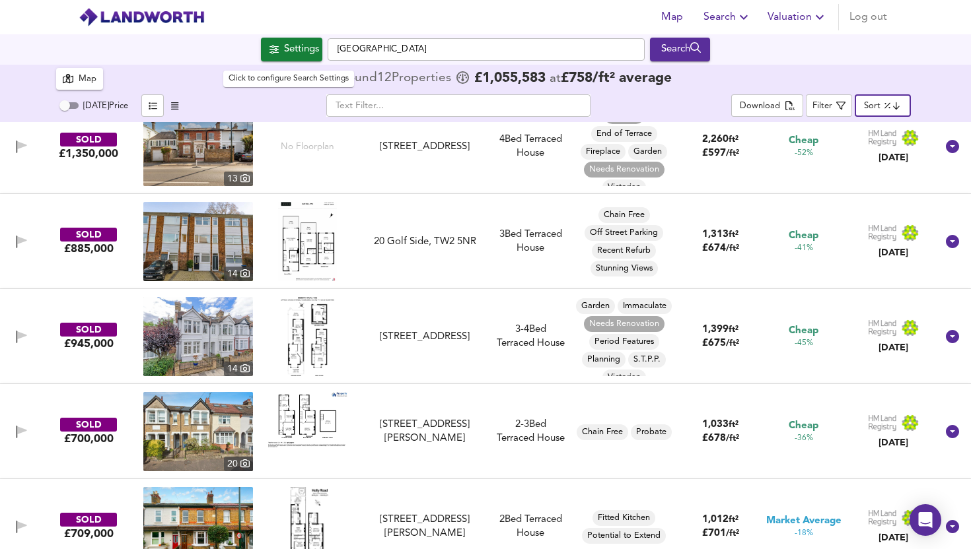
click at [286, 50] on div "Settings" at bounding box center [301, 49] width 35 height 17
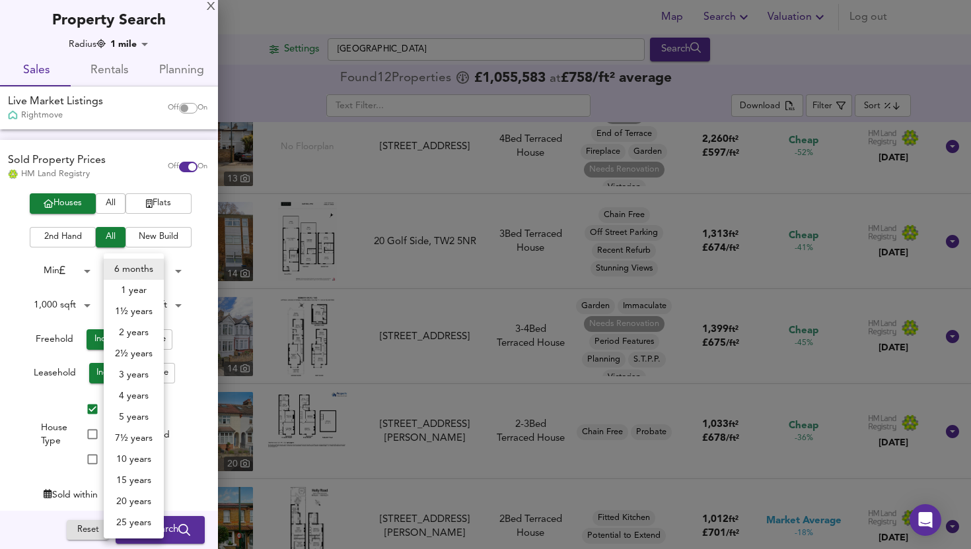
click at [145, 489] on body "Map Search Valuation Log out Settings Church Road, Teddington Search 12 Results…" at bounding box center [485, 274] width 971 height 549
click at [131, 285] on li "1 year" at bounding box center [134, 290] width 60 height 21
type input "12"
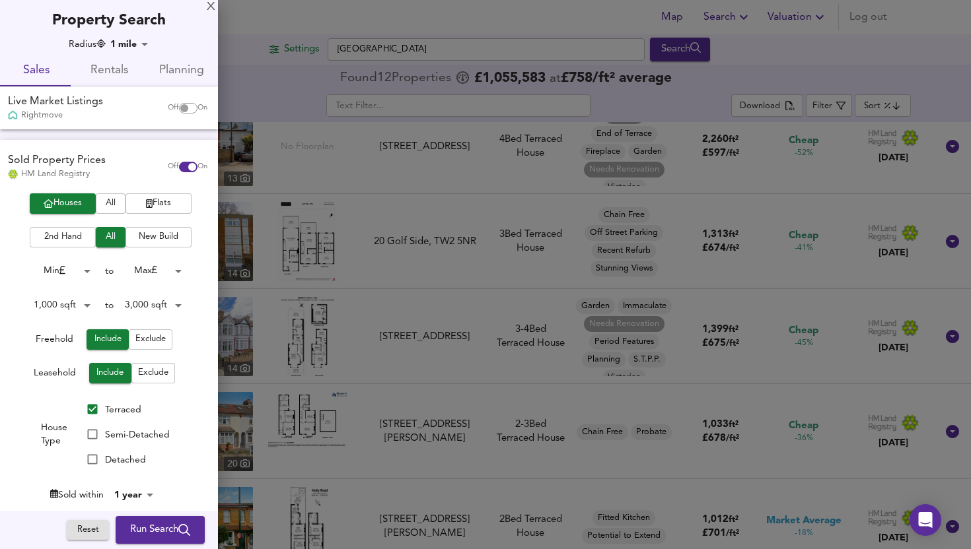
click at [125, 48] on body "Map Search Valuation Log out Settings Church Road, Teddington Search 12 Results…" at bounding box center [485, 274] width 971 height 549
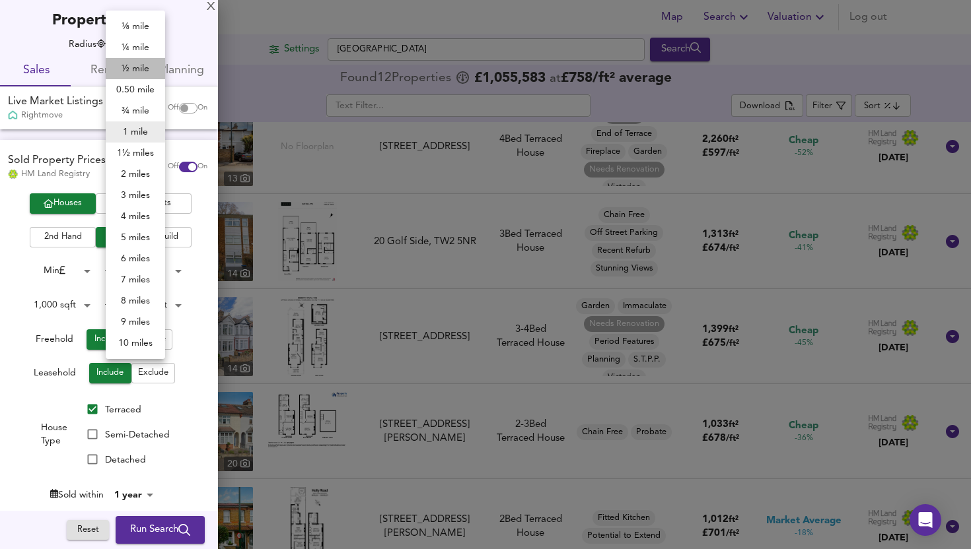
click at [125, 71] on li "½ mile" at bounding box center [135, 68] width 59 height 21
type input "805"
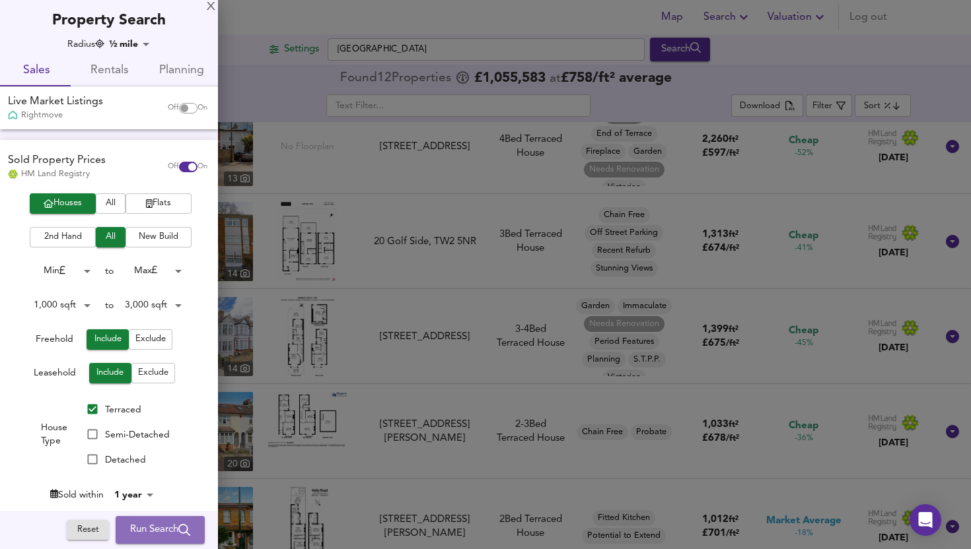
click at [166, 527] on span "Run Search" at bounding box center [160, 530] width 60 height 17
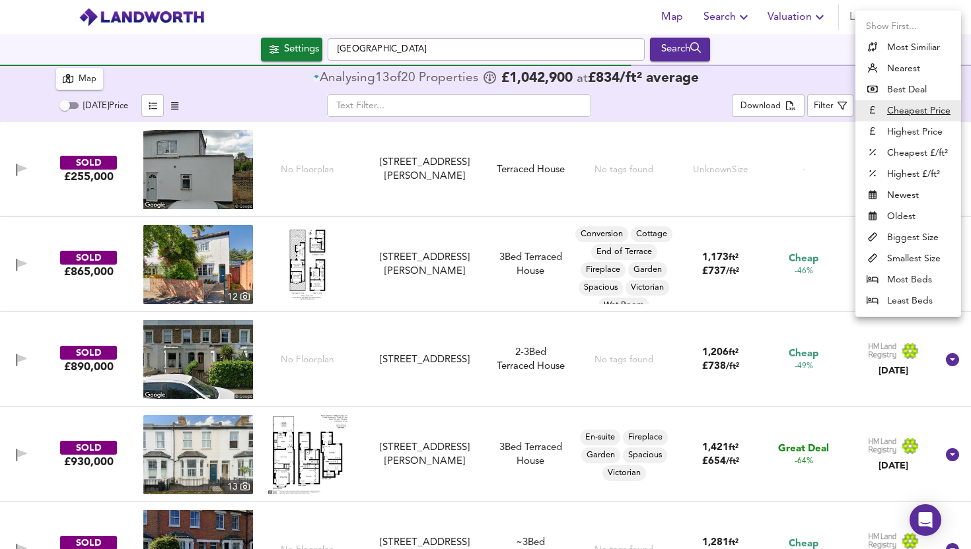
click at [884, 108] on body "Map Search Valuation Log out Settings Church Road, Teddington Search 20 Results…" at bounding box center [485, 274] width 971 height 549
click at [892, 151] on li "Cheapest £/ft²" at bounding box center [908, 153] width 106 height 21
type input "lowppsf"
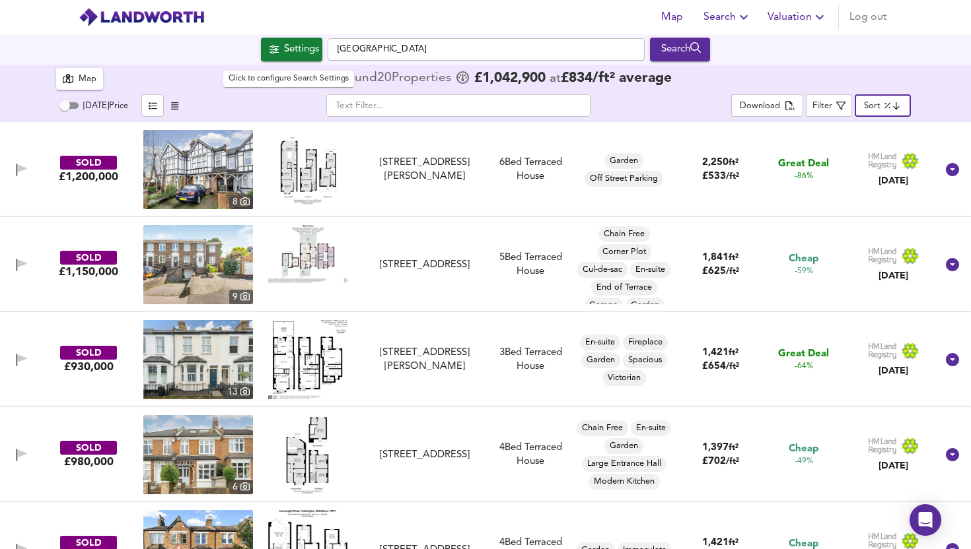
click at [273, 46] on span "Settings" at bounding box center [291, 49] width 55 height 17
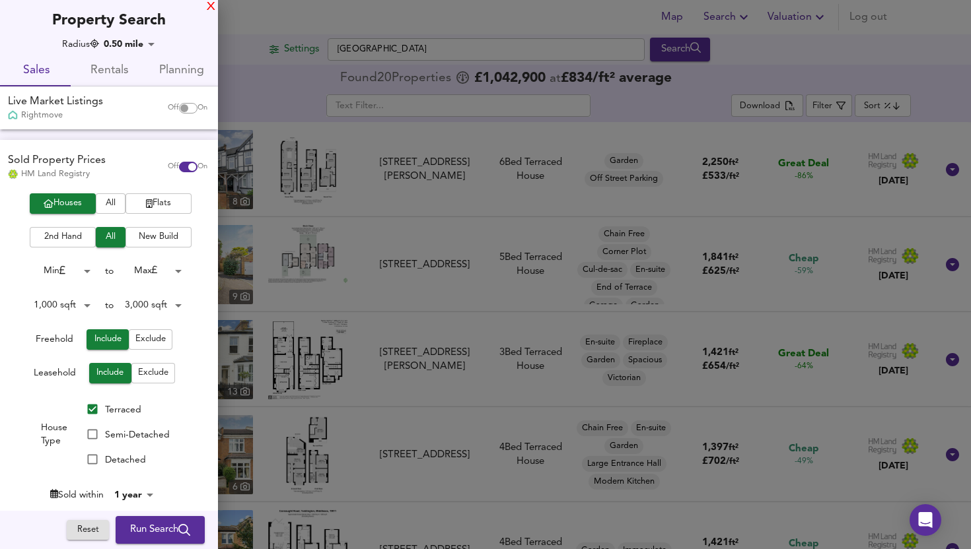
click at [212, 6] on div "X" at bounding box center [211, 7] width 9 height 9
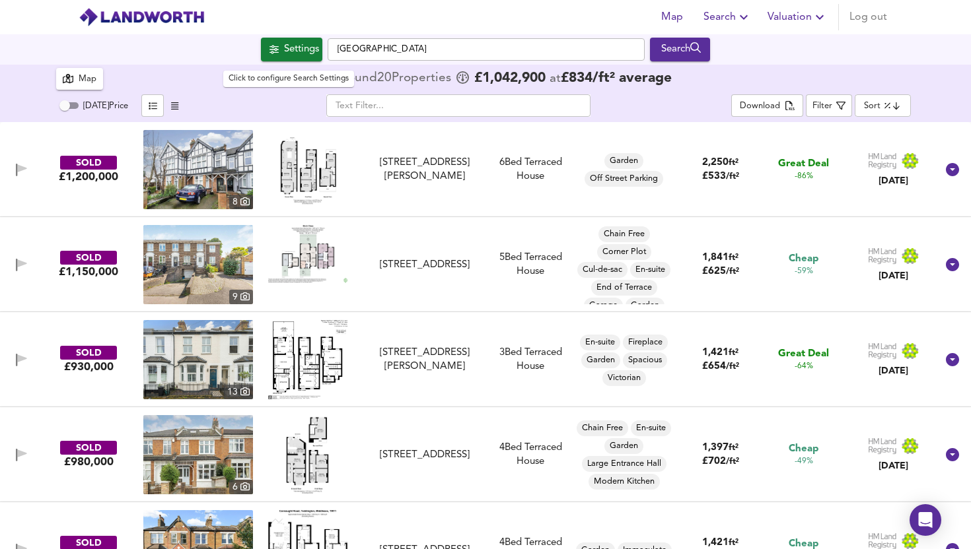
click at [291, 48] on div "Settings" at bounding box center [301, 49] width 35 height 17
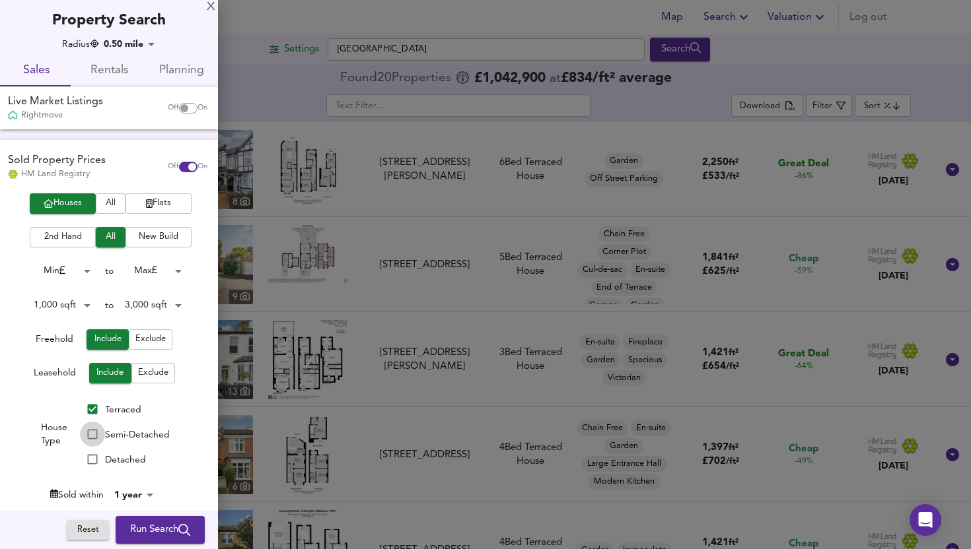
click at [90, 432] on input "Semi-Detached" at bounding box center [92, 434] width 25 height 25
checkbox input "true"
drag, startPoint x: 146, startPoint y: 524, endPoint x: 158, endPoint y: 477, distance: 48.5
click at [158, 477] on div "Radius 0.50 mile 805.0000000000001 Sales Rentals Planning Live Market Listings …" at bounding box center [109, 350] width 218 height 625
click at [136, 525] on span "Run Search" at bounding box center [160, 530] width 60 height 17
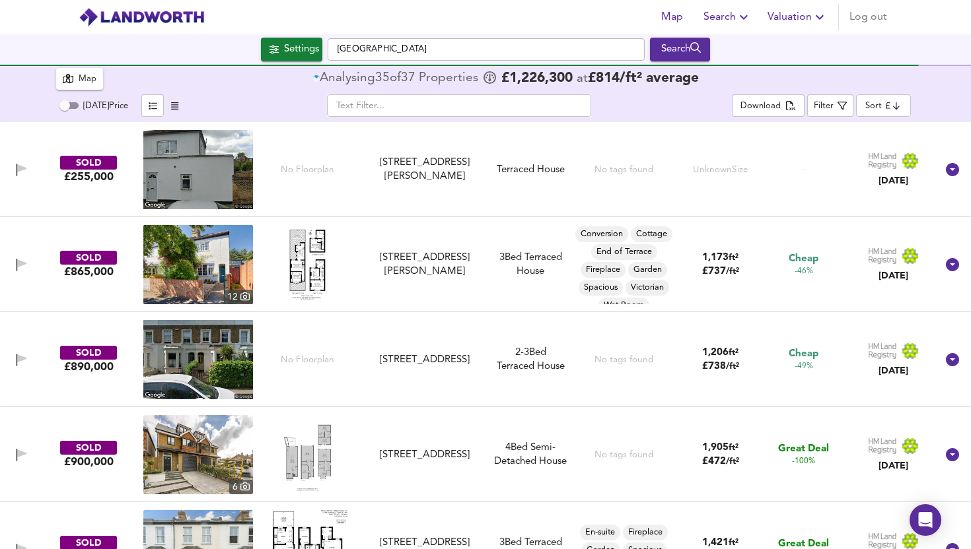
click at [887, 98] on body "Map Search Valuation Log out Settings Church Road, Teddington Search 37 Results…" at bounding box center [485, 274] width 971 height 549
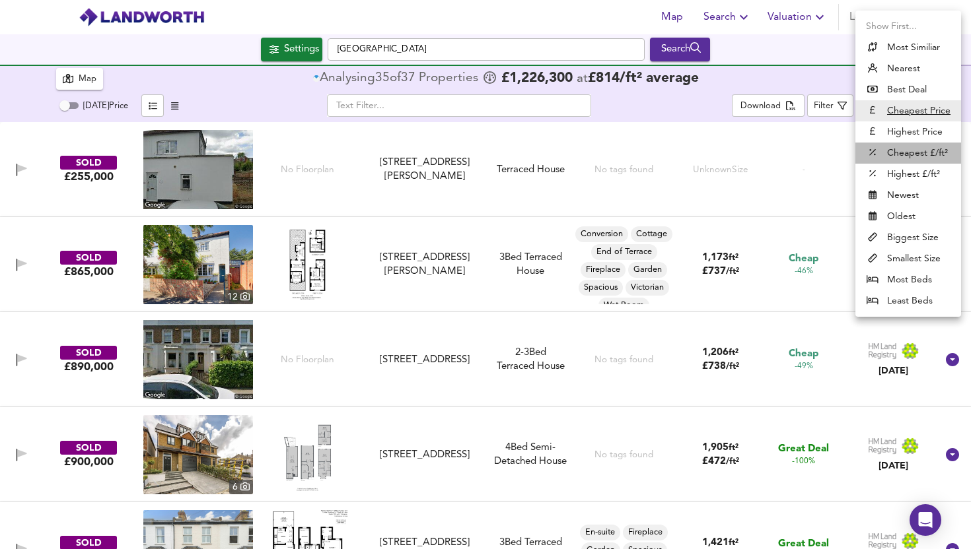
click at [909, 155] on li "Cheapest £/ft²" at bounding box center [908, 153] width 106 height 21
type input "lowppsf"
